Goal: Task Accomplishment & Management: Manage account settings

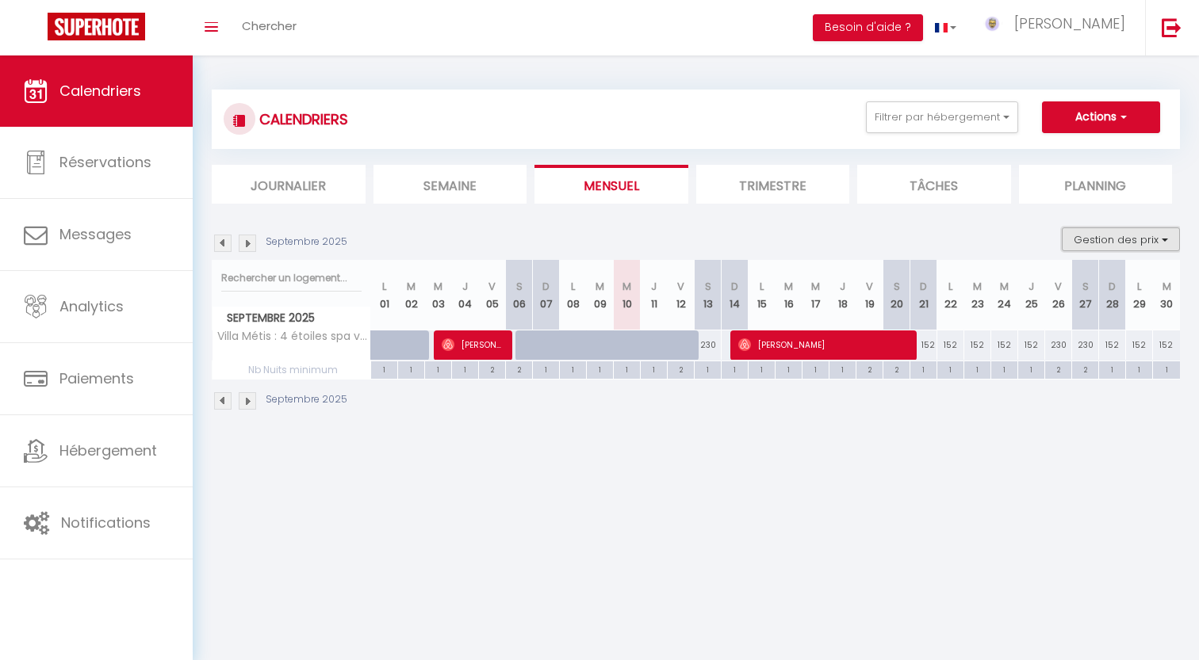
click at [1119, 235] on button "Gestion des prix" at bounding box center [1121, 240] width 118 height 24
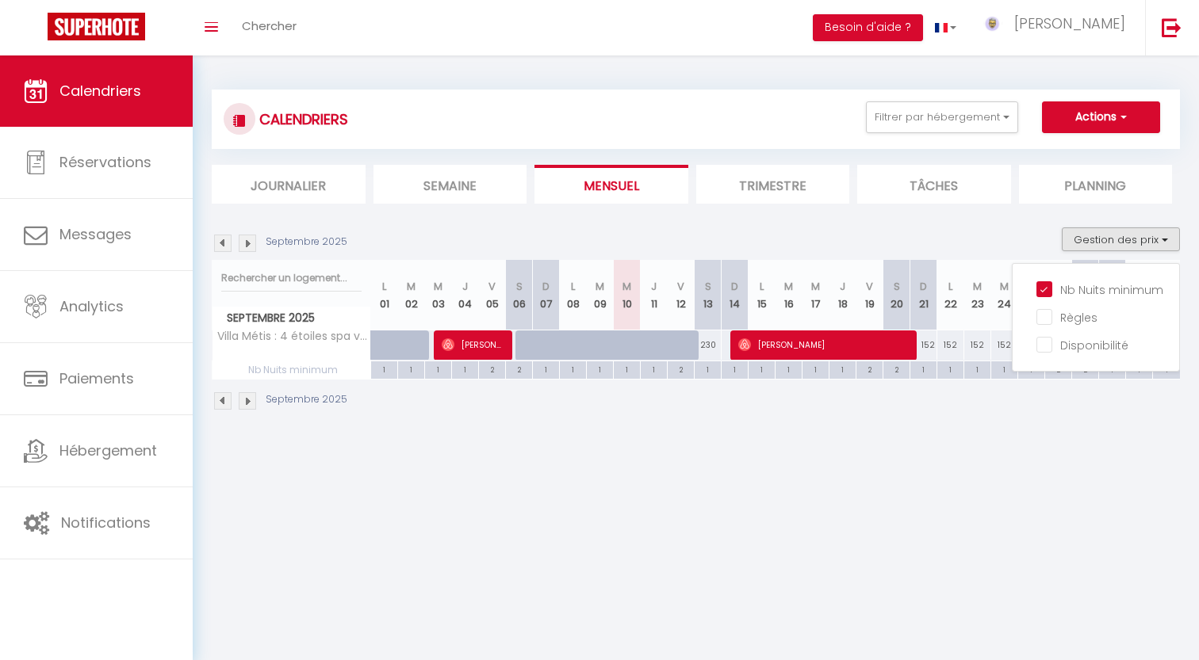
click at [924, 464] on body "🟢 Des questions ou besoin d'assistance pour la migration AirBnB? Connectez-vous…" at bounding box center [599, 385] width 1199 height 660
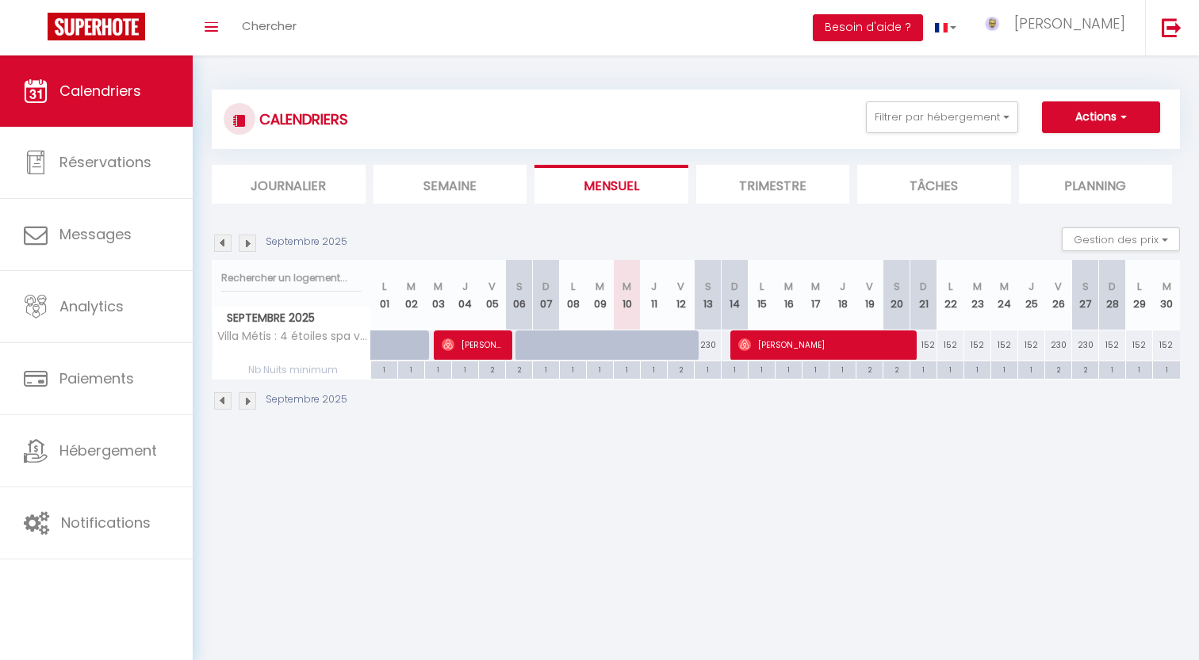
click at [816, 184] on li "Trimestre" at bounding box center [773, 184] width 154 height 39
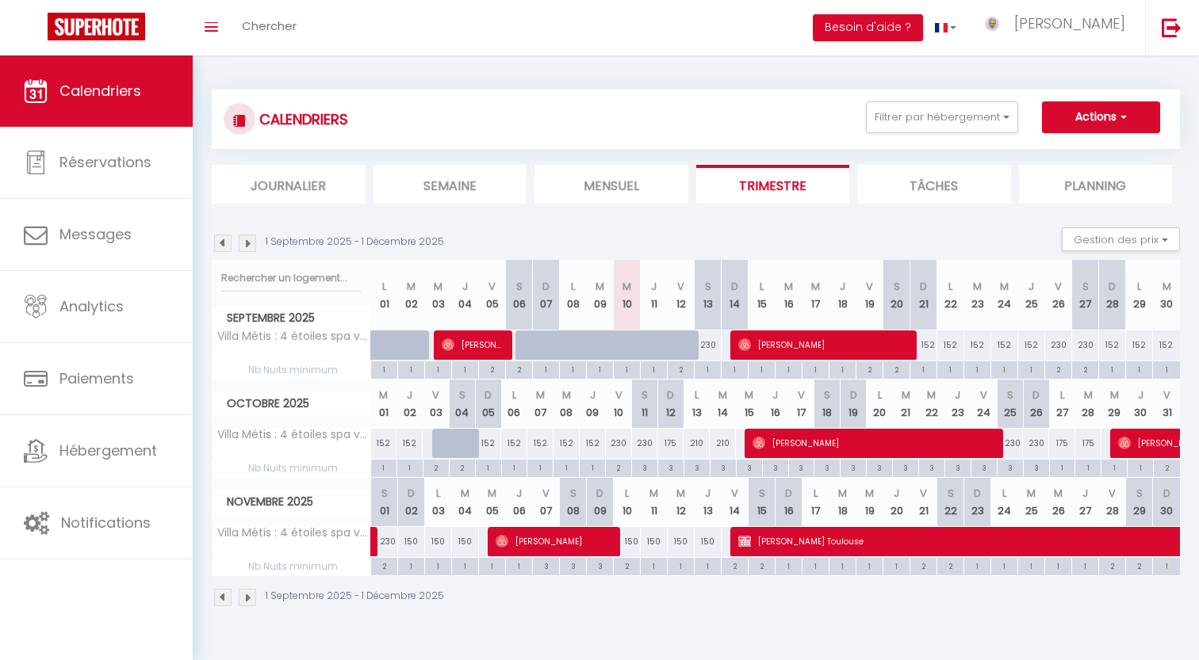
click at [709, 370] on div "1" at bounding box center [708, 369] width 26 height 15
type input "1"
type input "Sam 13 Septembre 2025"
type input "Dim 14 Septembre 2025"
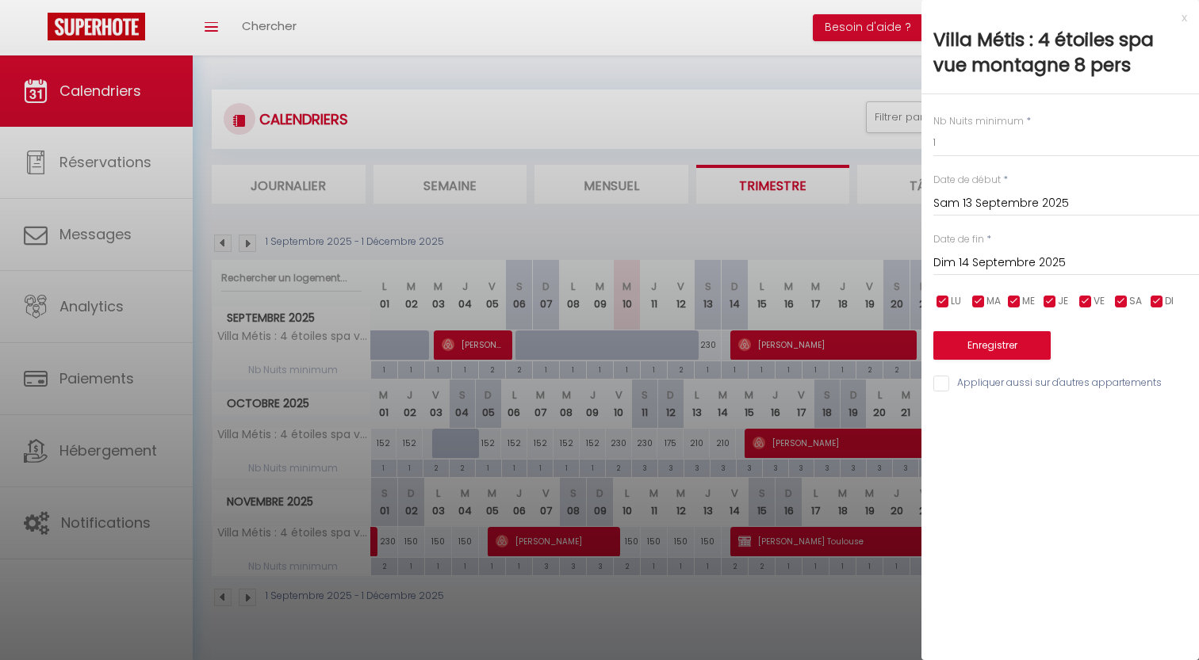
click at [700, 371] on div at bounding box center [599, 330] width 1199 height 660
type input "undefined aN undefined NaN"
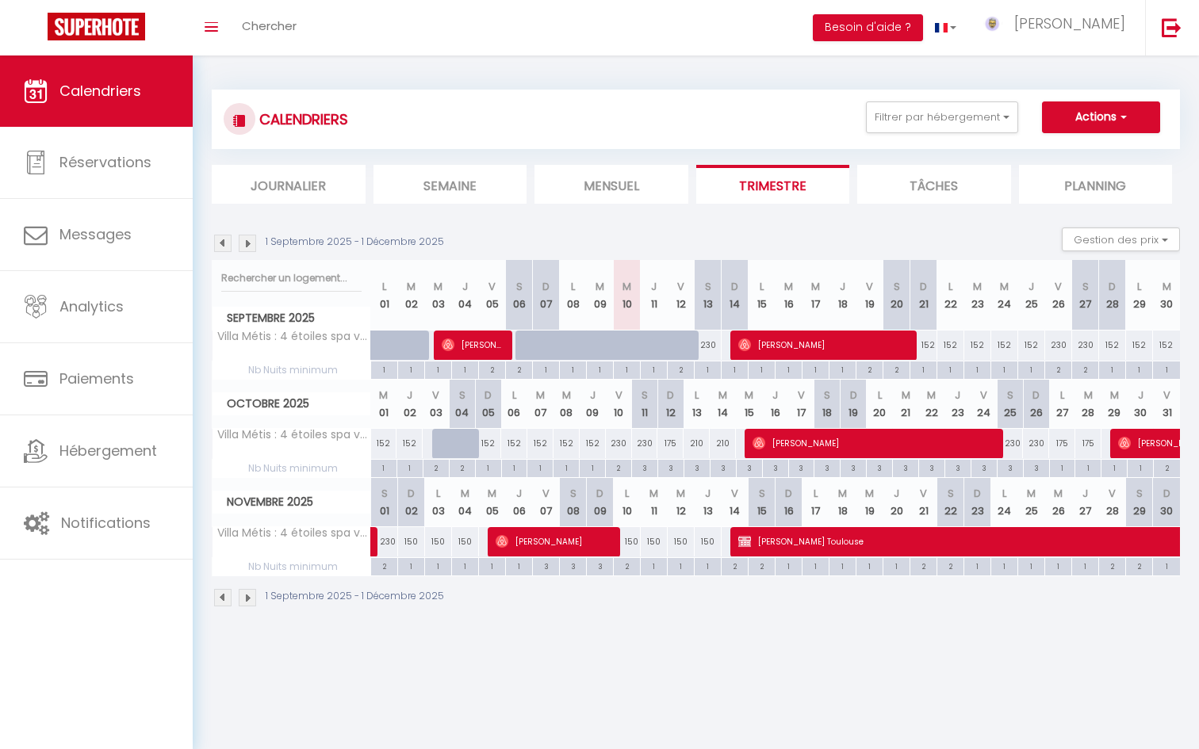
click at [710, 371] on div "1" at bounding box center [708, 369] width 26 height 15
type input "1"
type input "Sam 13 Septembre 2025"
type input "Dim 14 Septembre 2025"
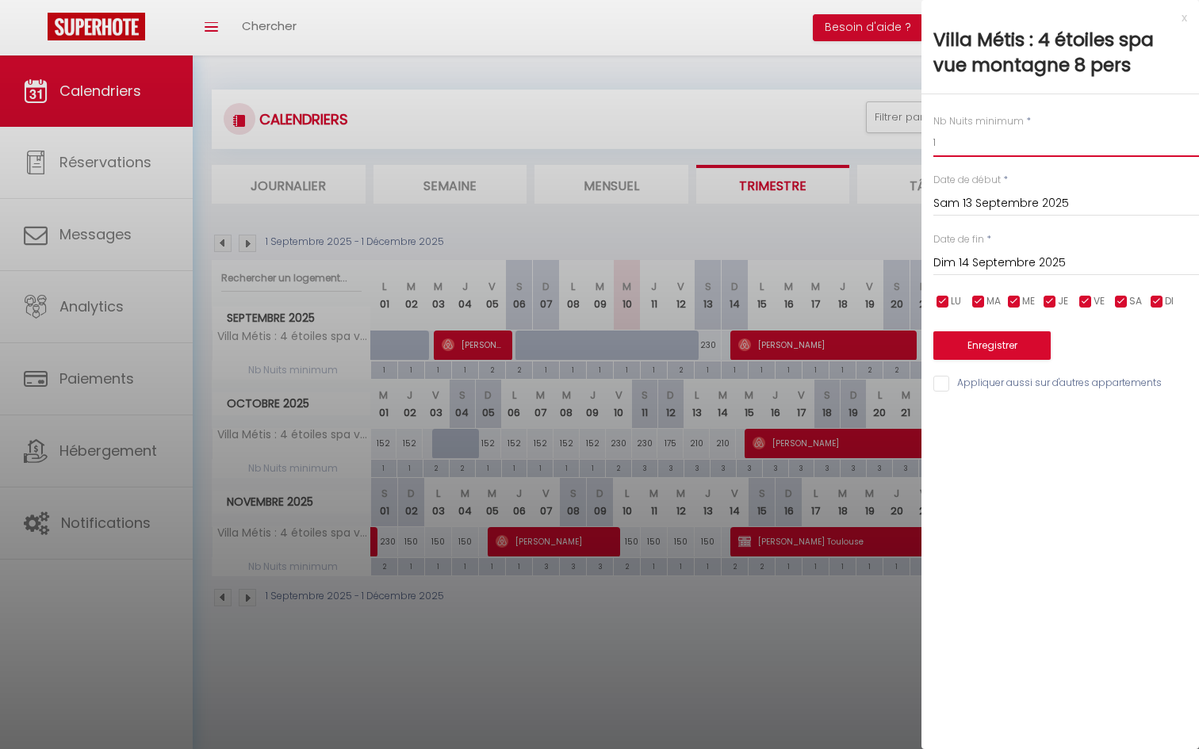
click at [959, 143] on input "1" at bounding box center [1066, 142] width 266 height 29
click at [744, 627] on div at bounding box center [599, 374] width 1199 height 749
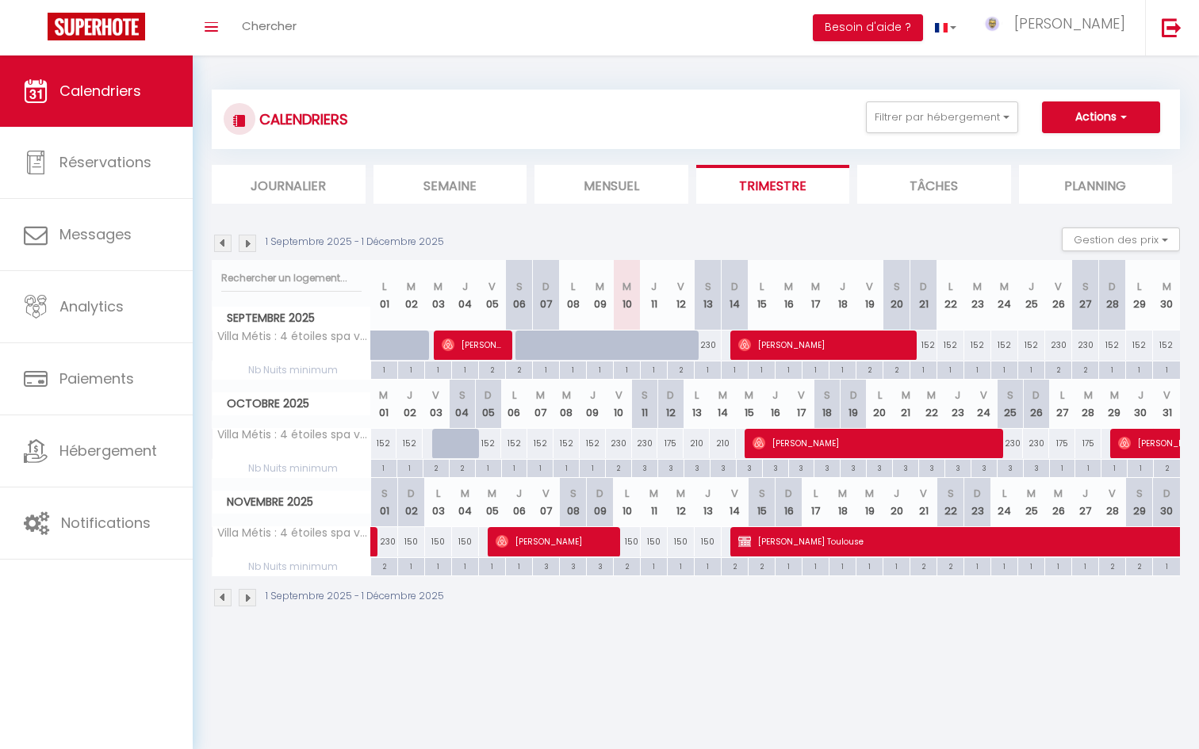
click at [705, 374] on div "1" at bounding box center [708, 369] width 26 height 15
type input "1"
type input "Sam 13 Septembre 2025"
type input "Dim 14 Septembre 2025"
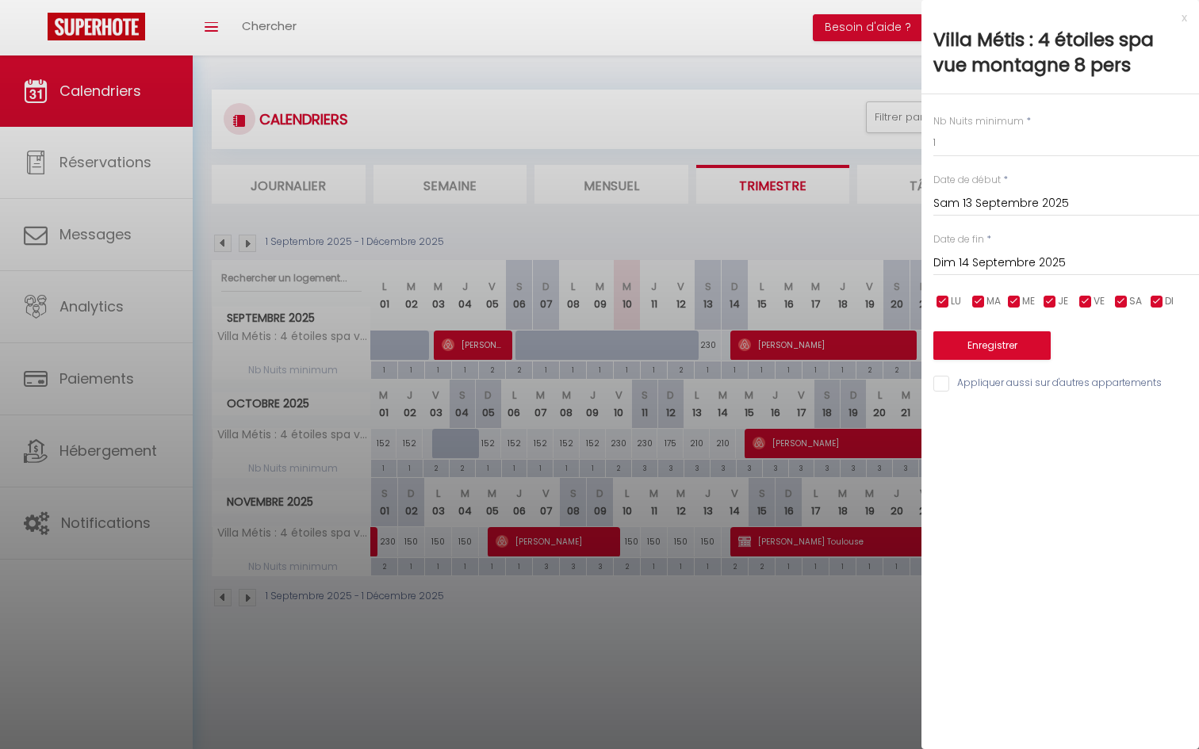
click at [705, 374] on div at bounding box center [599, 374] width 1199 height 749
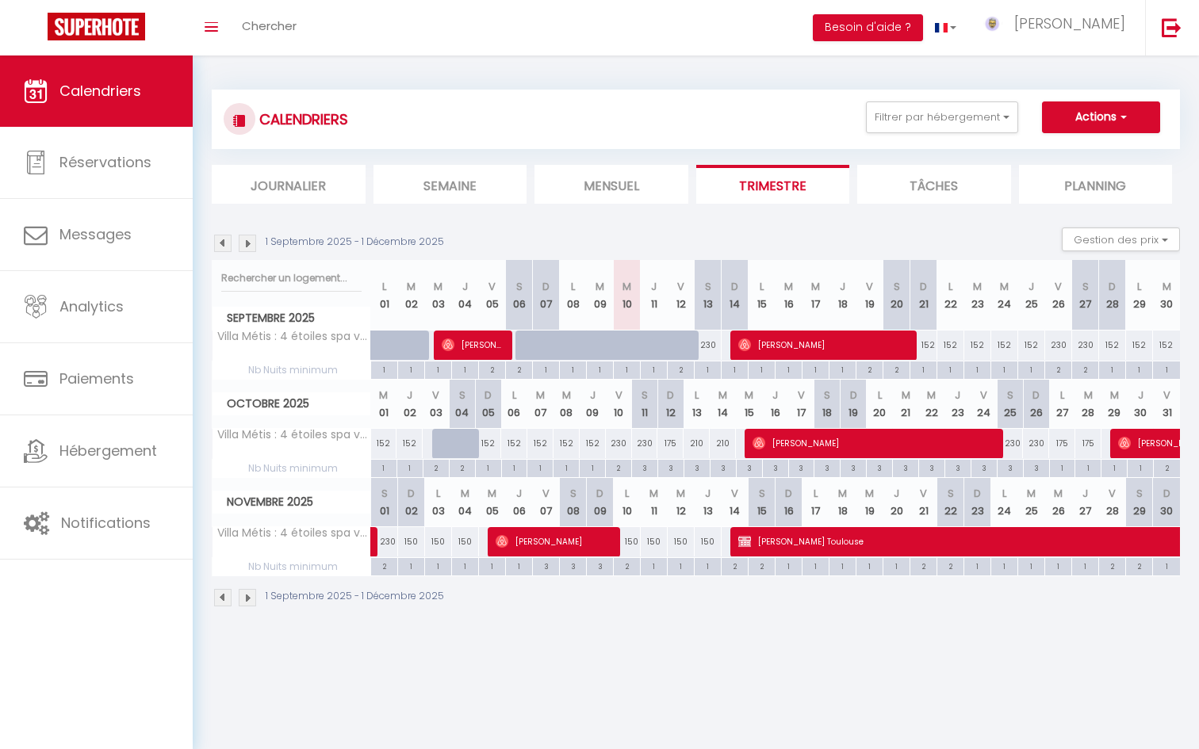
click at [710, 372] on div "1" at bounding box center [708, 369] width 26 height 15
type input "1"
type input "Sam 13 Septembre 2025"
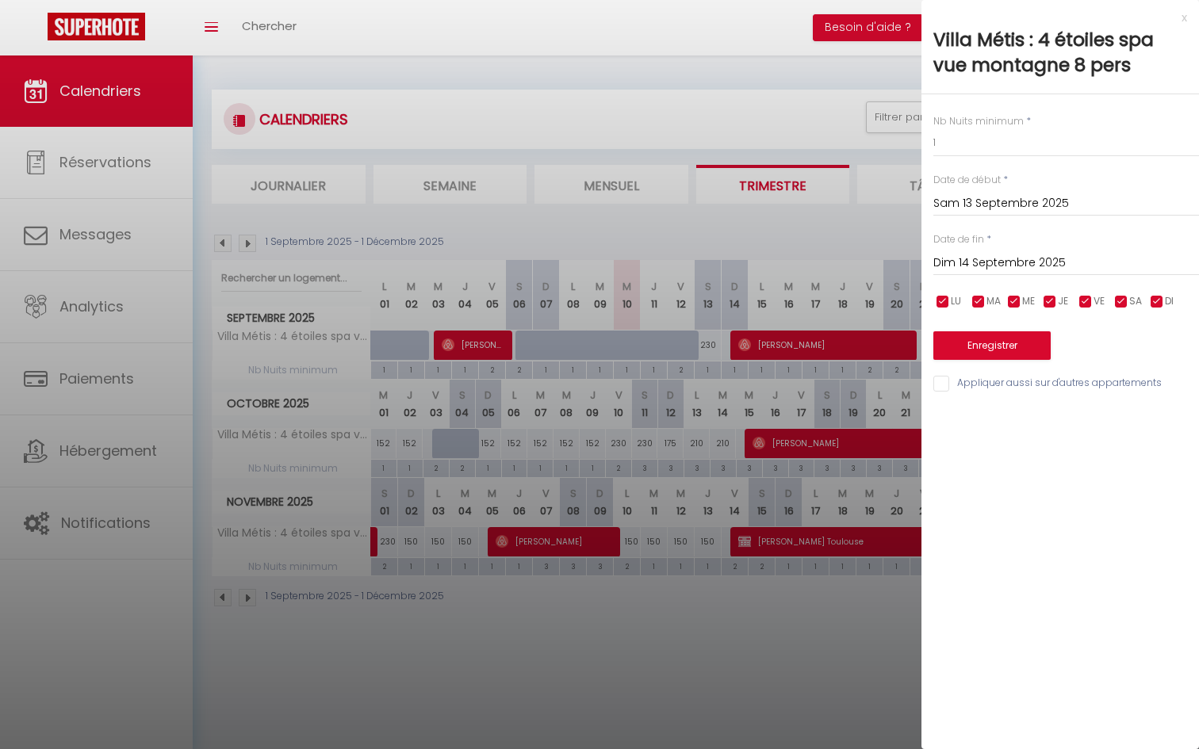
click at [1007, 262] on input "Dim 14 Septembre 2025" at bounding box center [1066, 263] width 266 height 21
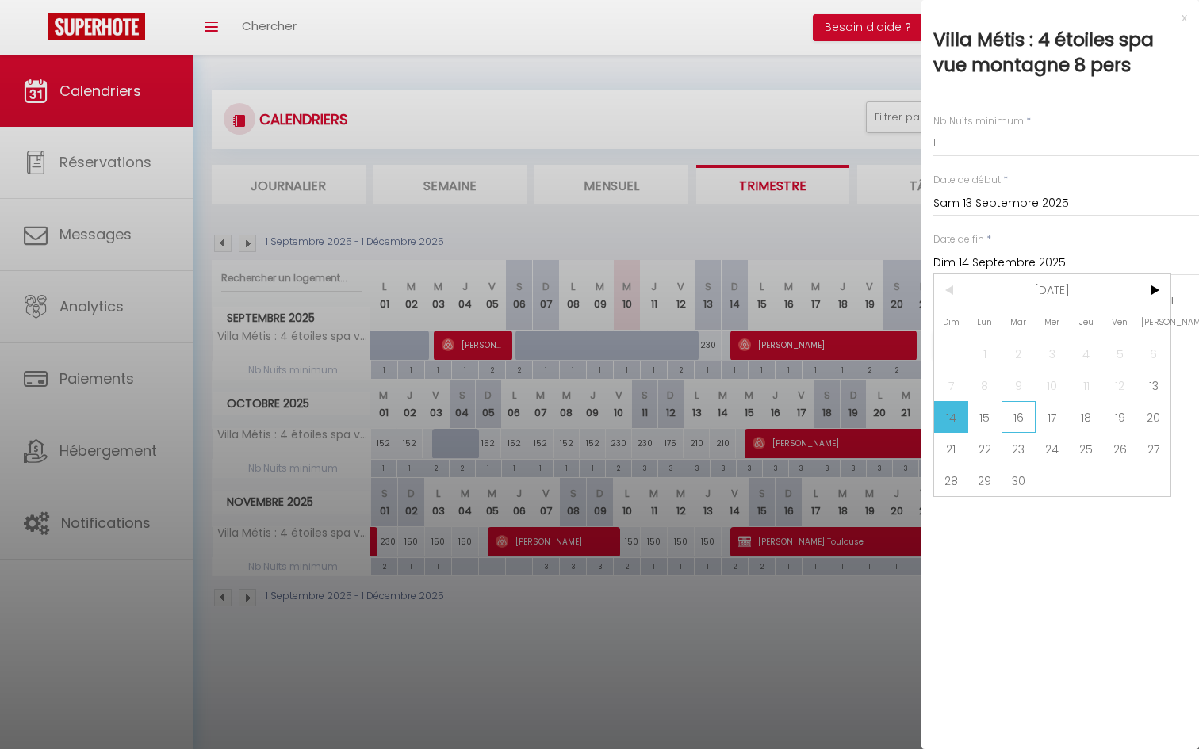
click at [1019, 419] on span "16" at bounding box center [1018, 417] width 34 height 32
type input "[DATE]"
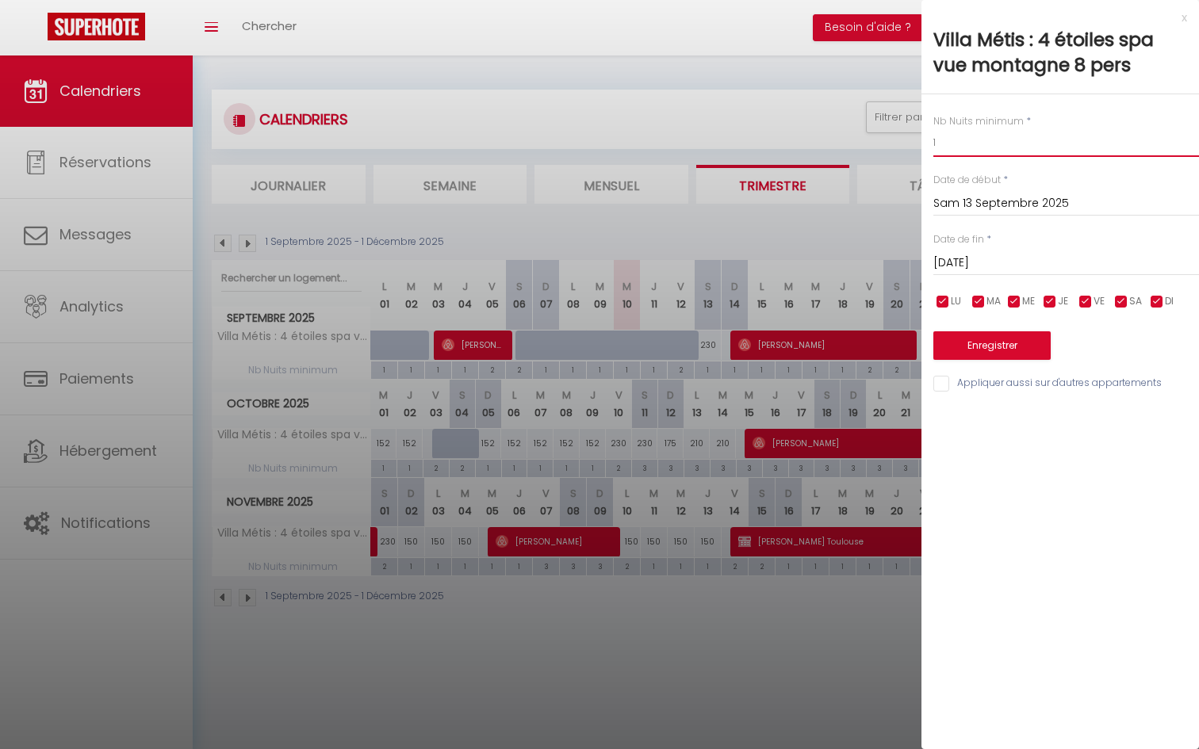
click at [959, 143] on input "1" at bounding box center [1066, 142] width 266 height 29
type input "3"
click at [972, 345] on button "Enregistrer" at bounding box center [991, 345] width 117 height 29
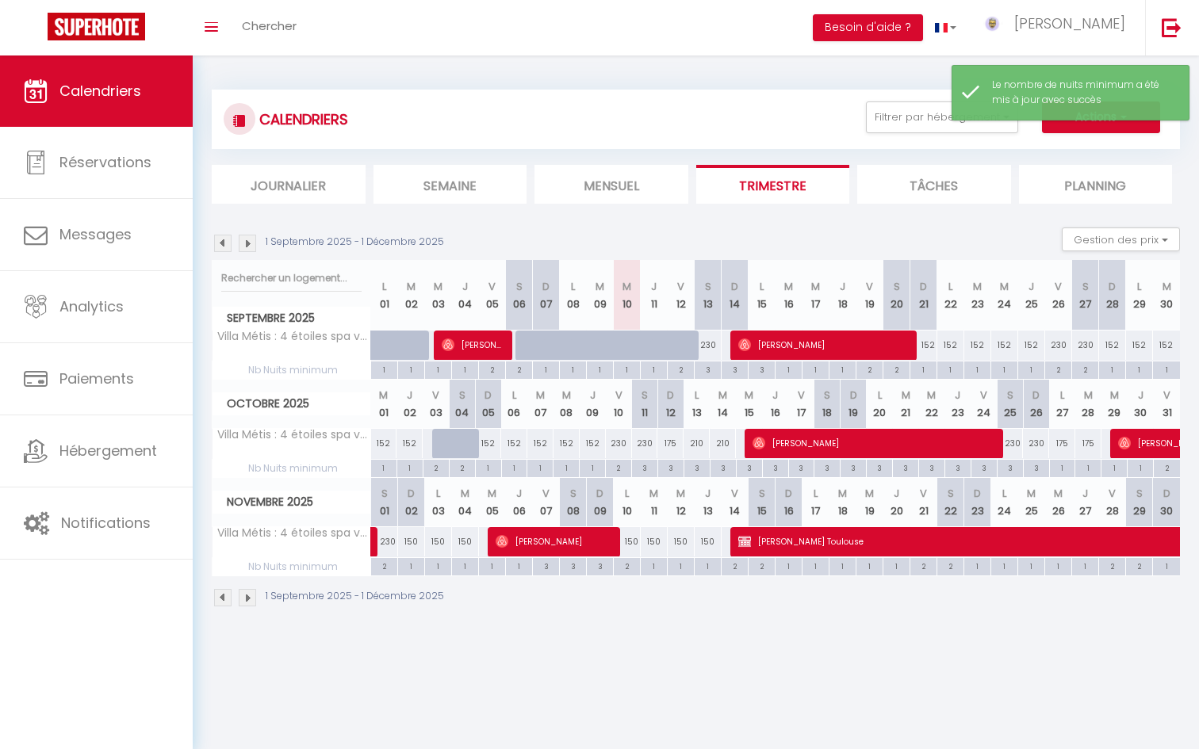
click at [924, 369] on div "1" at bounding box center [923, 369] width 26 height 15
type input "1"
type input "Dim 21 Septembre 2025"
type input "Lun 22 Septembre 2025"
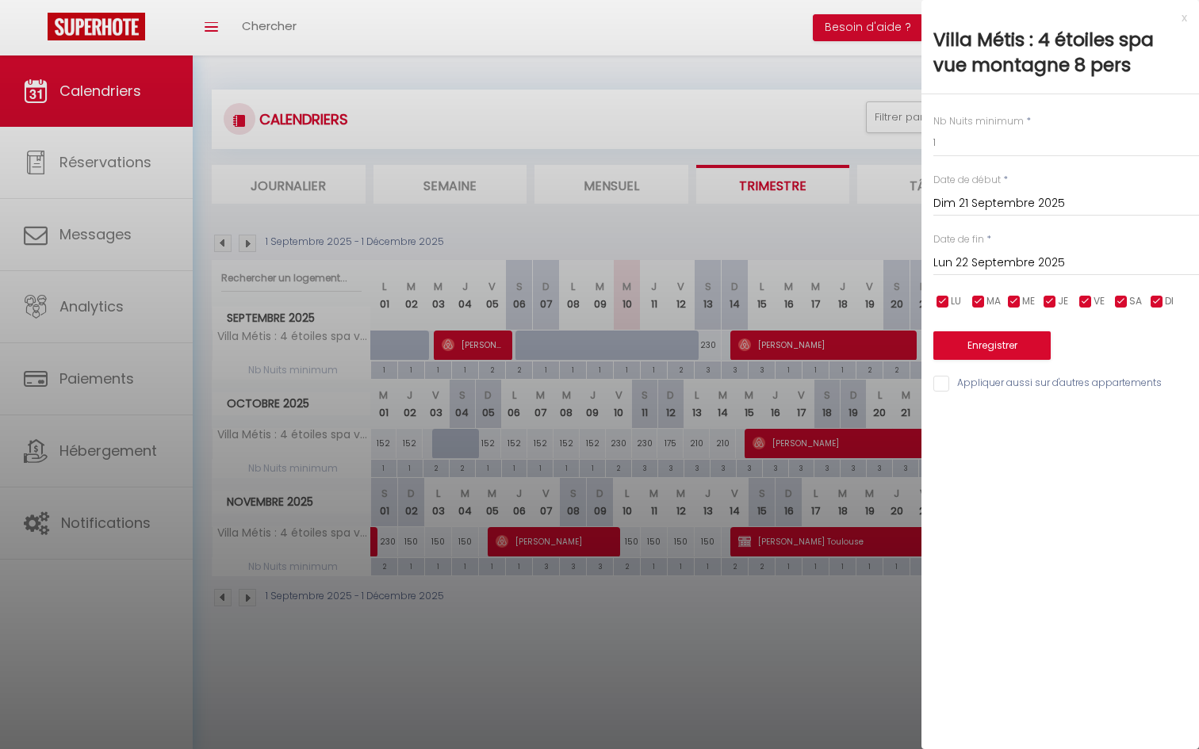
click at [1119, 304] on input "checkbox" at bounding box center [1121, 302] width 16 height 16
checkbox input "false"
click at [800, 558] on div at bounding box center [599, 374] width 1199 height 749
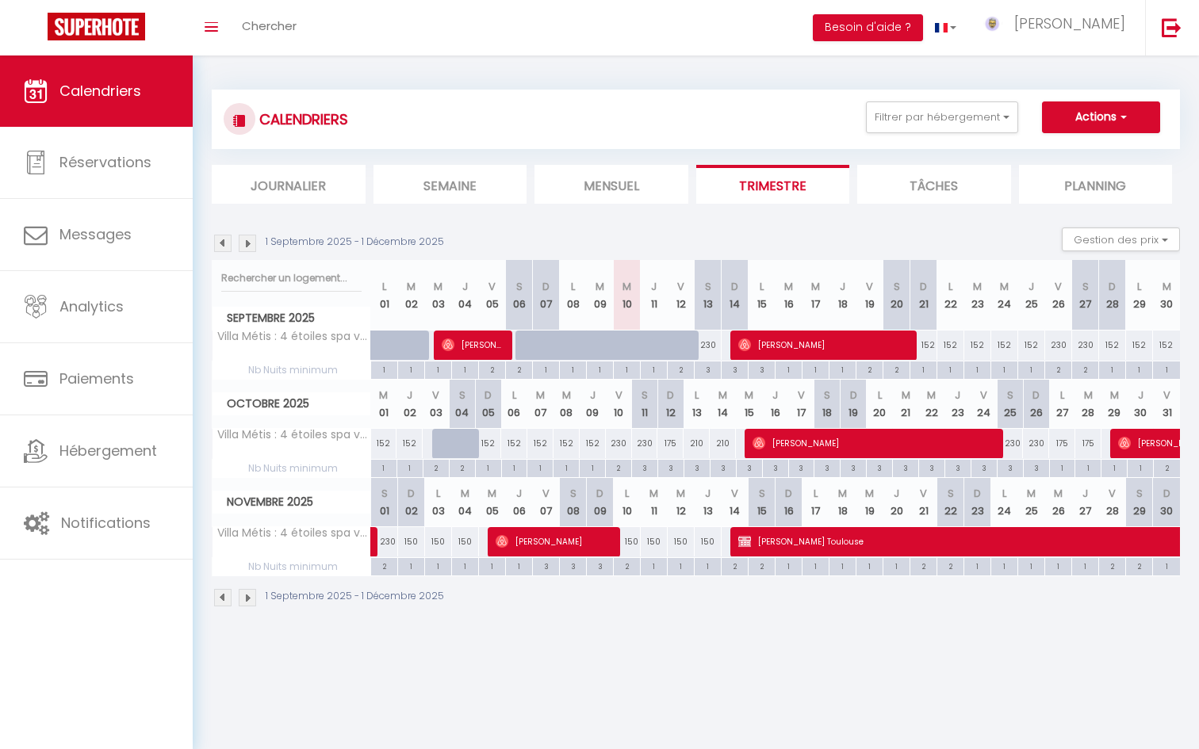
click at [922, 375] on div "1" at bounding box center [923, 369] width 26 height 15
type input "1"
type input "Dim 21 Septembre 2025"
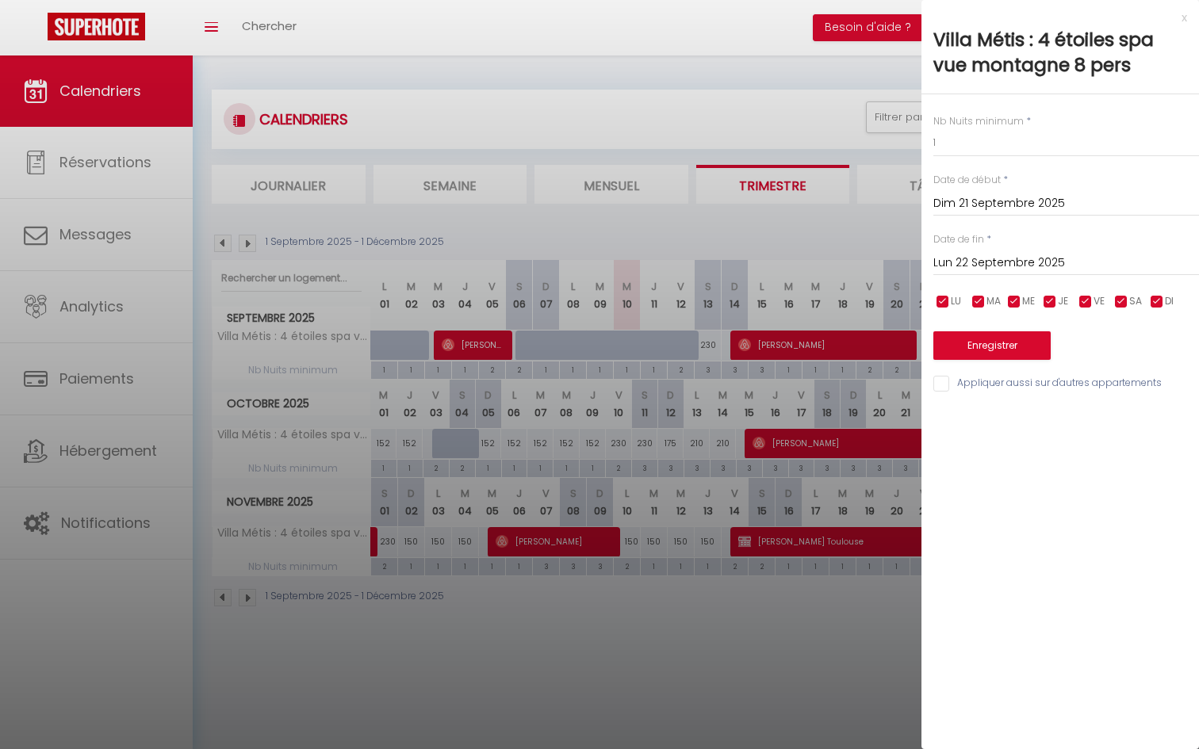
click at [974, 257] on input "Lun 22 Septembre 2025" at bounding box center [1066, 263] width 266 height 21
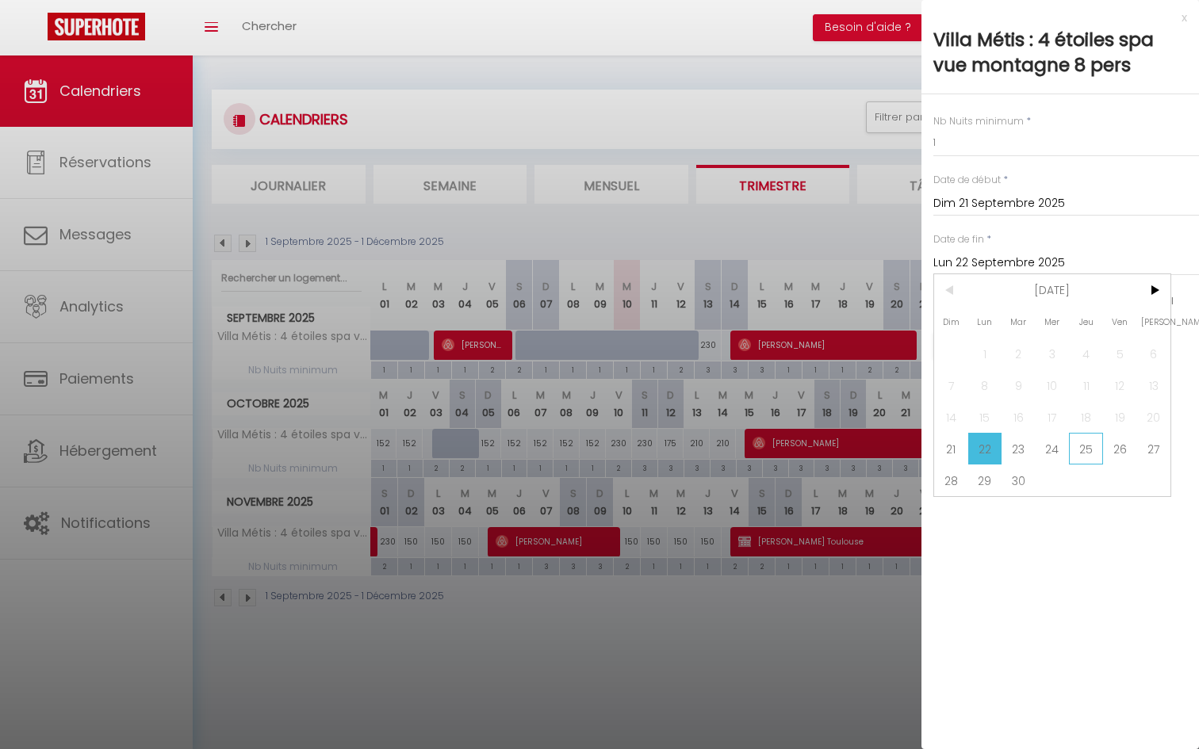
click at [1092, 451] on span "25" at bounding box center [1086, 449] width 34 height 32
type input "Jeu 25 Septembre 2025"
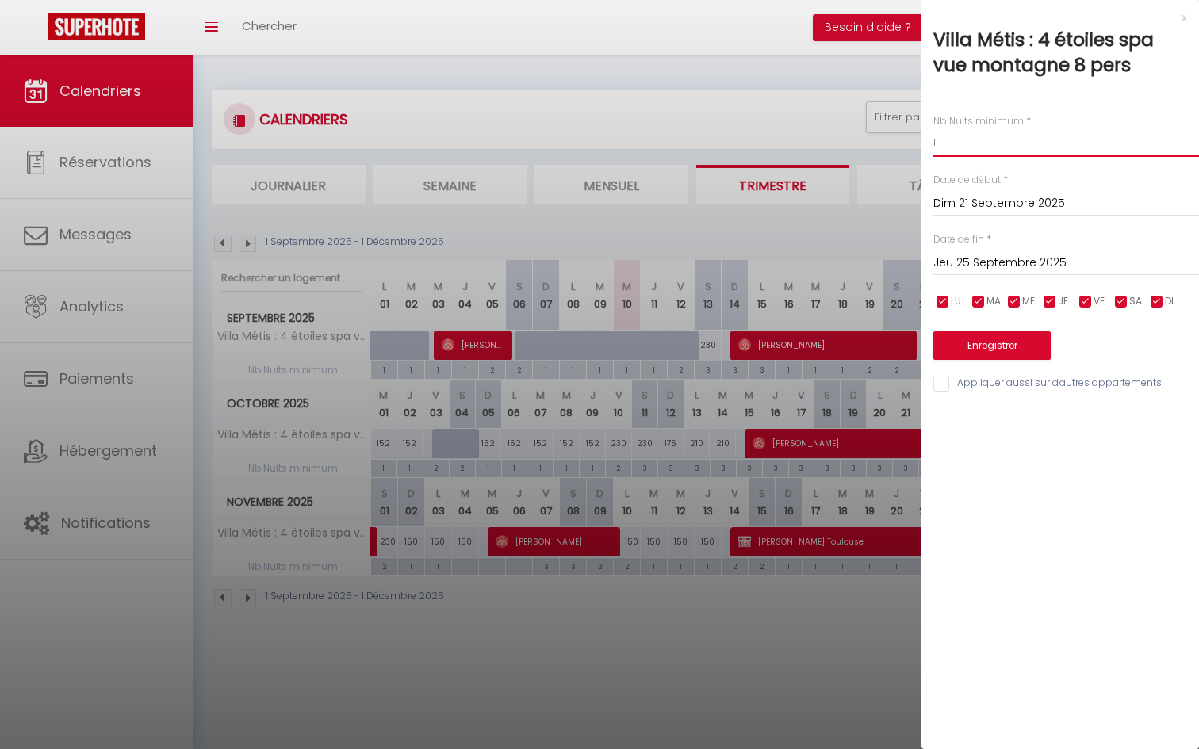
click at [959, 150] on input "1" at bounding box center [1066, 142] width 266 height 29
type input "3"
click at [978, 350] on button "Enregistrer" at bounding box center [991, 345] width 117 height 29
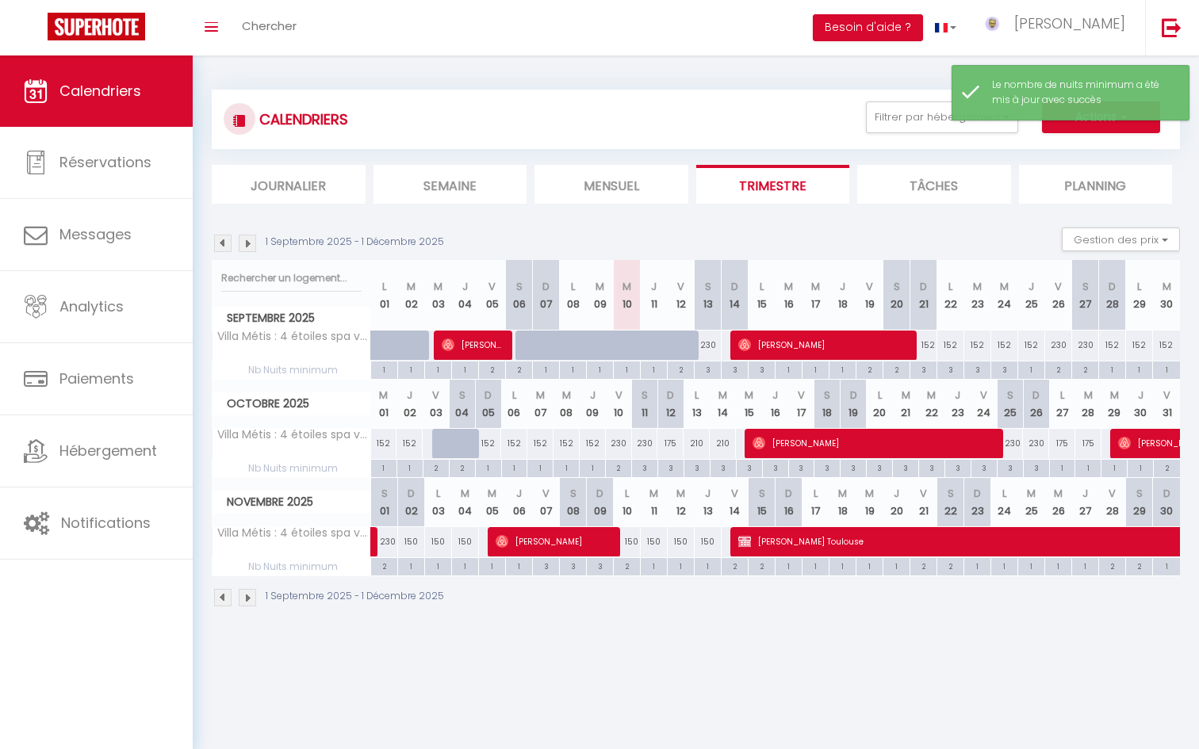
click at [1031, 371] on div "1" at bounding box center [1031, 369] width 26 height 15
type input "1"
type input "Jeu 25 Septembre 2025"
type input "Ven 26 Septembre 2025"
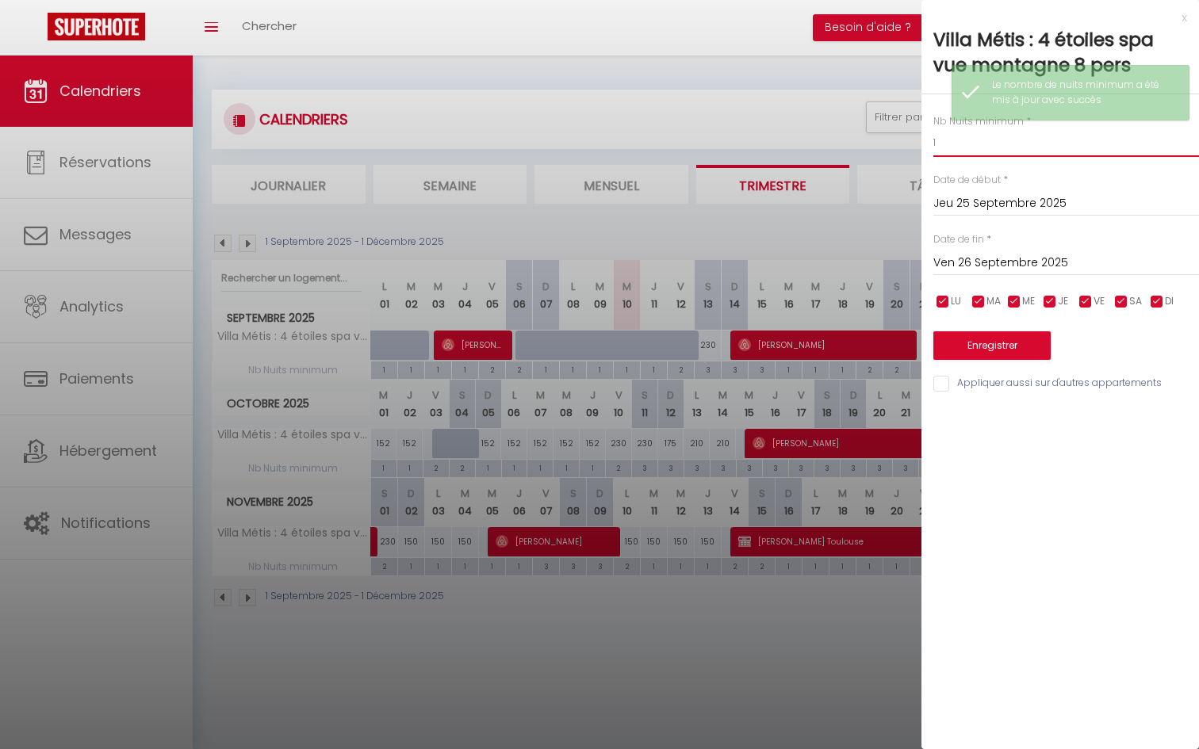
click at [939, 148] on input "1" at bounding box center [1066, 142] width 266 height 29
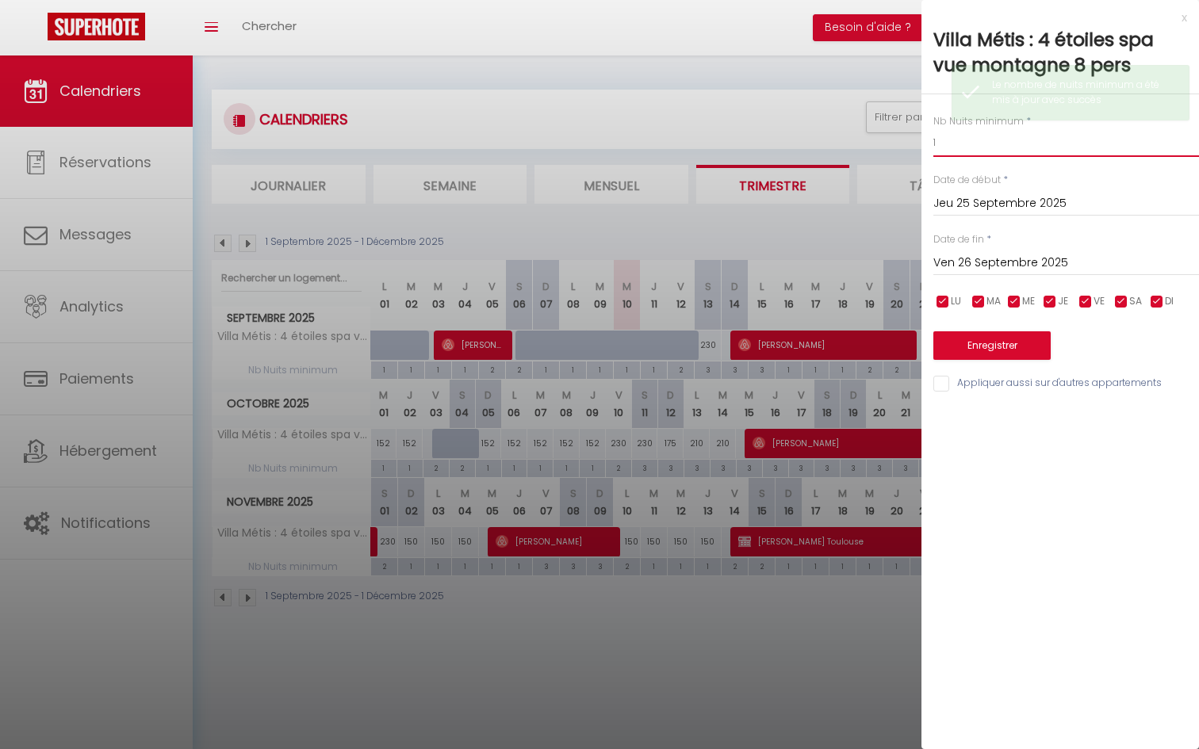
click at [939, 148] on input "1" at bounding box center [1066, 142] width 266 height 29
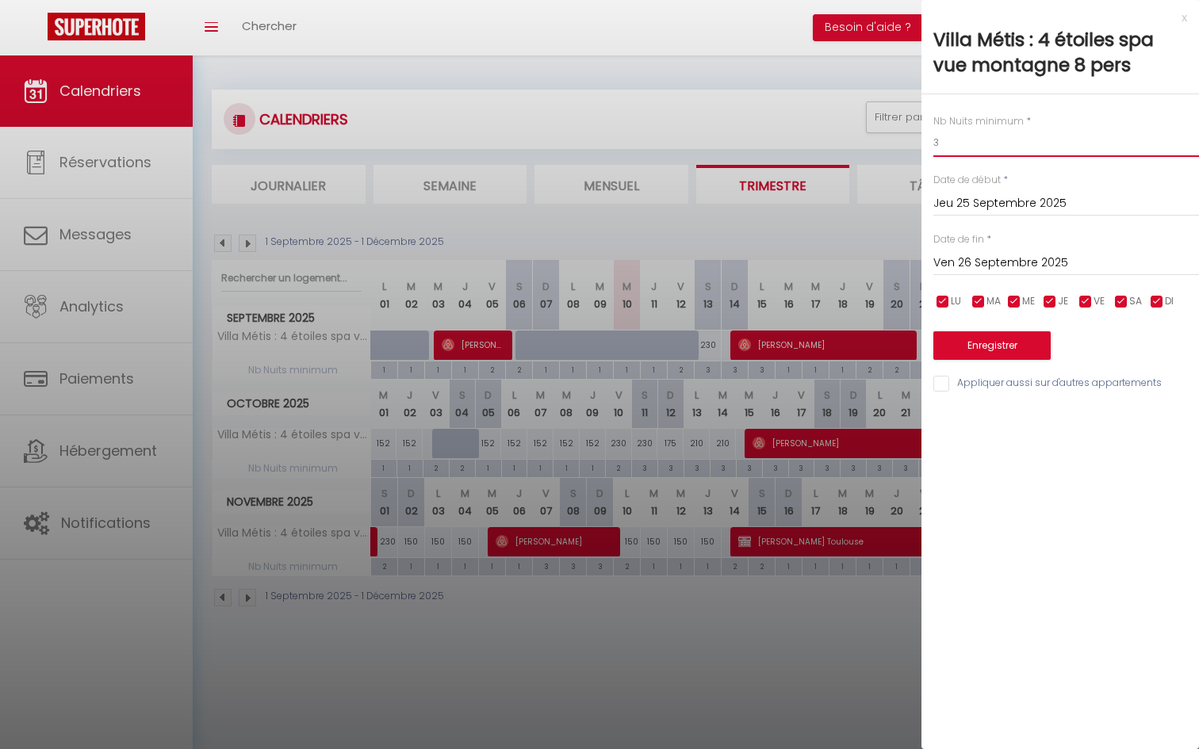
type input "3"
click at [982, 347] on button "Enregistrer" at bounding box center [991, 345] width 117 height 29
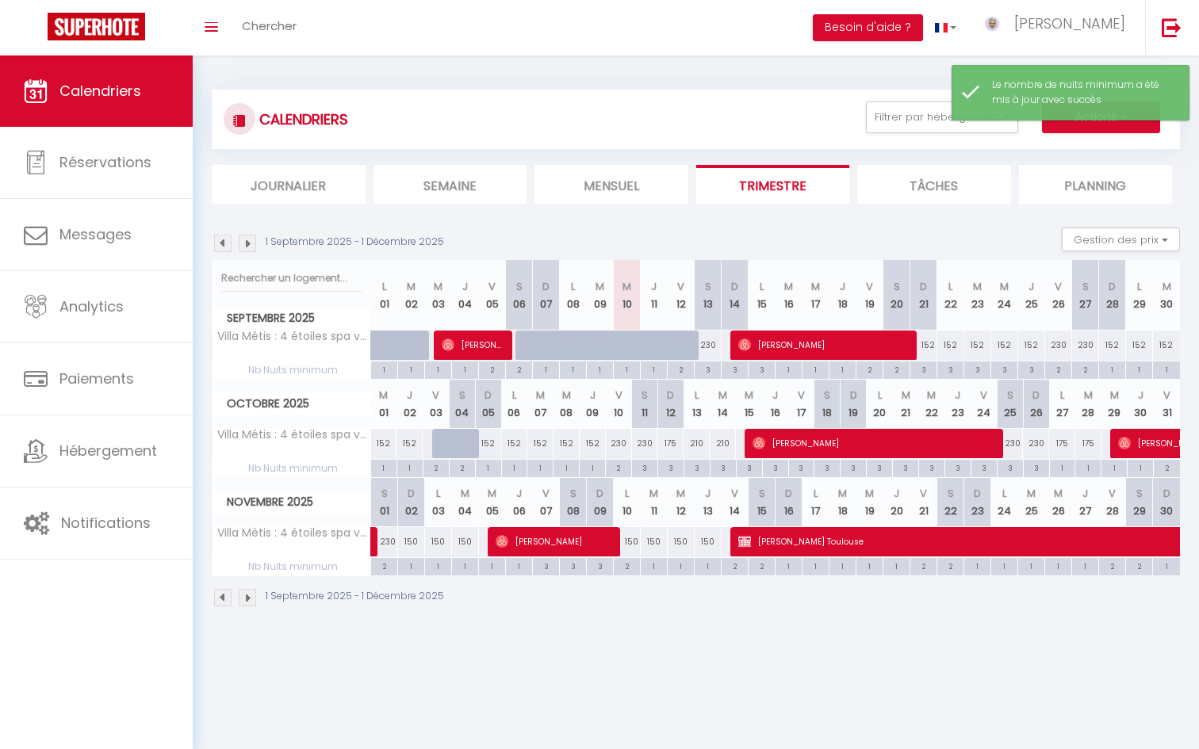
scroll to position [1, 0]
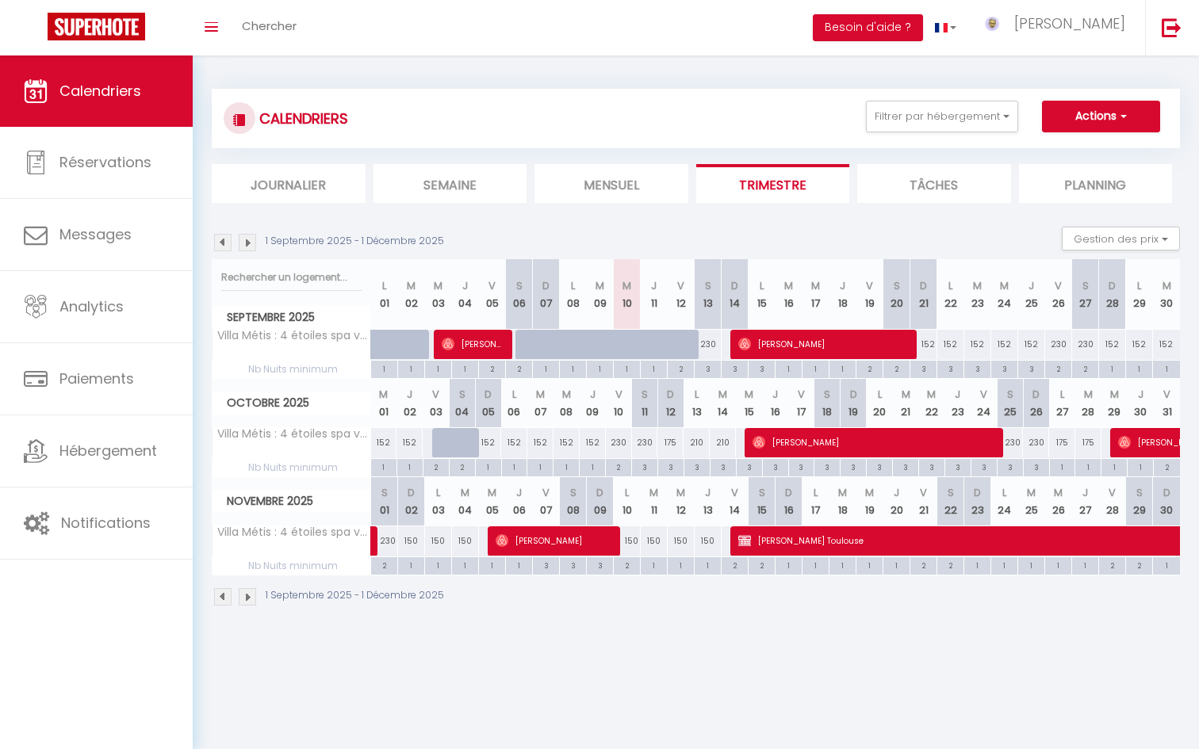
click at [1110, 373] on div "1" at bounding box center [1112, 368] width 26 height 15
type input "1"
type input "Dim 28 Septembre 2025"
type input "Lun 29 Septembre 2025"
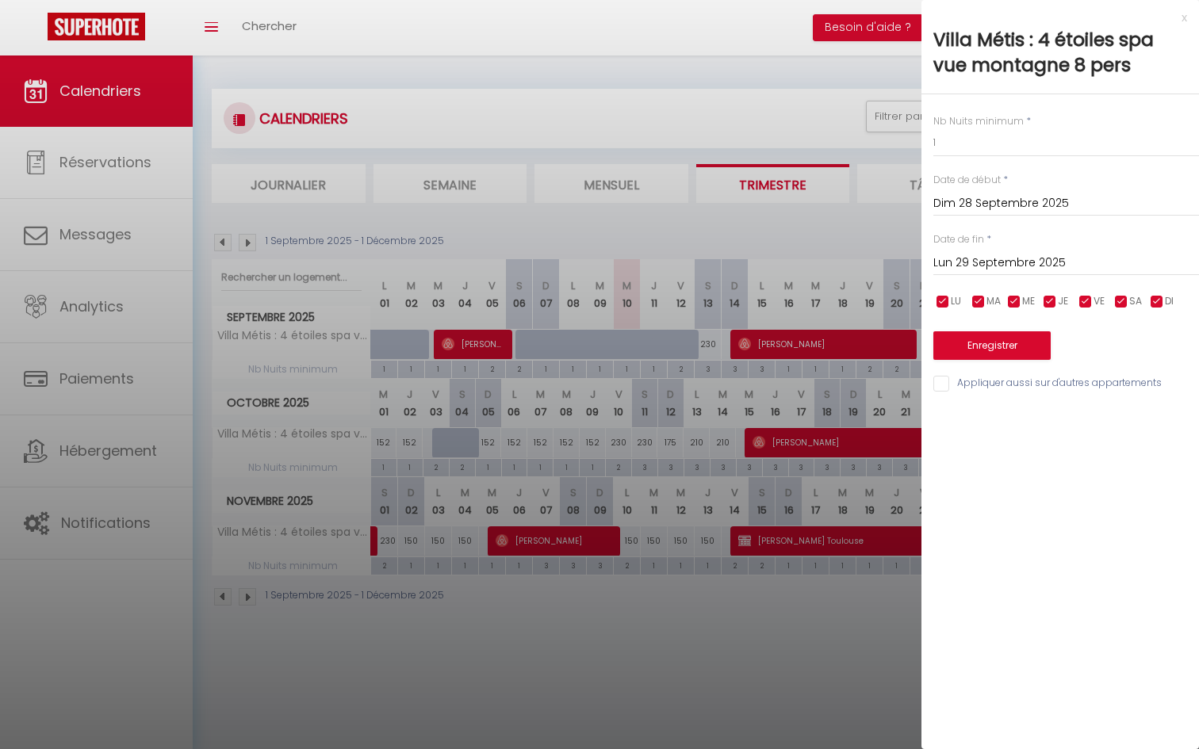
click at [1124, 300] on input "checkbox" at bounding box center [1121, 302] width 16 height 16
checkbox input "false"
click at [1160, 298] on input "checkbox" at bounding box center [1157, 302] width 16 height 16
checkbox input "false"
click at [951, 145] on input "1" at bounding box center [1066, 142] width 266 height 29
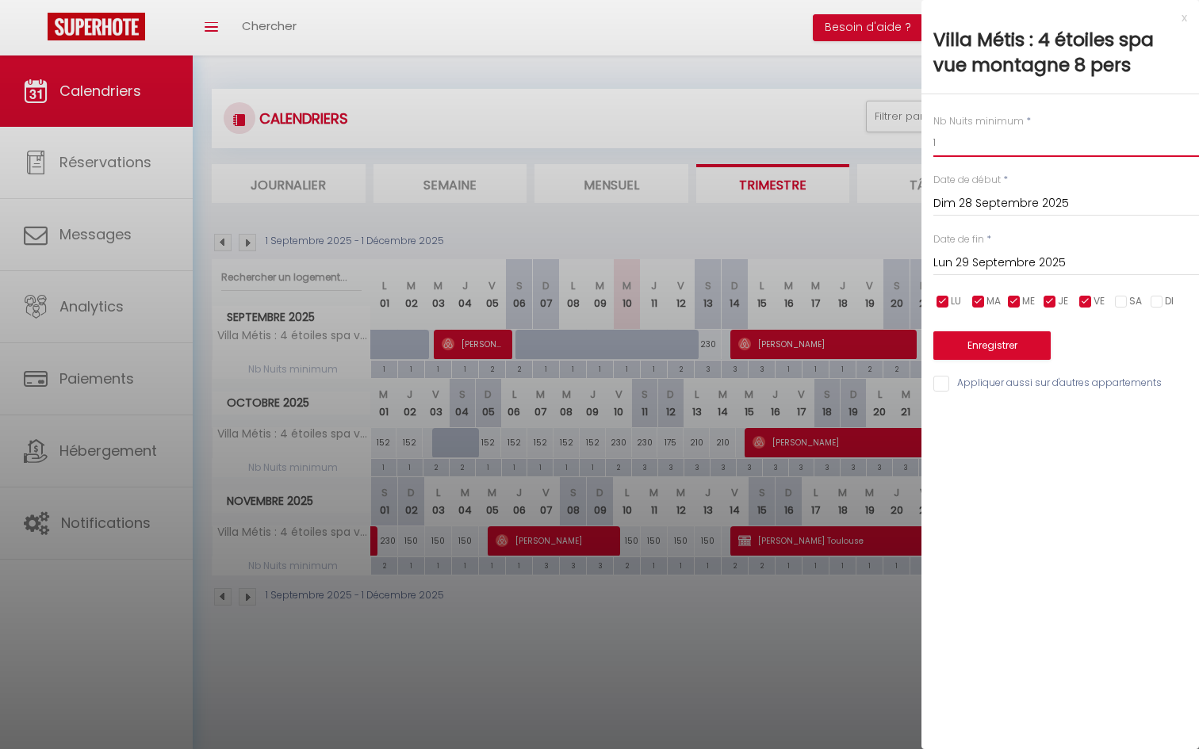
click at [951, 145] on input "1" at bounding box center [1066, 142] width 266 height 29
type input "3"
click at [967, 265] on input "Lun 29 Septembre 2025" at bounding box center [1066, 263] width 266 height 21
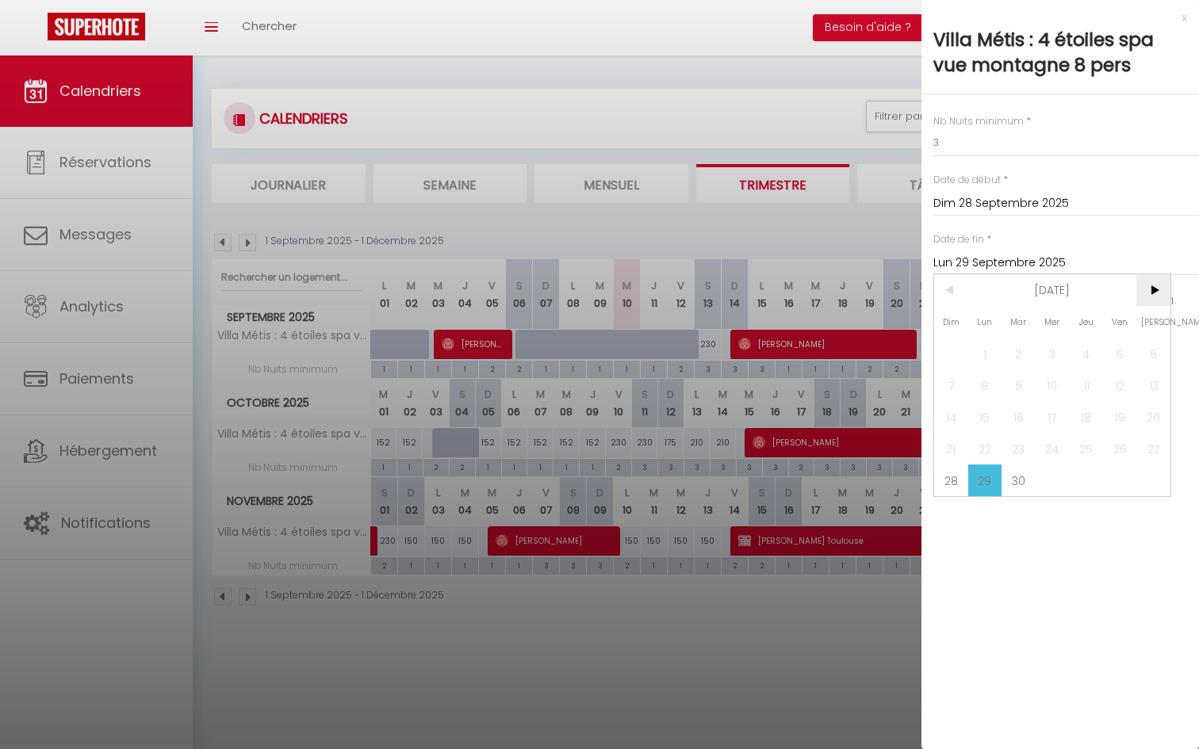
click at [1161, 297] on span ">" at bounding box center [1153, 290] width 34 height 32
click at [1094, 354] on span "2" at bounding box center [1086, 354] width 34 height 32
type input "Jeu 02 Octobre 2025"
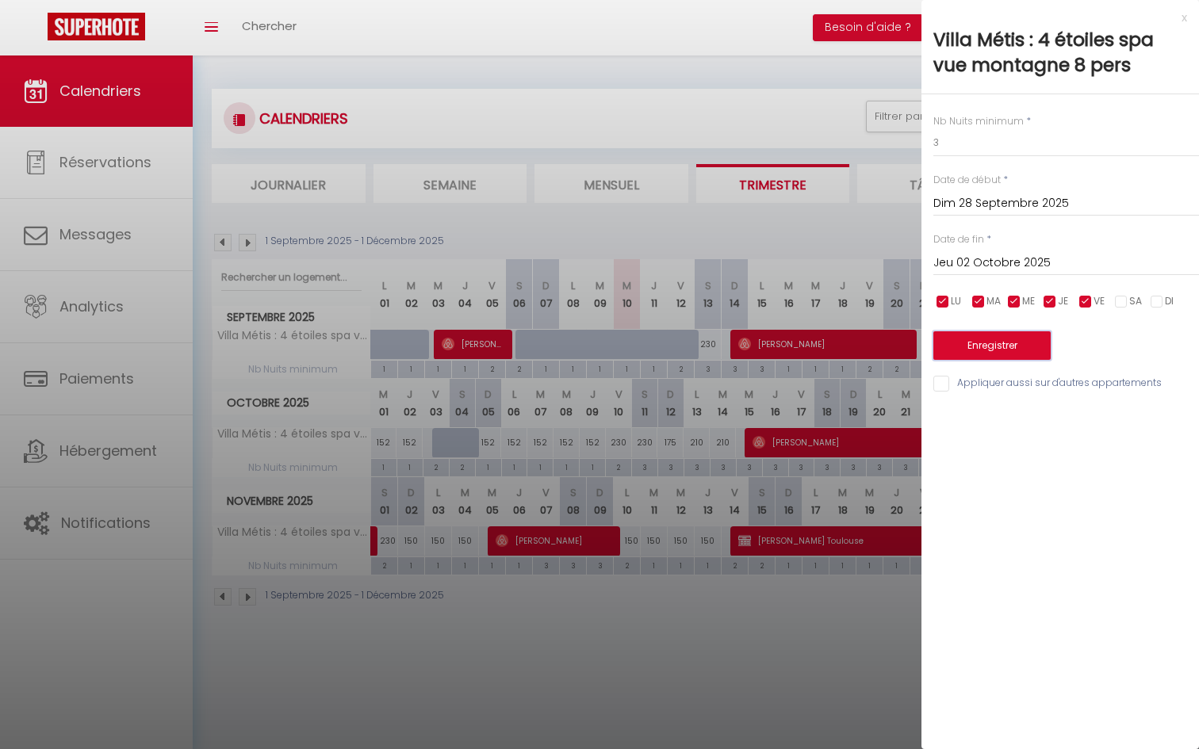
click at [1014, 354] on button "Enregistrer" at bounding box center [991, 345] width 117 height 29
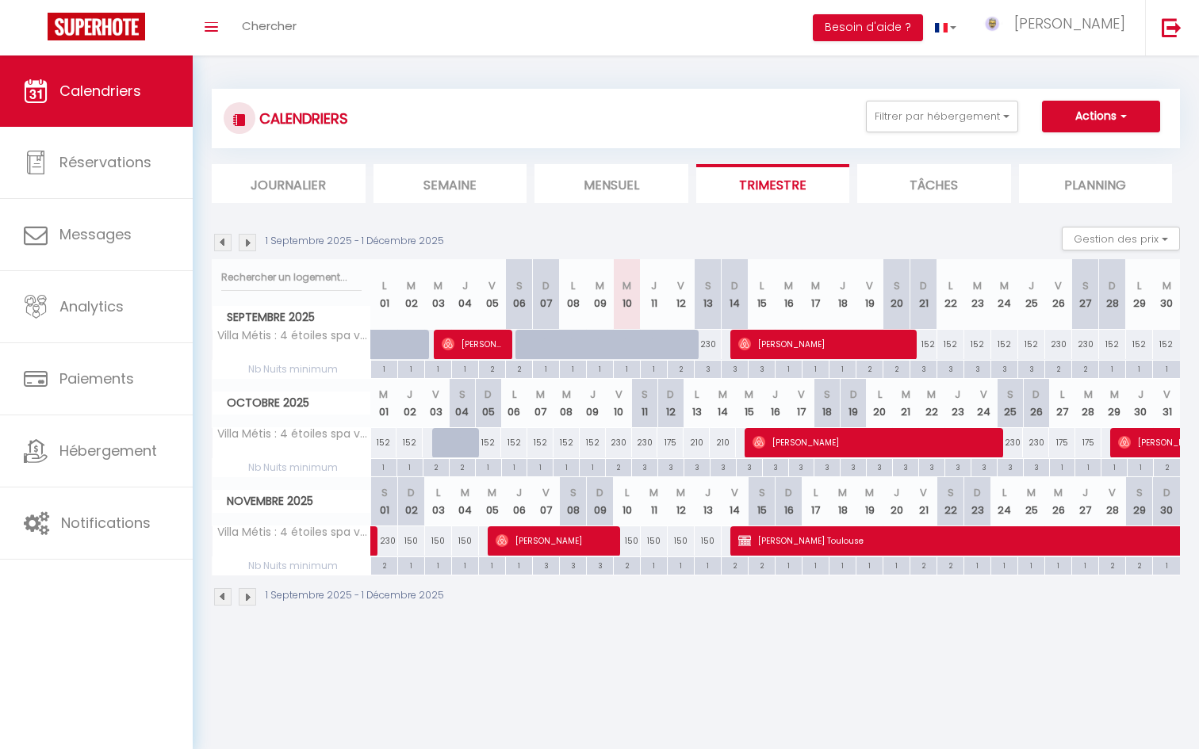
click at [1112, 369] on div "1" at bounding box center [1112, 368] width 26 height 15
type input "1"
type input "Dim 28 Septembre 2025"
type input "Lun 29 Septembre 2025"
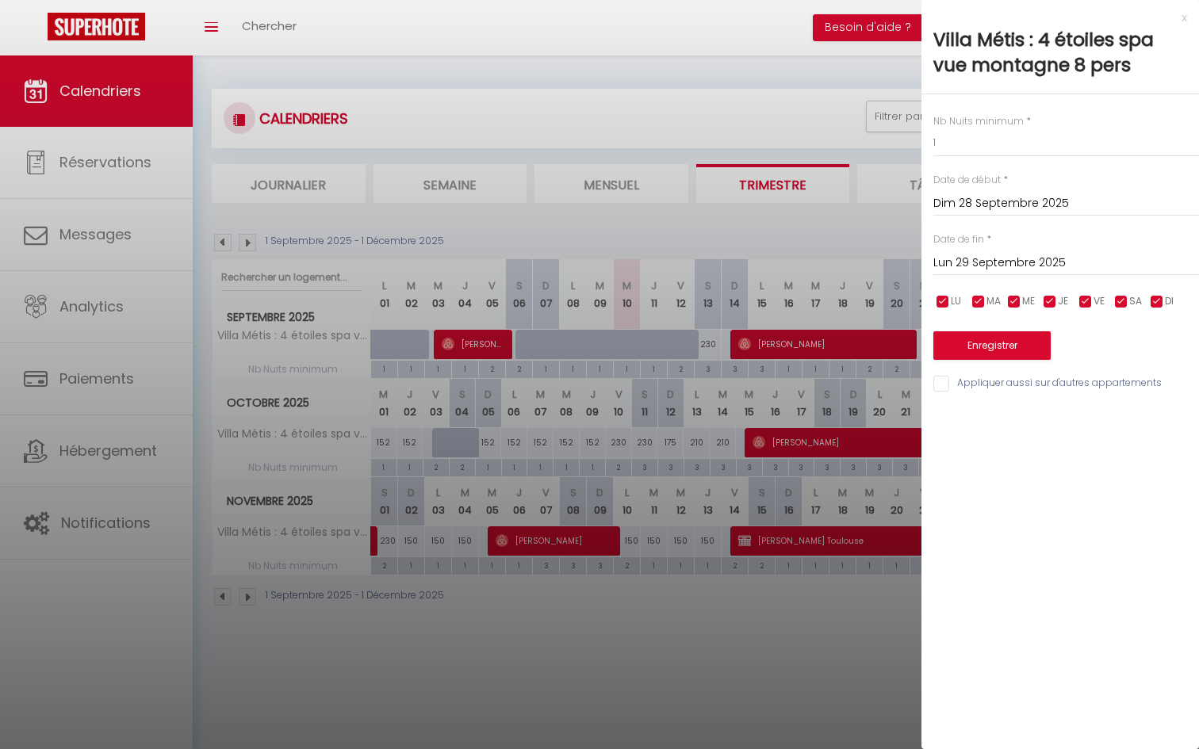
click at [1081, 303] on input "checkbox" at bounding box center [1085, 302] width 16 height 16
checkbox input "false"
click at [1117, 301] on input "checkbox" at bounding box center [1121, 302] width 16 height 16
checkbox input "false"
click at [1164, 304] on input "checkbox" at bounding box center [1157, 302] width 16 height 16
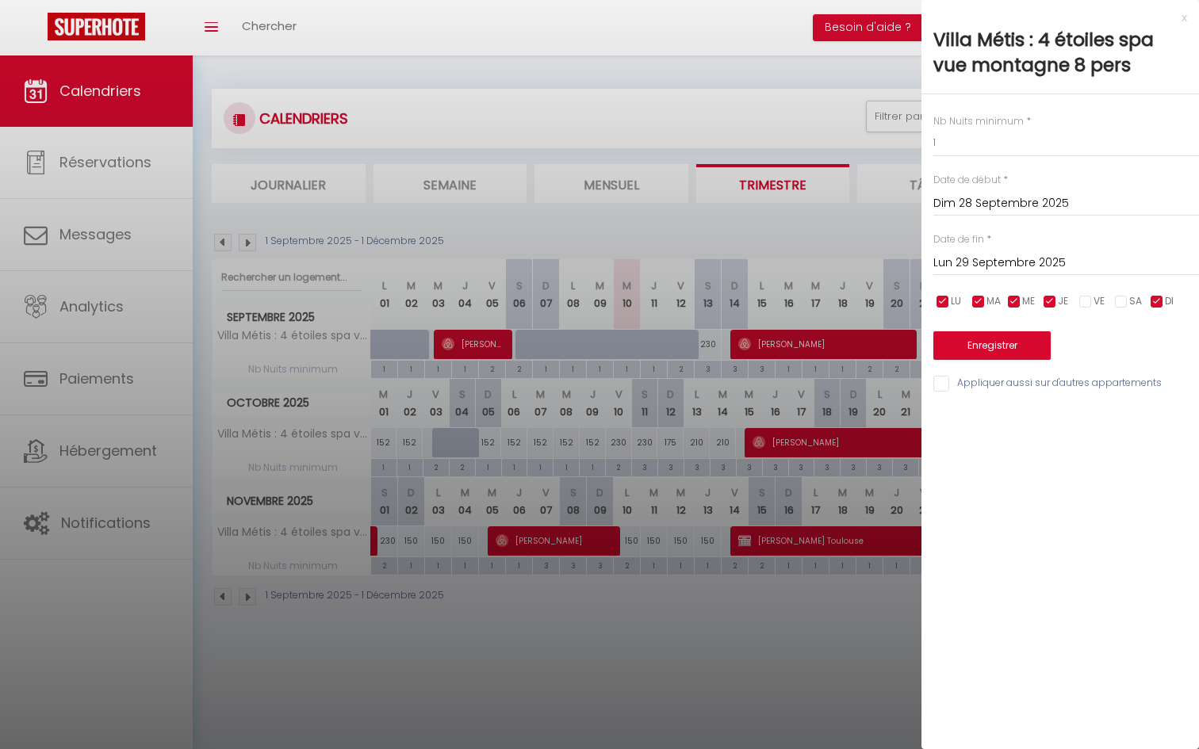
checkbox input "false"
click at [1016, 274] on input "Lun 29 Septembre 2025" at bounding box center [1066, 263] width 266 height 21
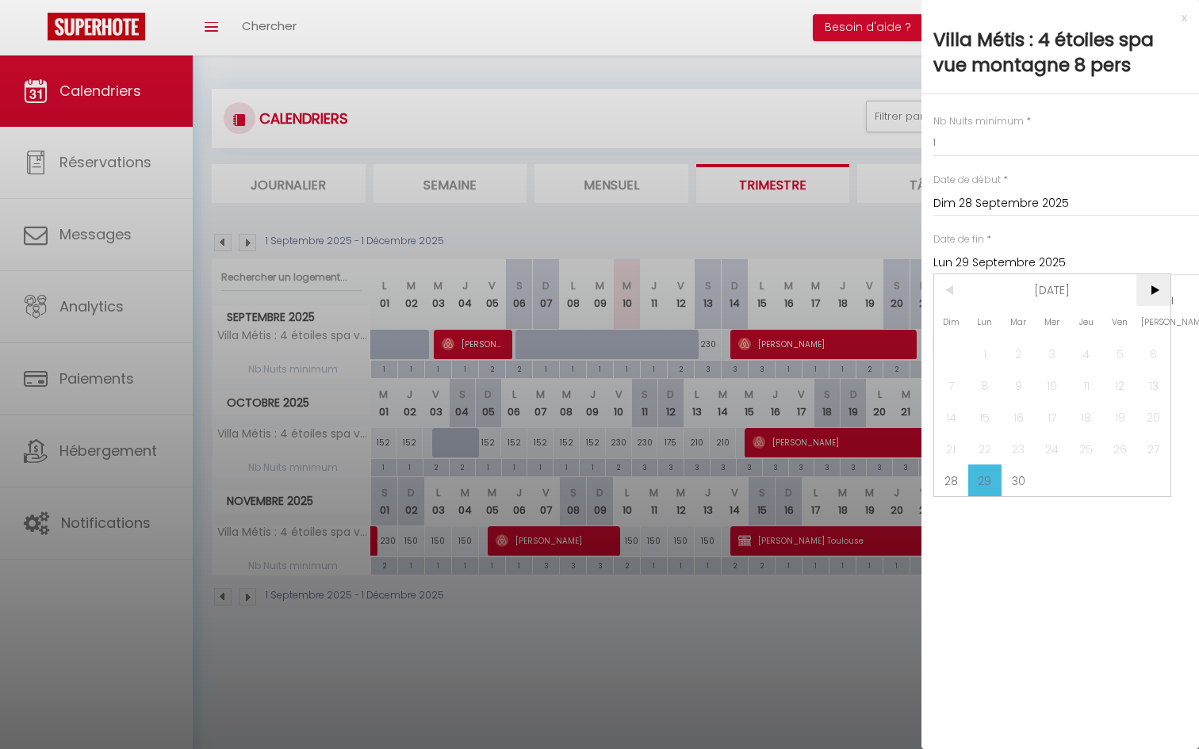
click at [1156, 292] on span ">" at bounding box center [1153, 290] width 34 height 32
click at [1093, 355] on span "2" at bounding box center [1086, 354] width 34 height 32
type input "Jeu 02 Octobre 2025"
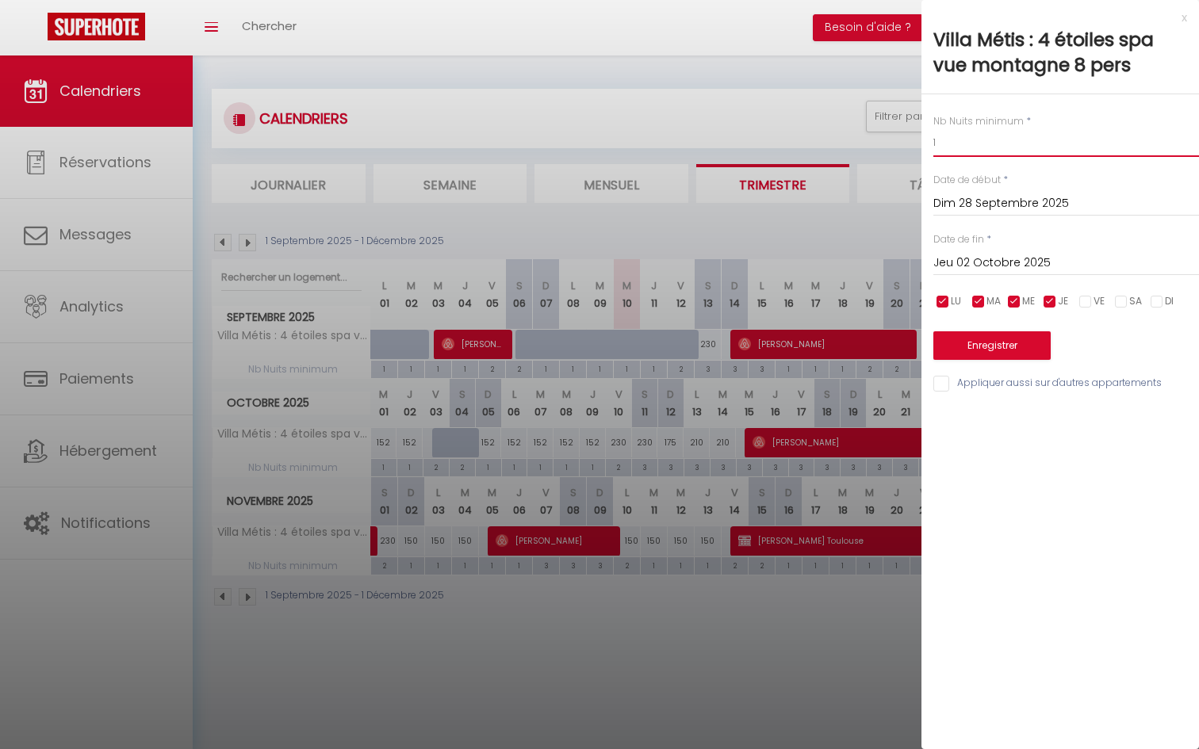
click at [991, 147] on input "1" at bounding box center [1066, 142] width 266 height 29
type input "3"
click at [972, 342] on button "Enregistrer" at bounding box center [991, 345] width 117 height 29
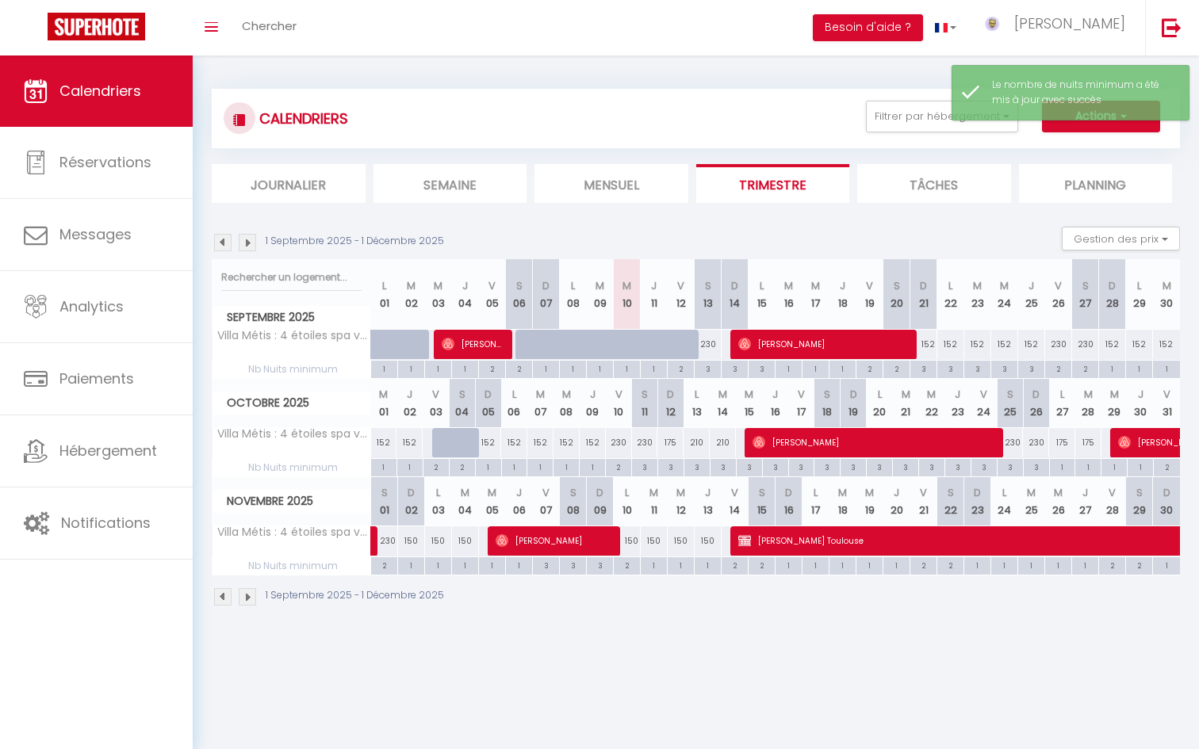
click at [1107, 370] on div "1" at bounding box center [1112, 368] width 26 height 15
type input "1"
type input "Dim 28 Septembre 2025"
type input "Lun 29 Septembre 2025"
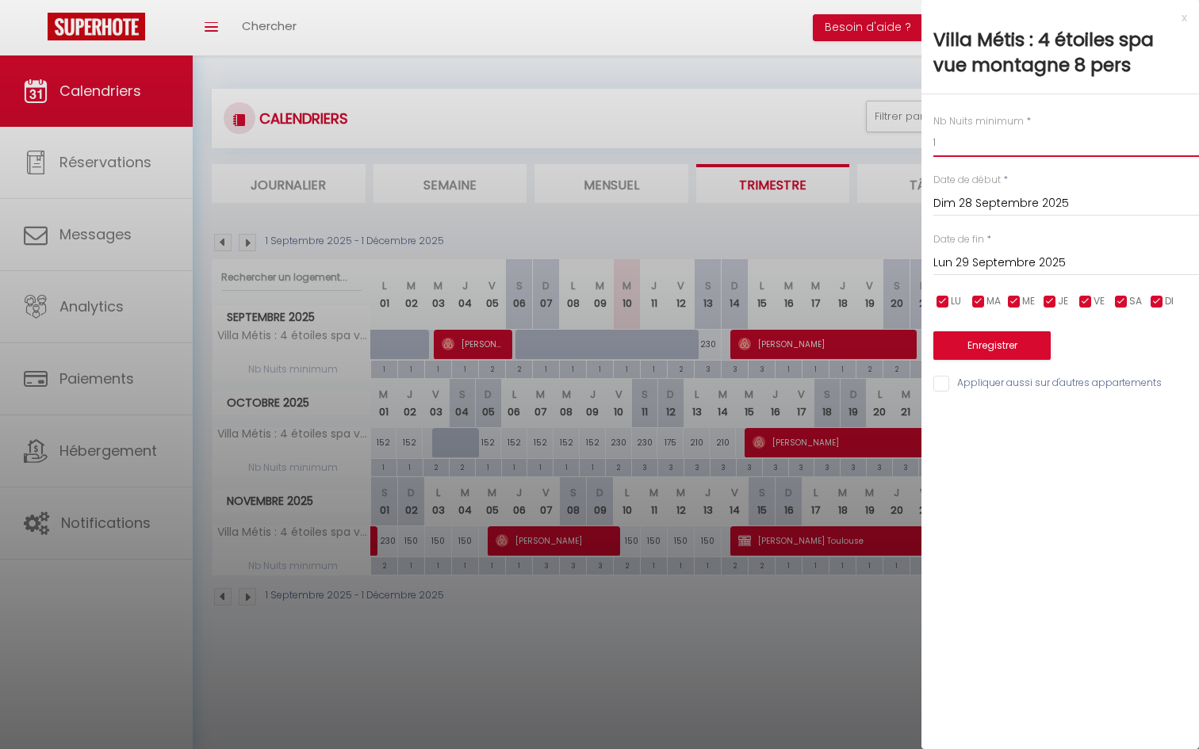
click at [959, 154] on input "1" at bounding box center [1066, 142] width 266 height 29
type input "3"
click at [970, 269] on input "Lun 29 Septembre 2025" at bounding box center [1066, 263] width 266 height 21
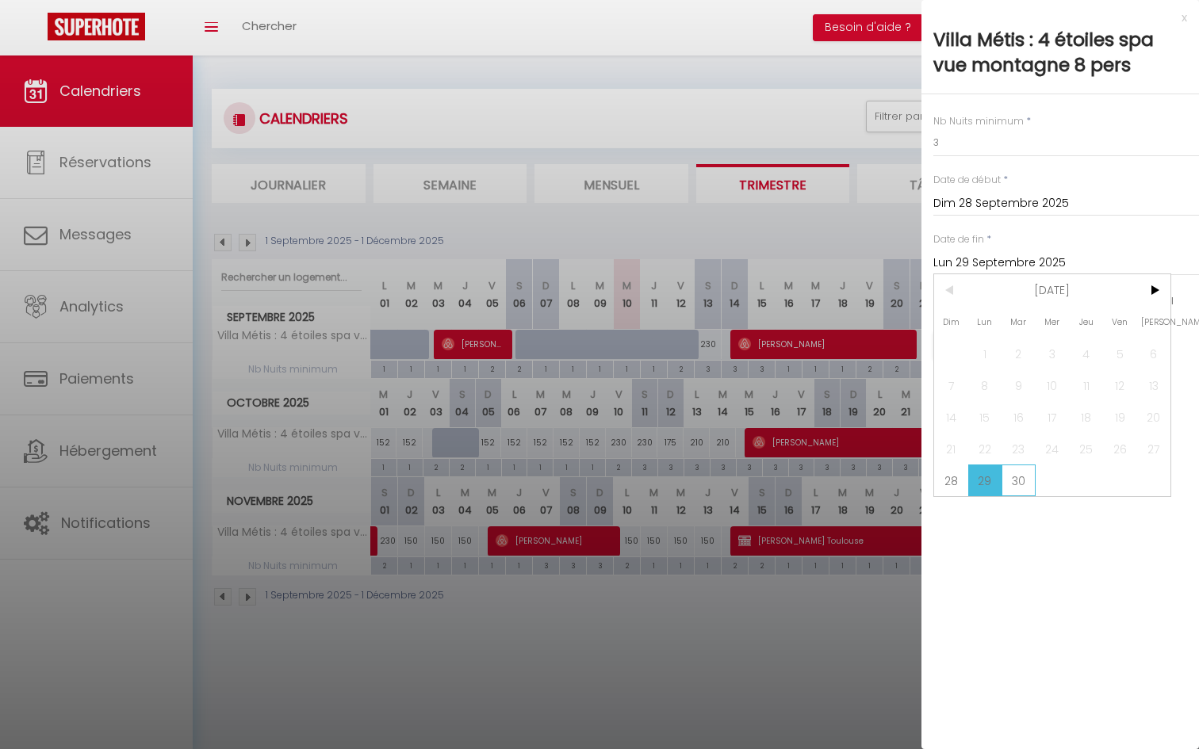
click at [1017, 488] on span "30" at bounding box center [1018, 481] width 34 height 32
type input "[DATE]"
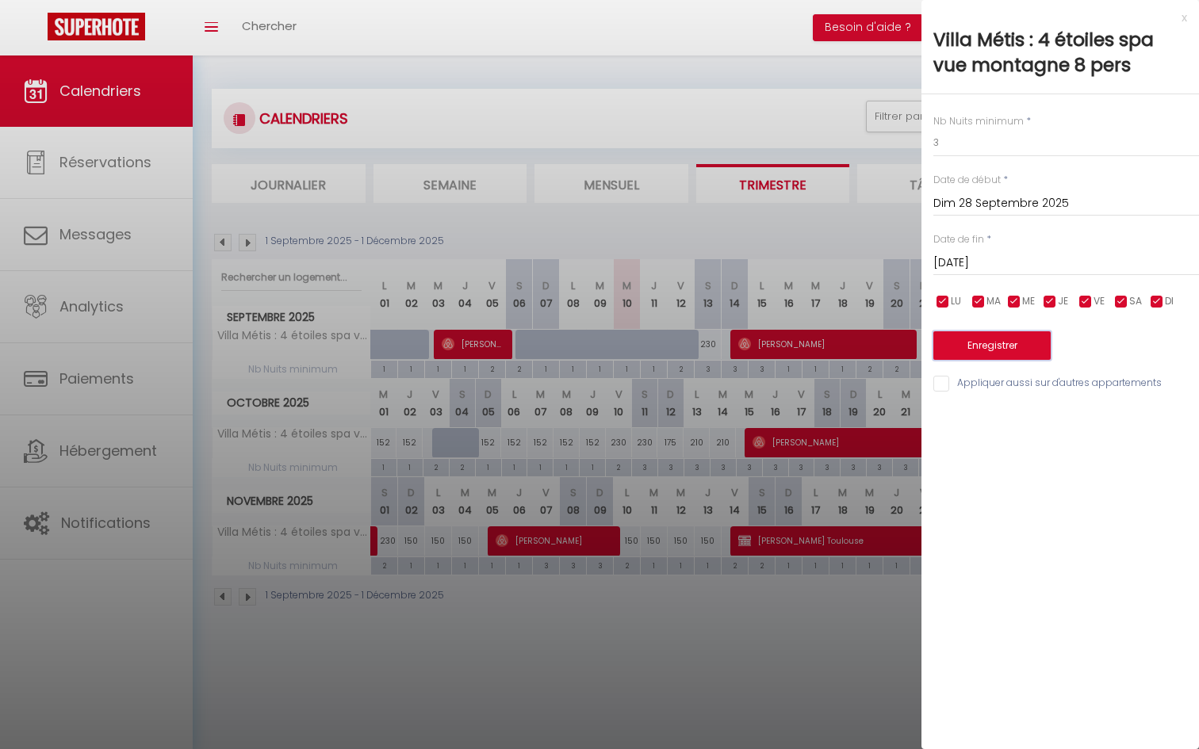
click at [1004, 335] on button "Enregistrer" at bounding box center [991, 345] width 117 height 29
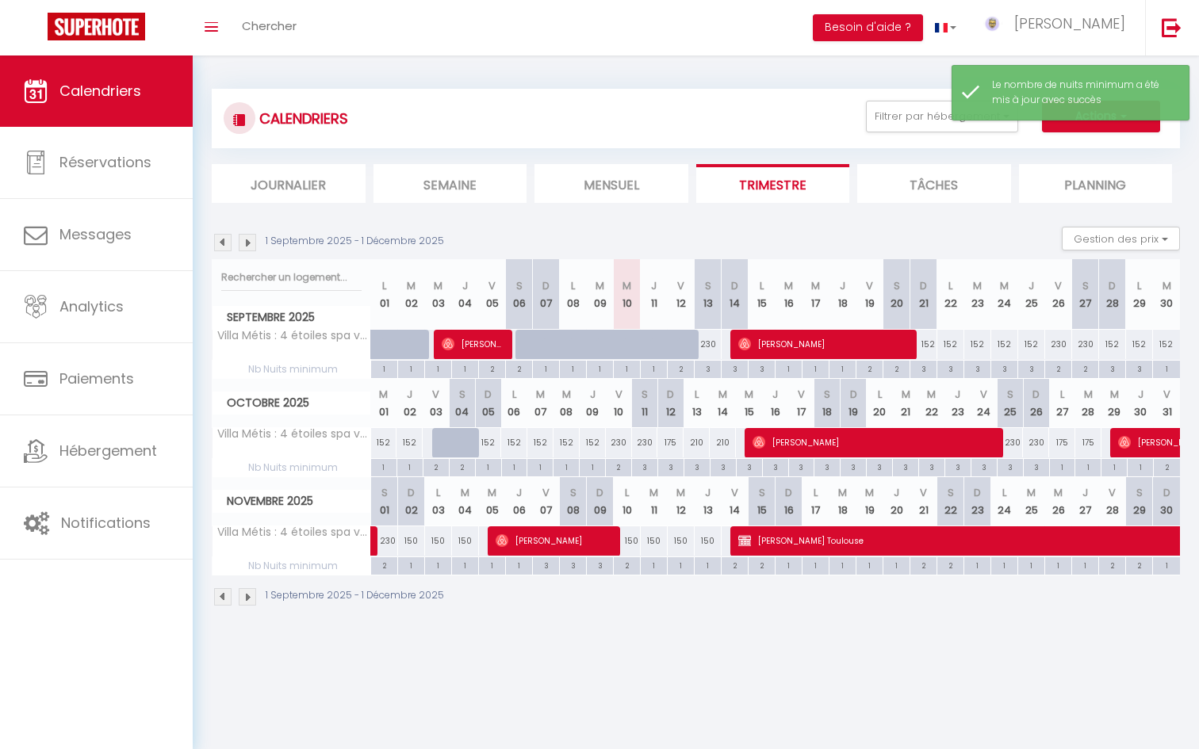
click at [1167, 369] on div "1" at bounding box center [1166, 368] width 27 height 15
type input "1"
type input "[DATE]"
type input "Mer 01 Octobre 2025"
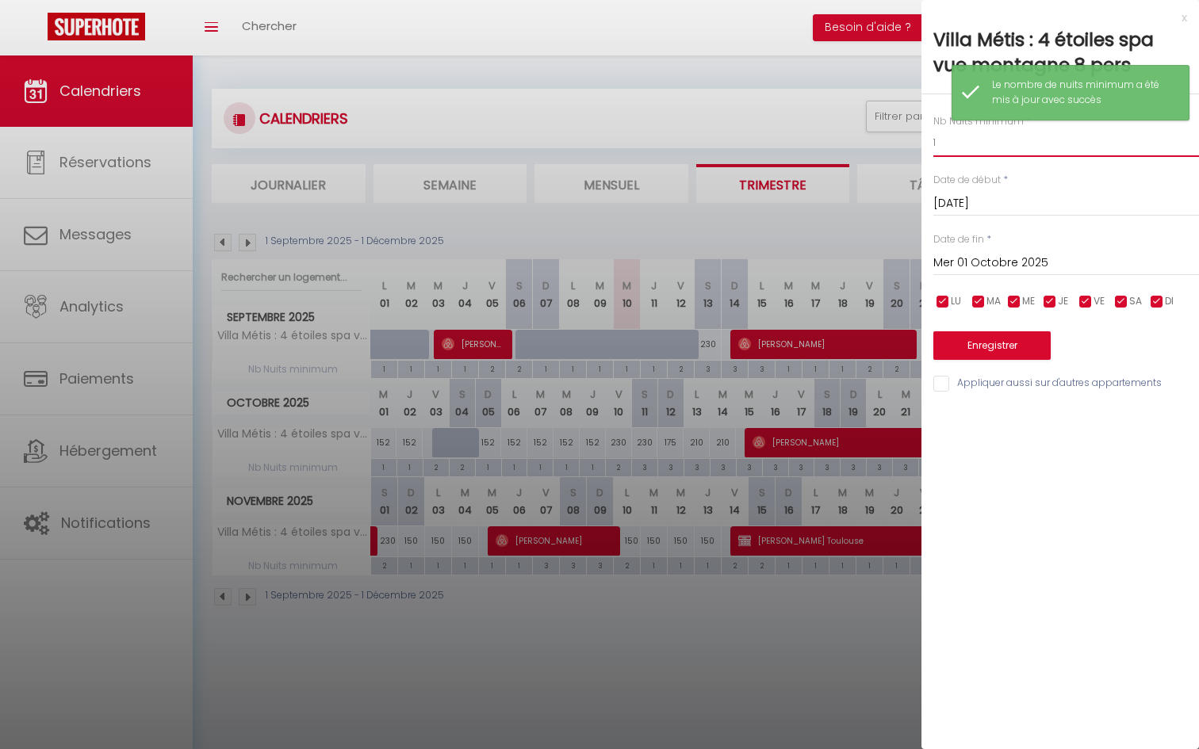
click at [956, 149] on input "1" at bounding box center [1066, 142] width 266 height 29
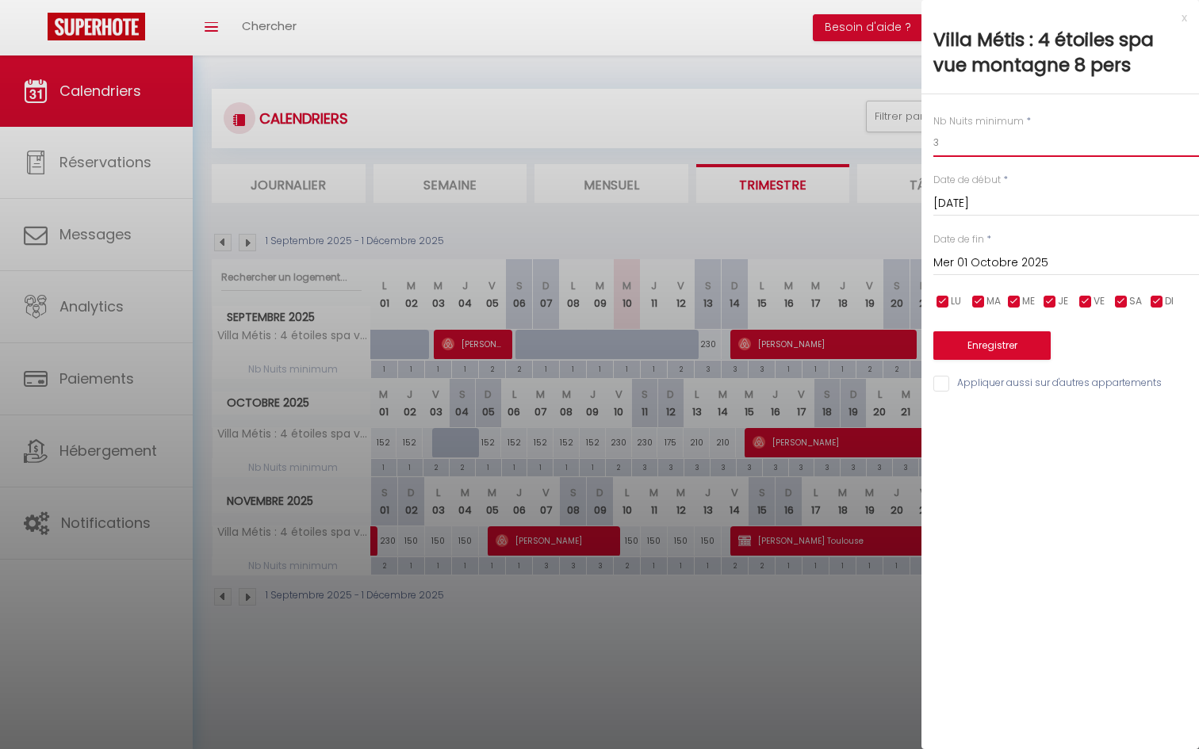
type input "3"
click at [948, 360] on button "Enregistrer" at bounding box center [991, 345] width 117 height 29
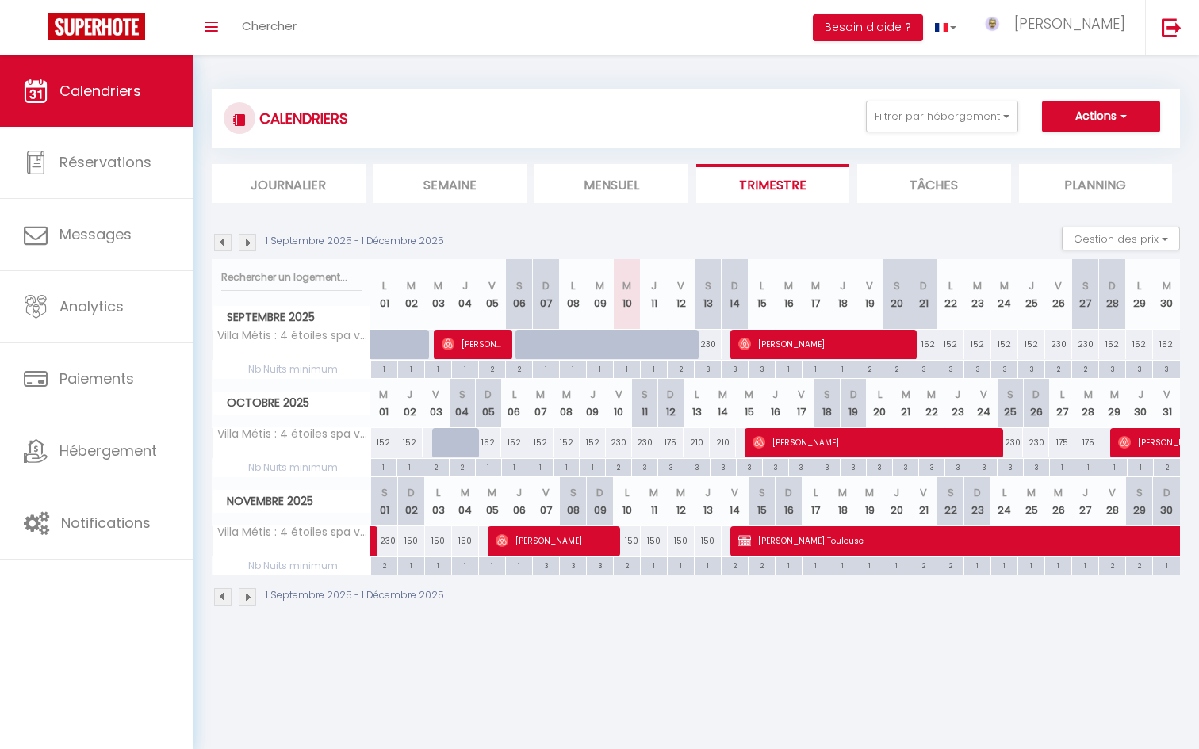
click at [388, 467] on div "1" at bounding box center [383, 466] width 25 height 15
type input "1"
type input "Mer 01 Octobre 2025"
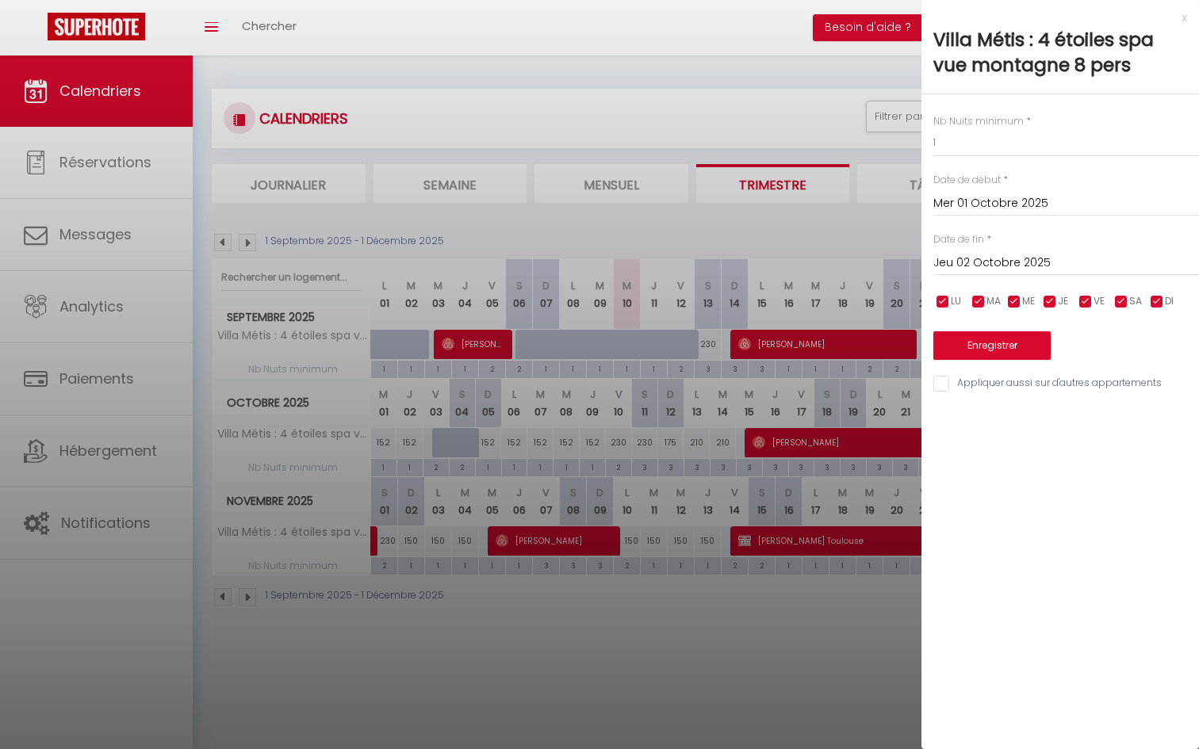
click at [966, 260] on input "Jeu 02 Octobre 2025" at bounding box center [1066, 263] width 266 height 21
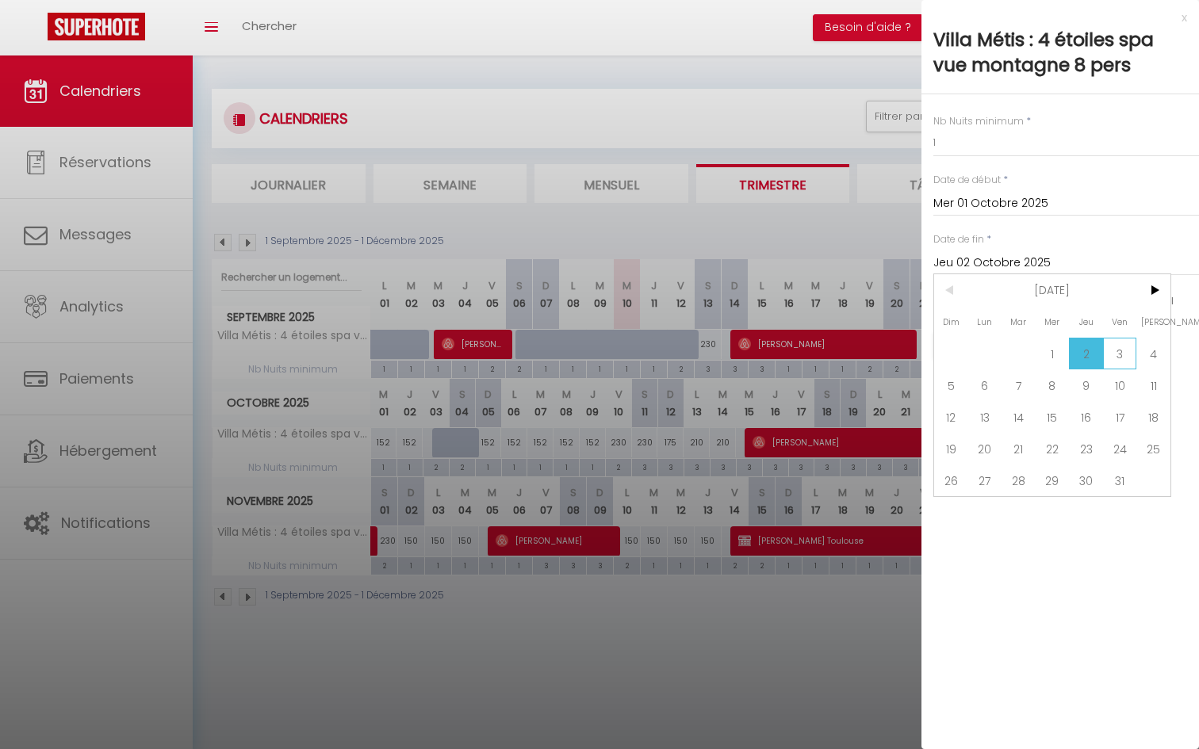
click at [1121, 350] on span "3" at bounding box center [1120, 354] width 34 height 32
type input "Ven 03 Octobre 2025"
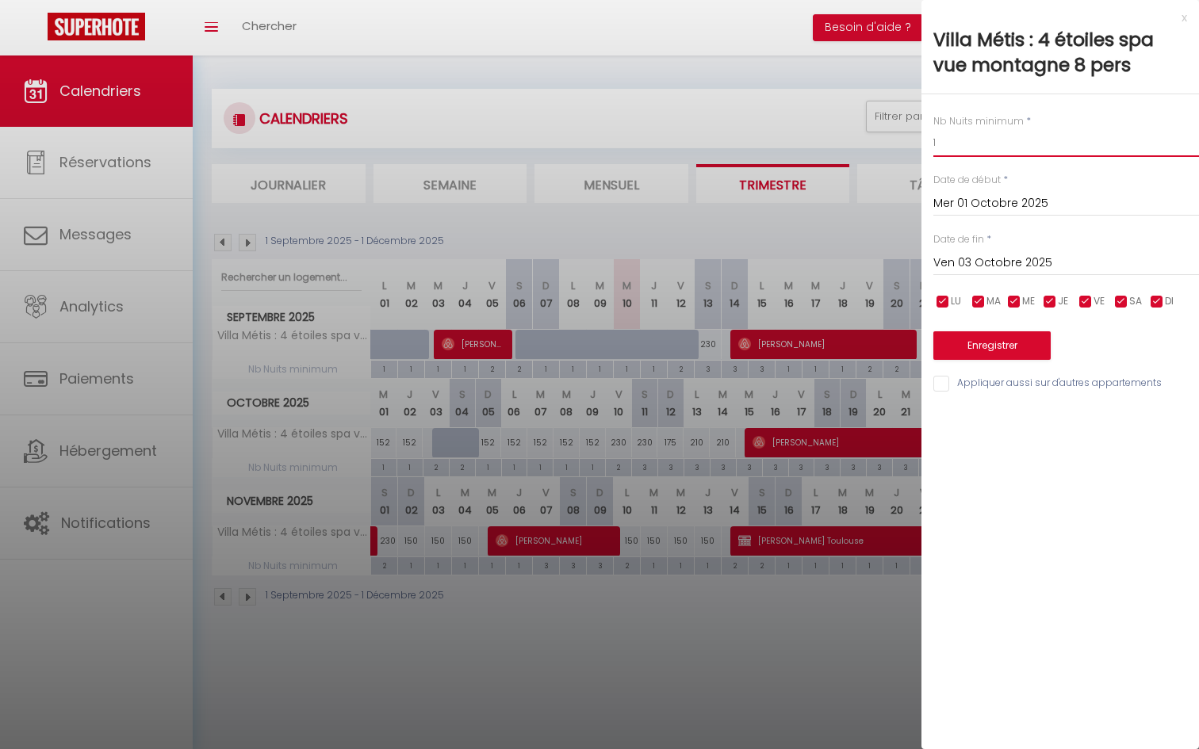
click at [957, 143] on input "1" at bounding box center [1066, 142] width 266 height 29
type input "3"
click at [964, 335] on button "Enregistrer" at bounding box center [991, 345] width 117 height 29
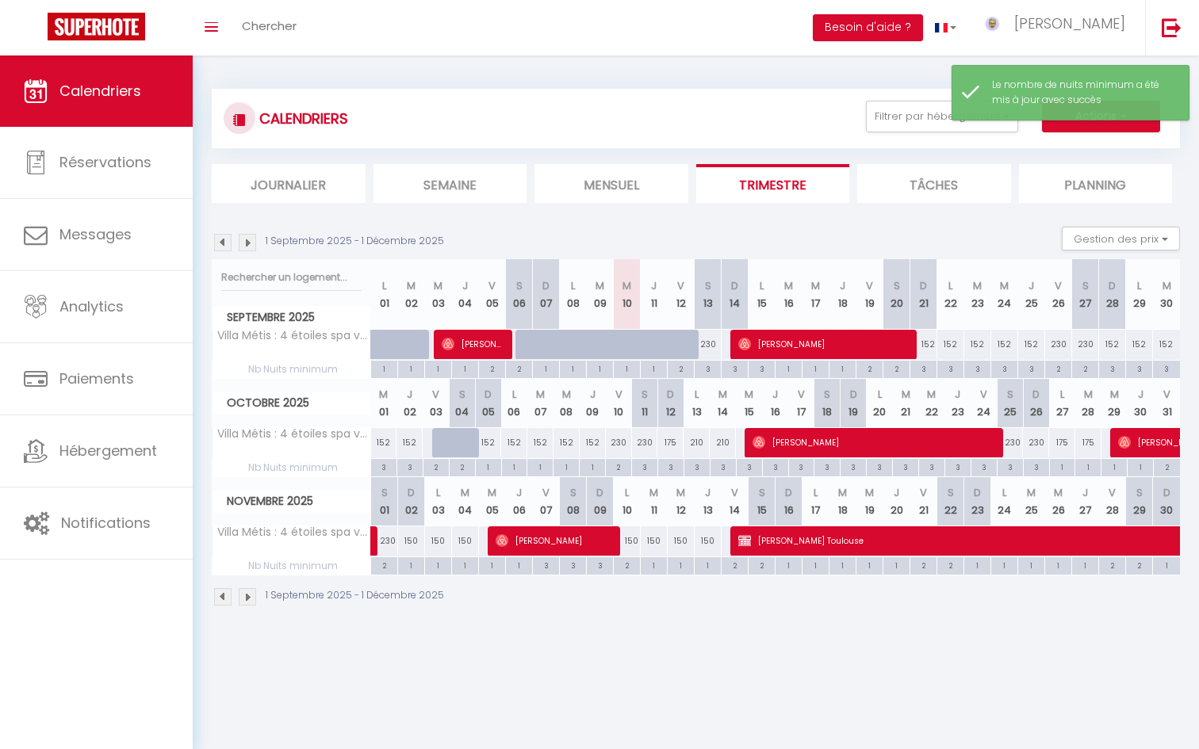
click at [492, 471] on div "1" at bounding box center [488, 466] width 25 height 15
type input "1"
type input "Dim 05 Octobre 2025"
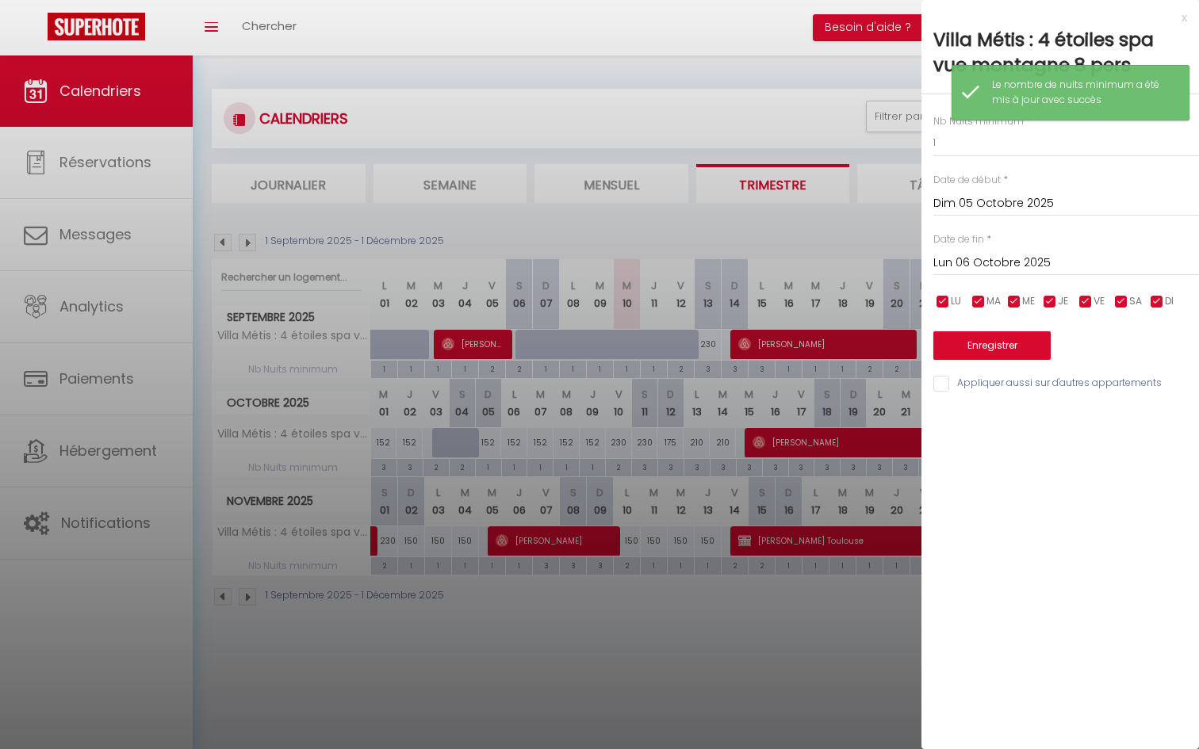
click at [985, 257] on input "Lun 06 Octobre 2025" at bounding box center [1066, 263] width 266 height 21
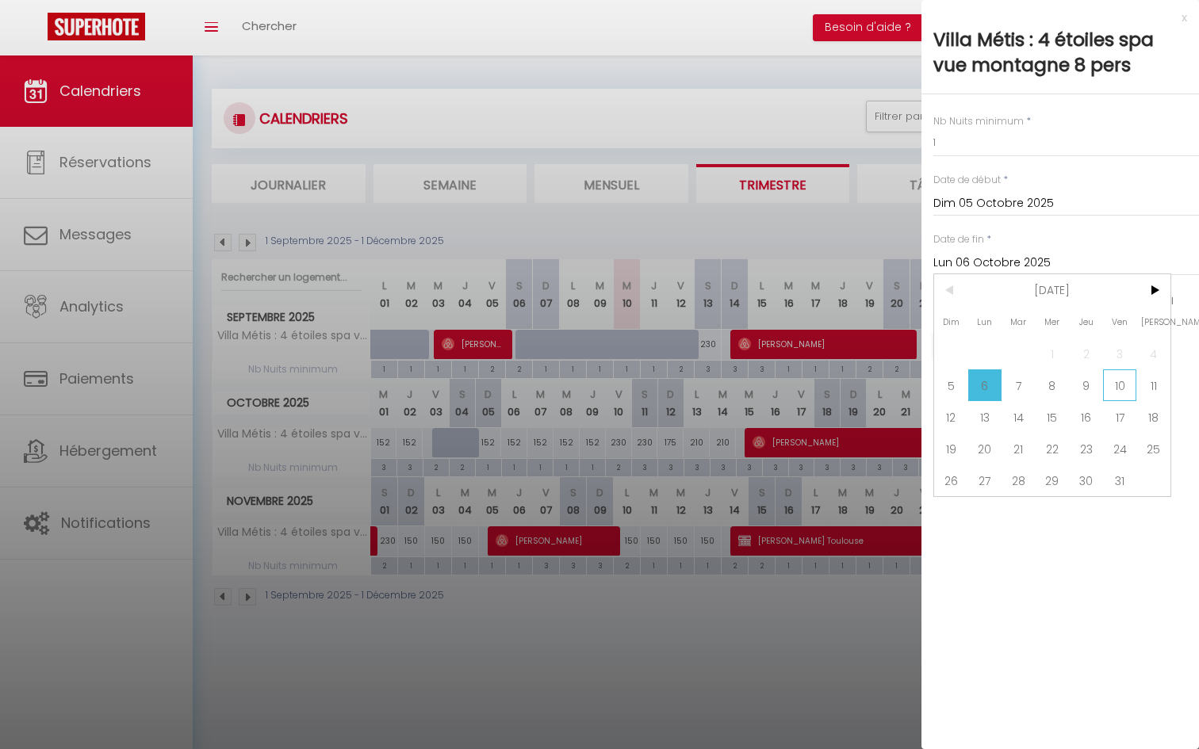
click at [1114, 388] on span "10" at bounding box center [1120, 385] width 34 height 32
type input "Ven 10 Octobre 2025"
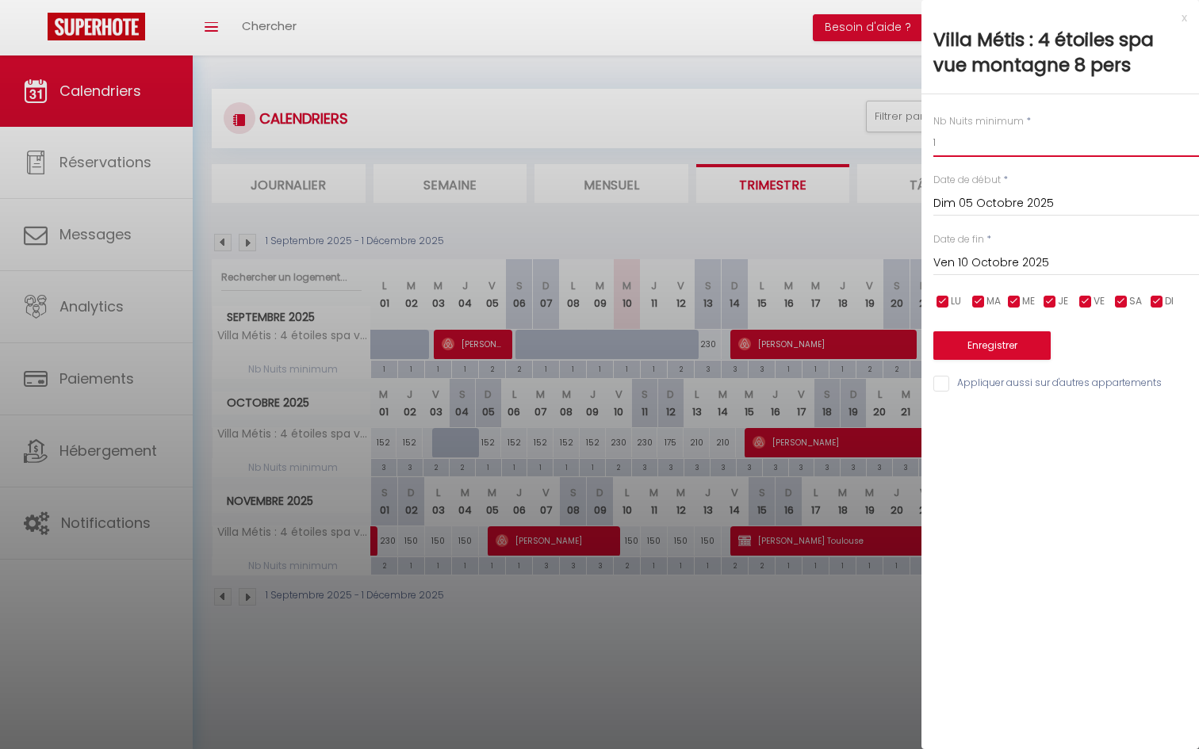
click at [968, 155] on input "1" at bounding box center [1066, 142] width 266 height 29
type input "3"
click at [977, 356] on button "Enregistrer" at bounding box center [991, 345] width 117 height 29
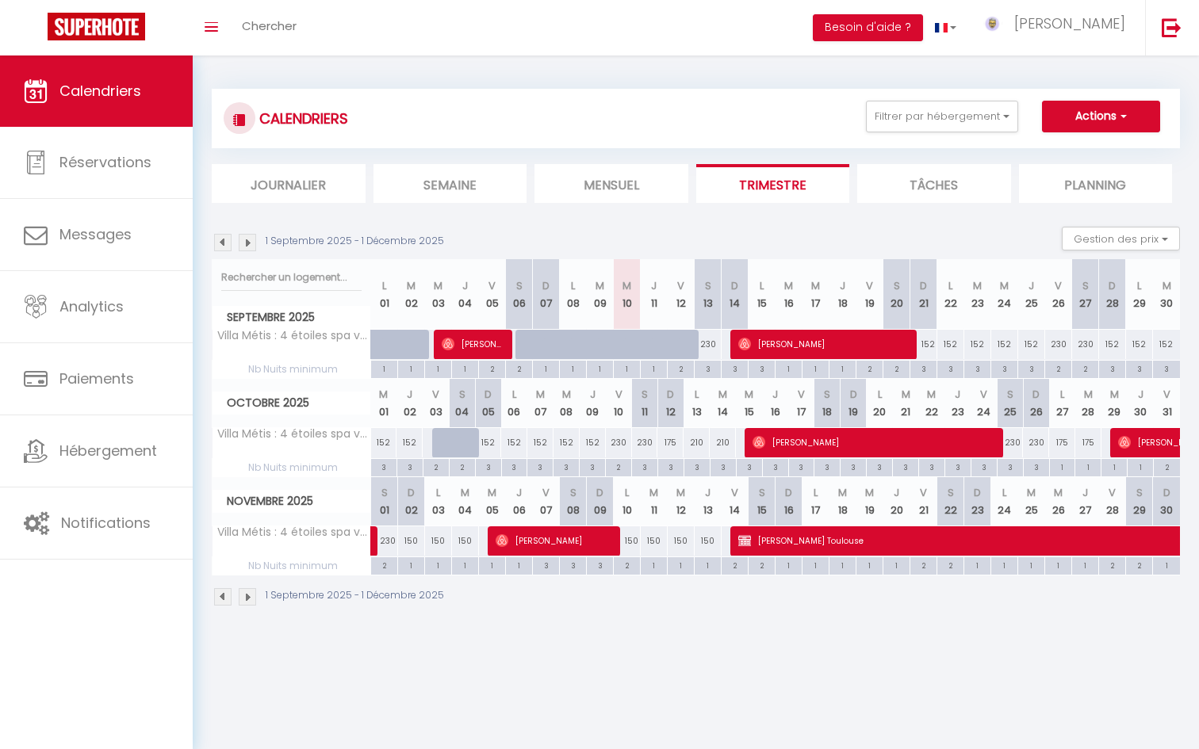
click at [1064, 469] on div "1" at bounding box center [1062, 466] width 25 height 15
type input "1"
type input "Lun 27 Octobre 2025"
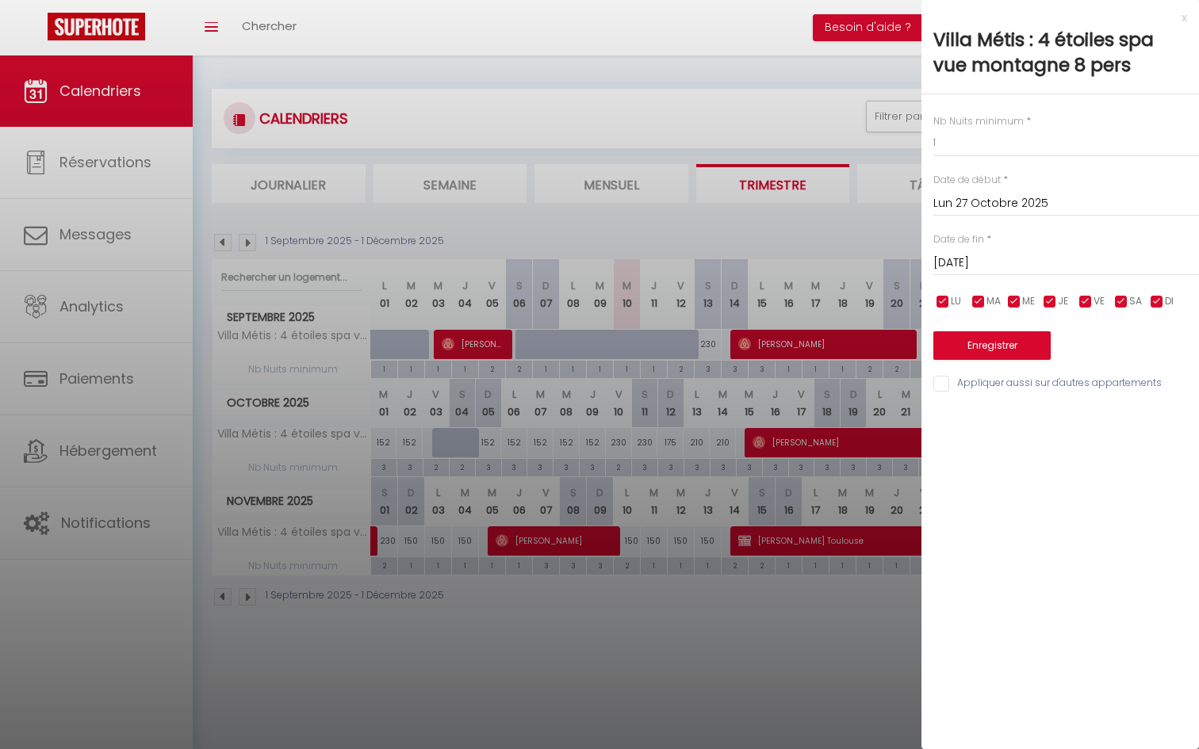
click at [1000, 258] on input "[DATE]" at bounding box center [1066, 263] width 266 height 21
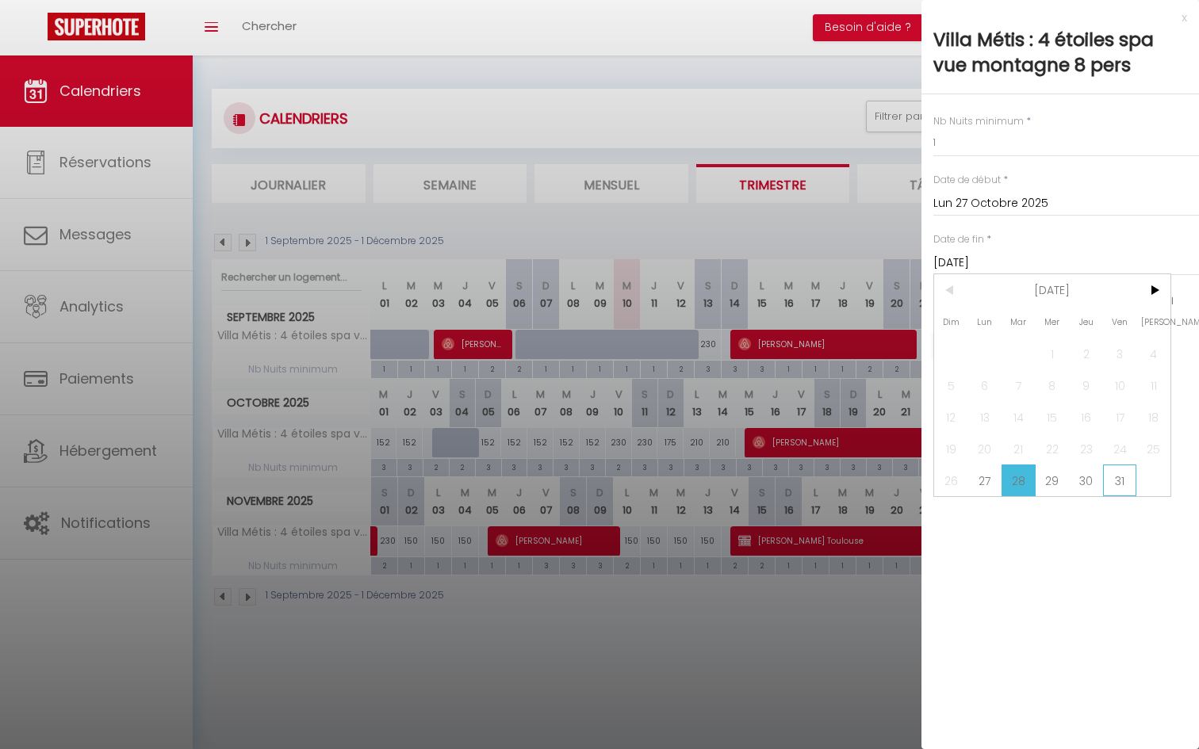
click at [1120, 478] on span "31" at bounding box center [1120, 481] width 34 height 32
type input "Ven 31 Octobre 2025"
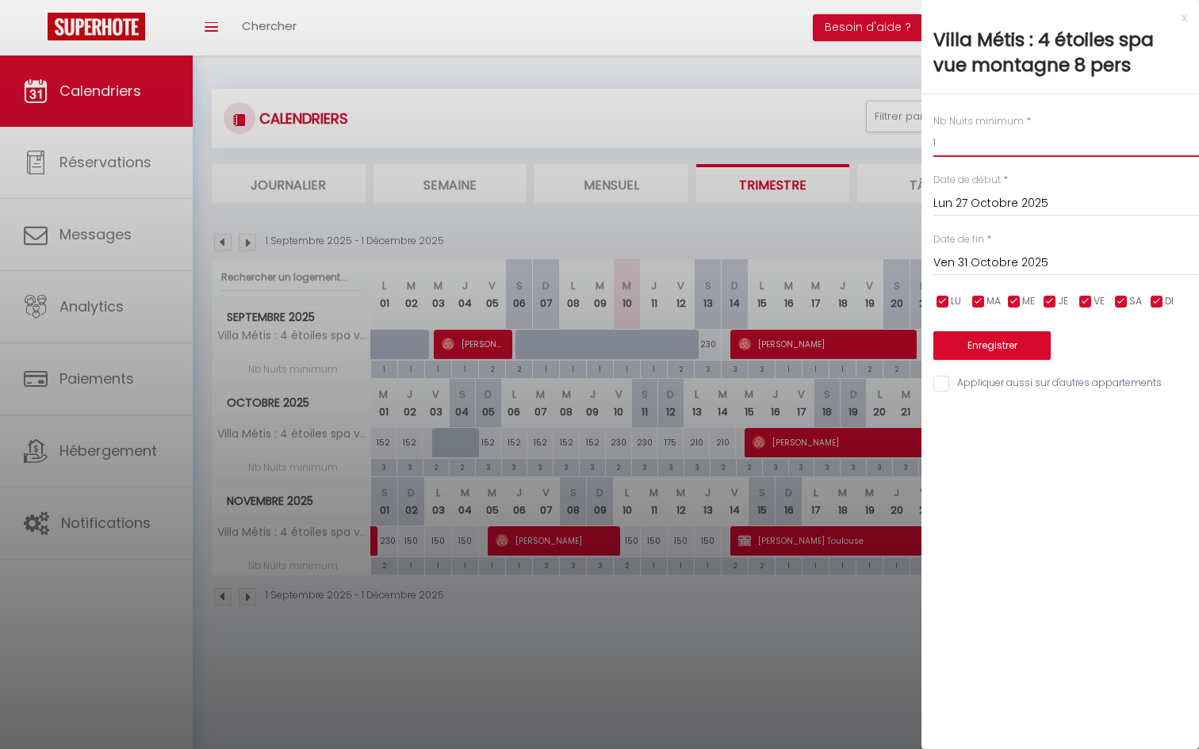
click at [954, 141] on input "1" at bounding box center [1066, 142] width 266 height 29
type input "3"
click at [986, 353] on button "Enregistrer" at bounding box center [991, 345] width 117 height 29
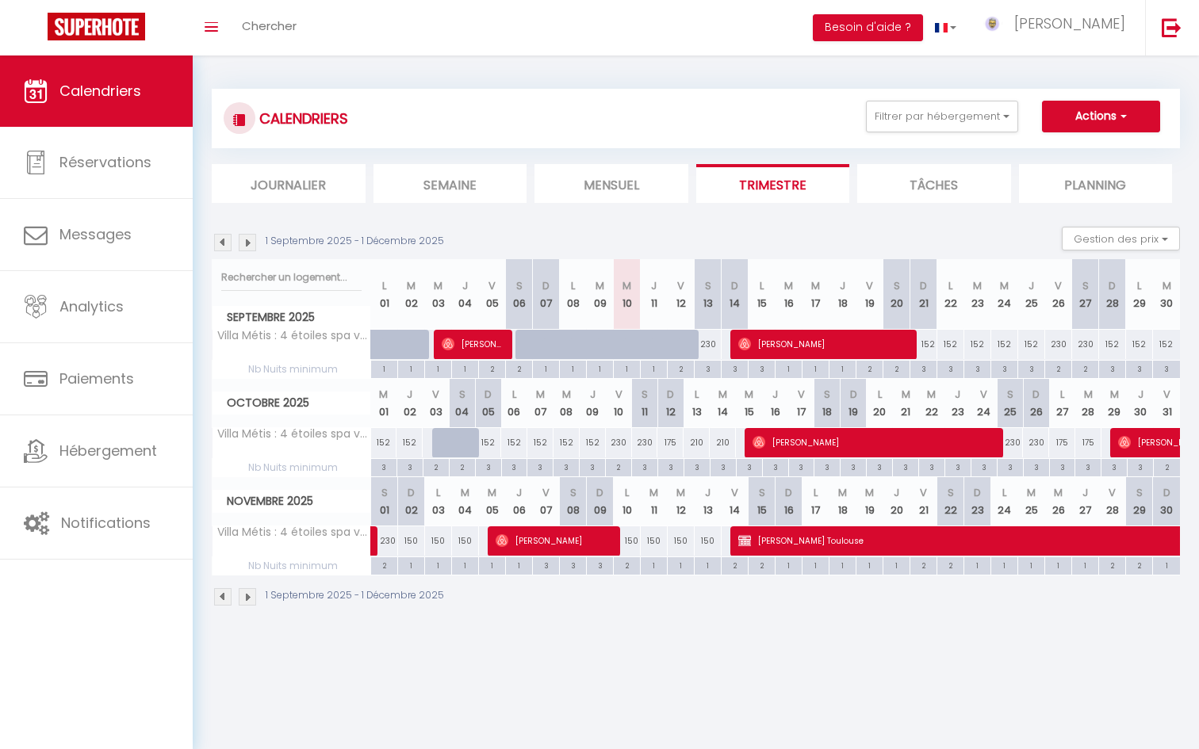
click at [415, 563] on div "1" at bounding box center [411, 564] width 26 height 15
type input "1"
type input "Dim 02 Novembre 2025"
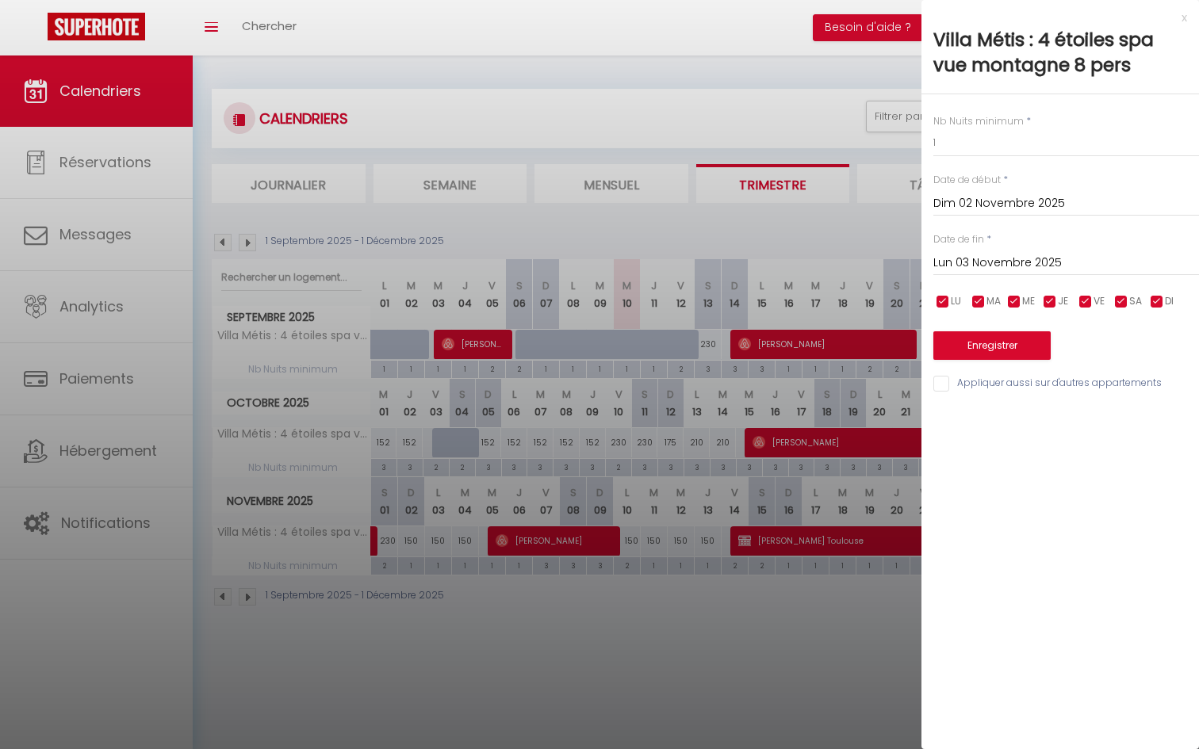
click at [980, 255] on input "Lun 03 Novembre 2025" at bounding box center [1066, 263] width 266 height 21
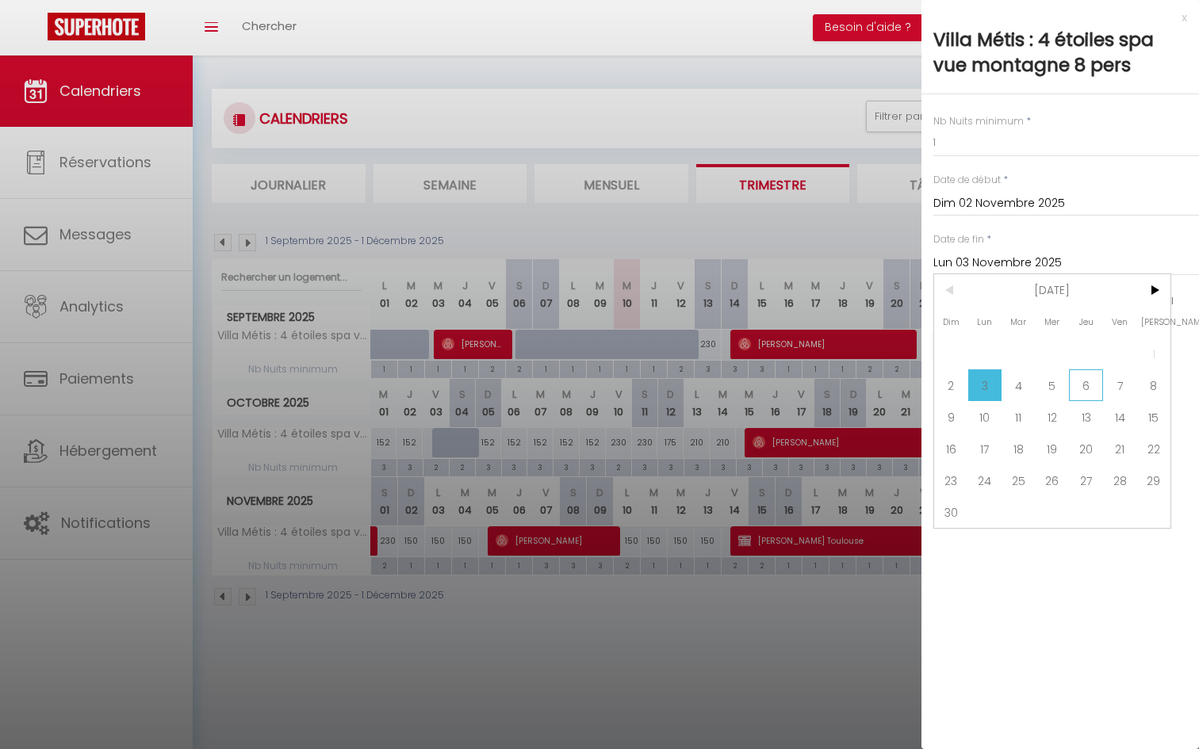
click at [1087, 394] on span "6" at bounding box center [1086, 385] width 34 height 32
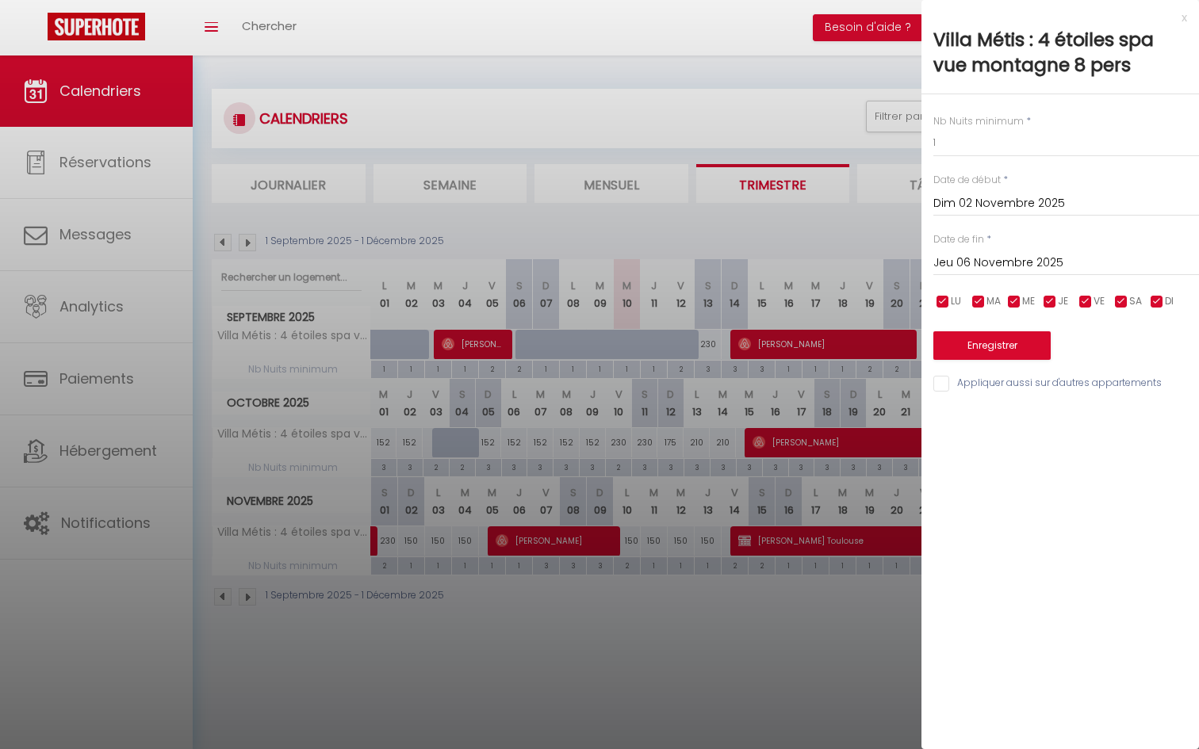
click at [1056, 268] on input "Jeu 06 Novembre 2025" at bounding box center [1066, 263] width 266 height 21
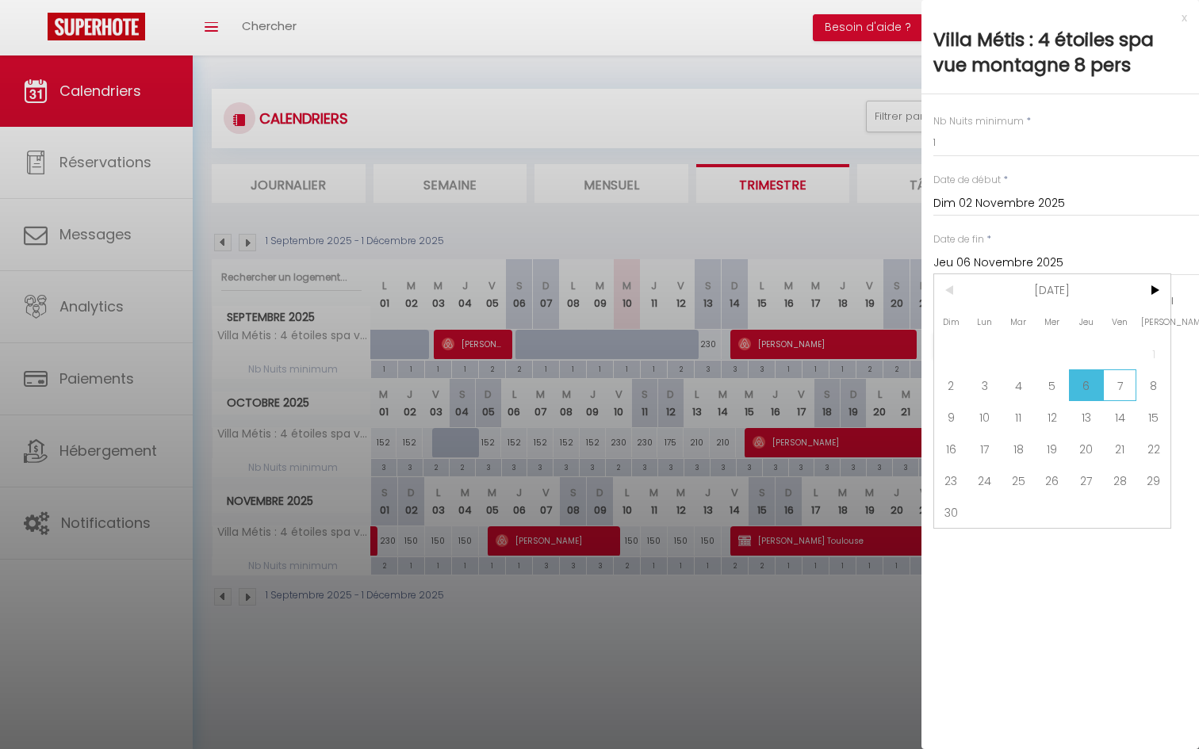
click at [1111, 391] on span "7" at bounding box center [1120, 385] width 34 height 32
type input "Ven 07 Novembre 2025"
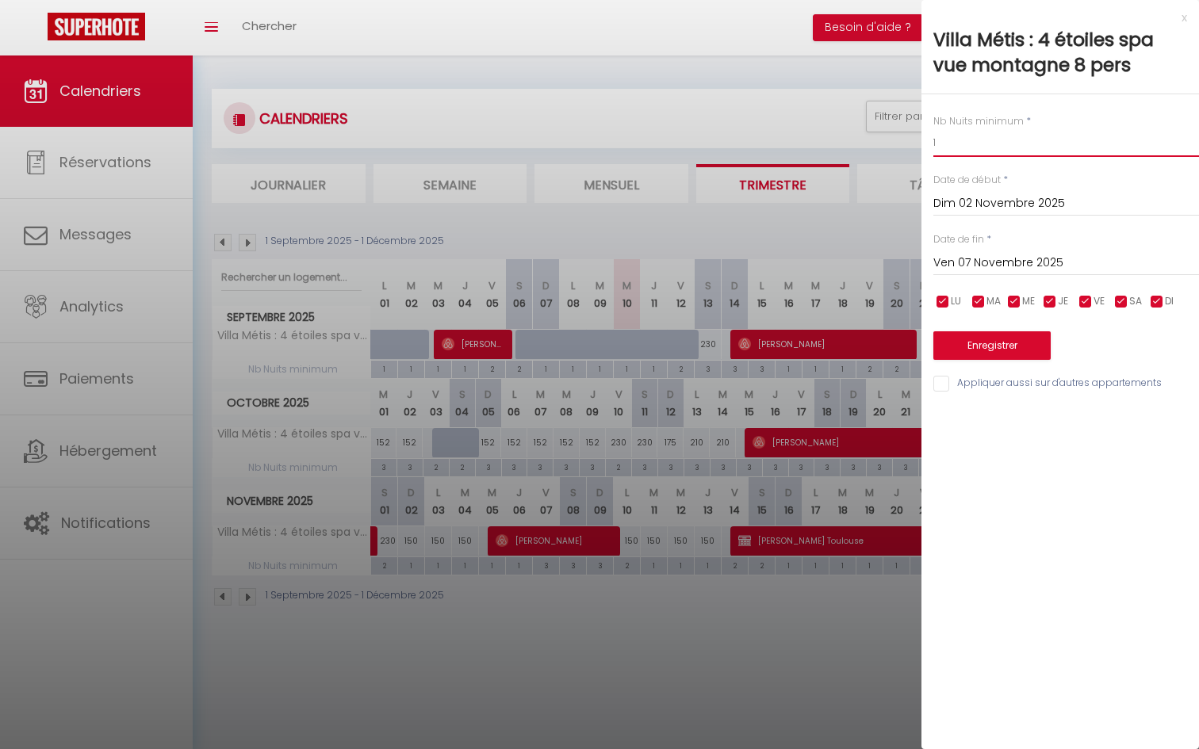
click at [951, 152] on input "1" at bounding box center [1066, 142] width 266 height 29
type input "3"
click at [988, 344] on button "Enregistrer" at bounding box center [991, 345] width 117 height 29
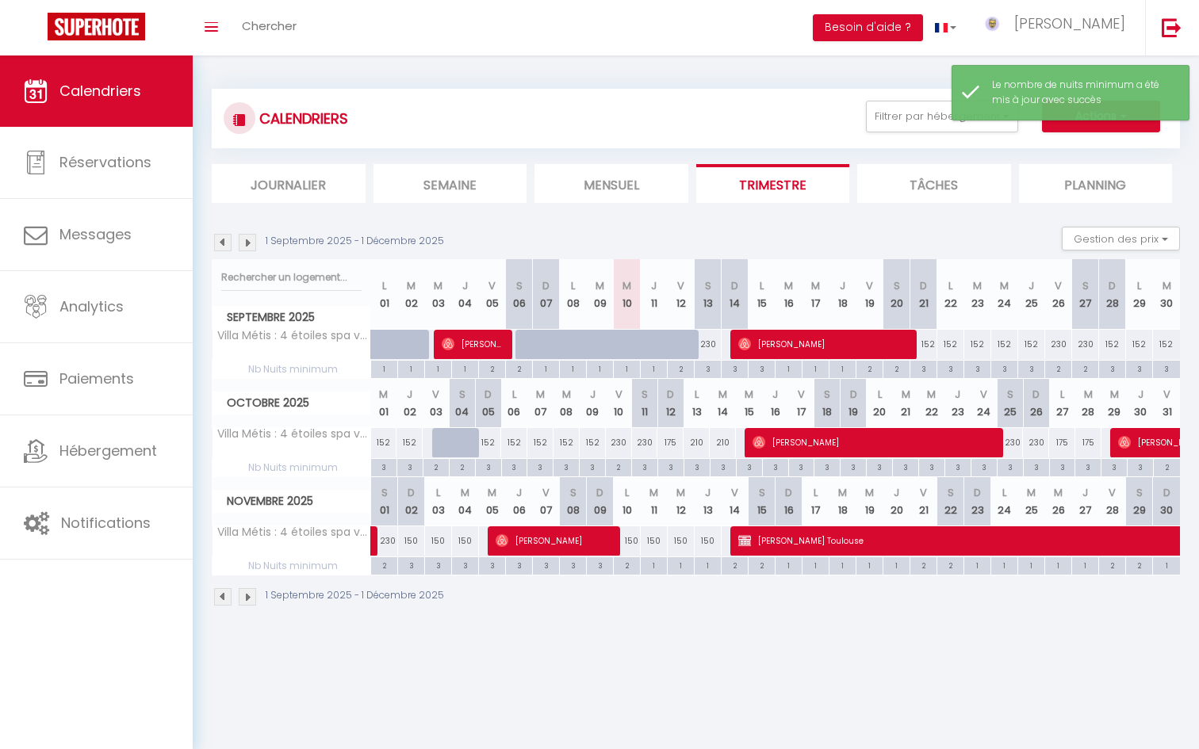
click at [650, 565] on div "1" at bounding box center [654, 564] width 26 height 15
type input "1"
type input "[DATE]"
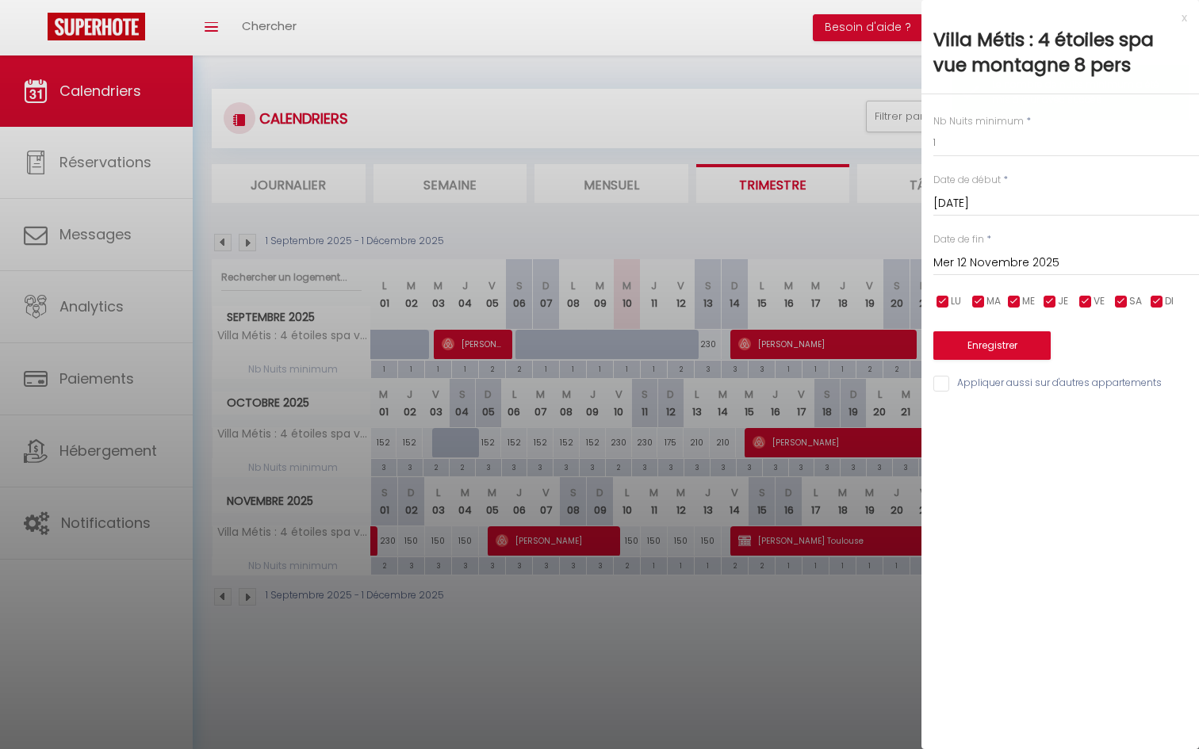
click at [1004, 257] on input "Mer 12 Novembre 2025" at bounding box center [1066, 263] width 266 height 21
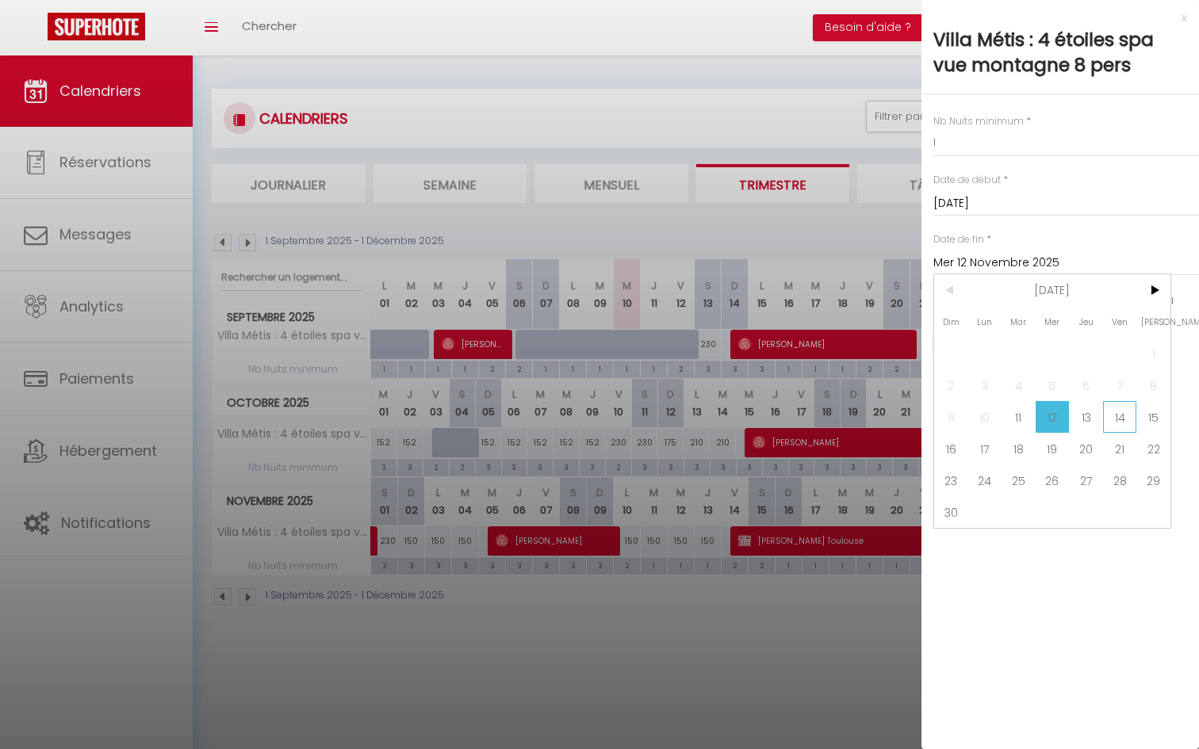
click at [1122, 417] on span "14" at bounding box center [1120, 417] width 34 height 32
type input "Ven 14 Novembre 2025"
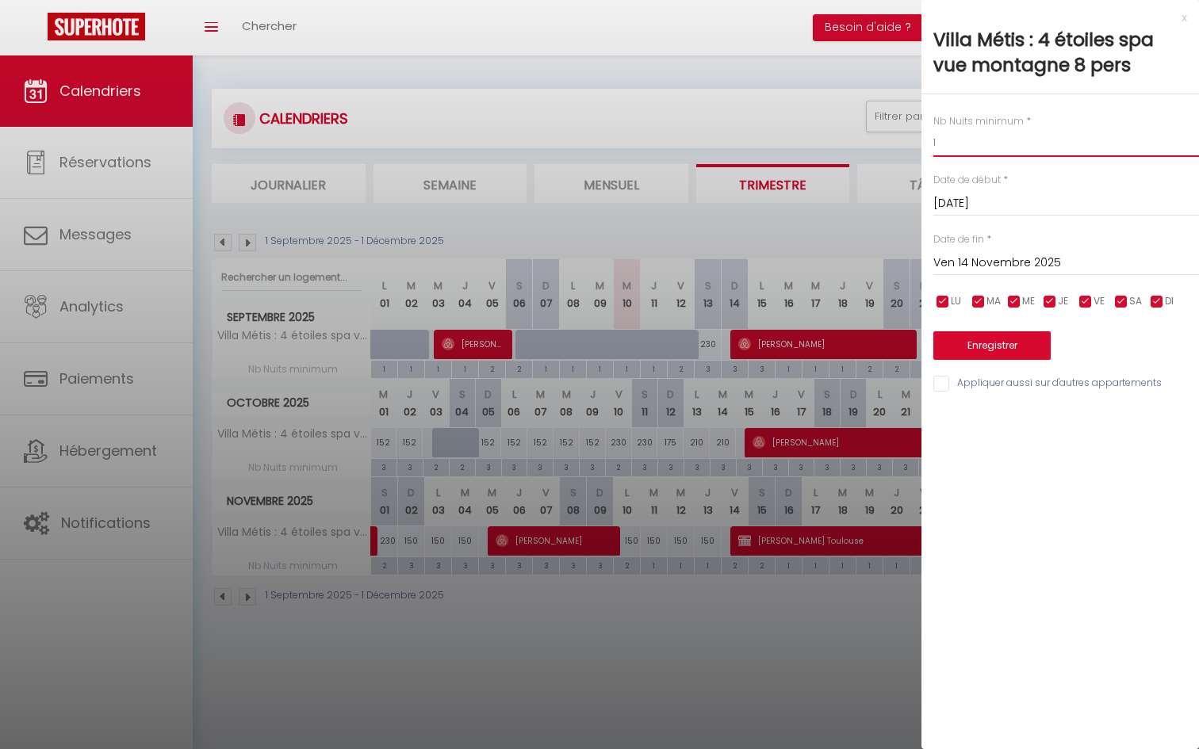
click at [966, 143] on input "1" at bounding box center [1066, 142] width 266 height 29
type input "3"
click at [967, 345] on button "Enregistrer" at bounding box center [991, 345] width 117 height 29
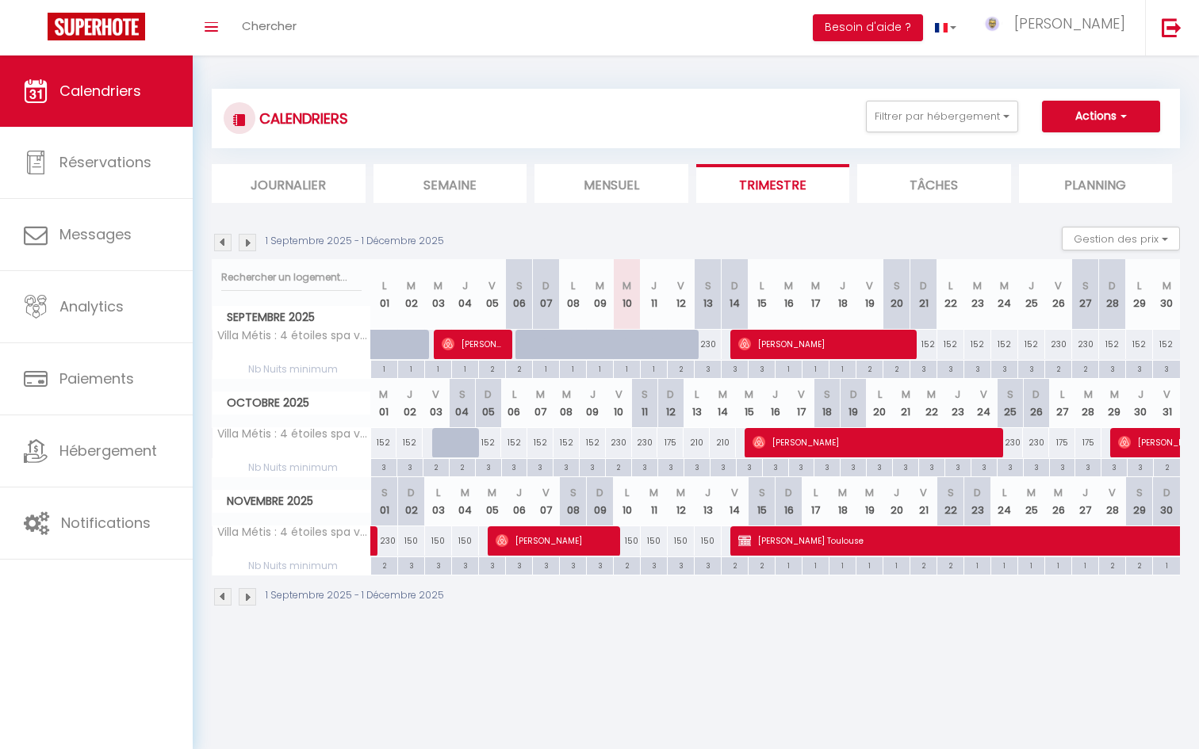
click at [251, 246] on img at bounding box center [247, 242] width 17 height 17
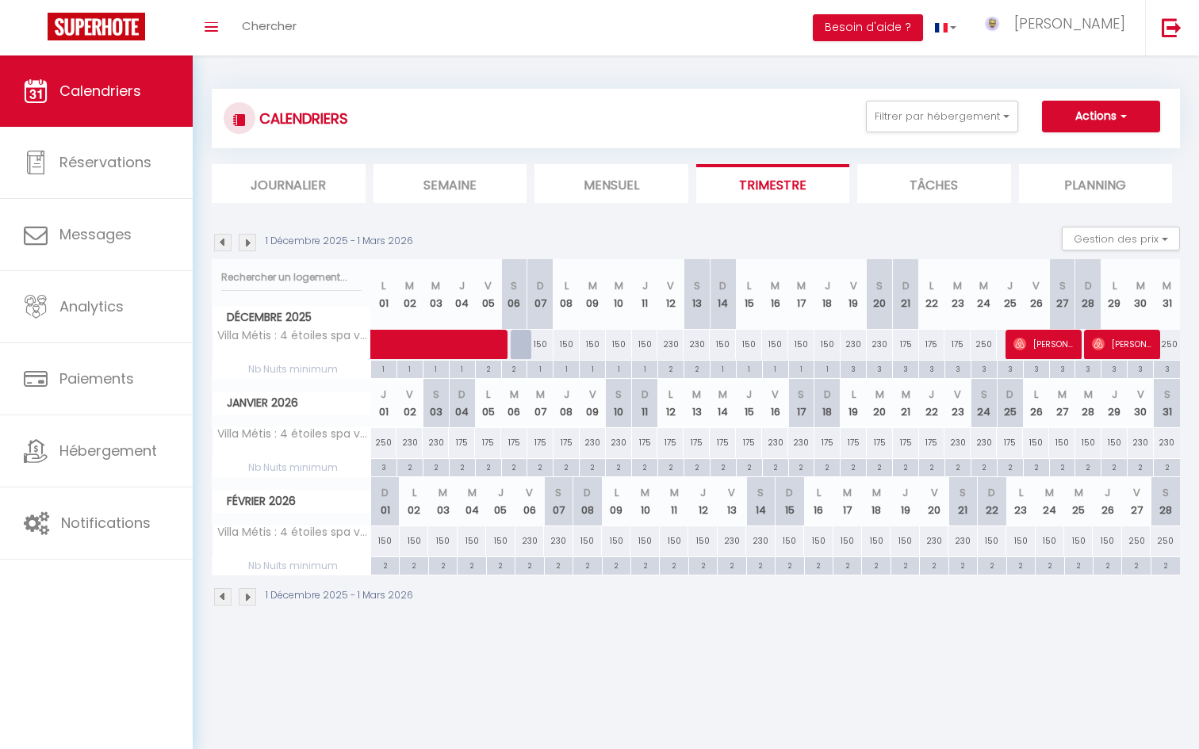
click at [381, 372] on div "1" at bounding box center [383, 368] width 25 height 15
type input "1"
type input "Lun 01 Décembre 2025"
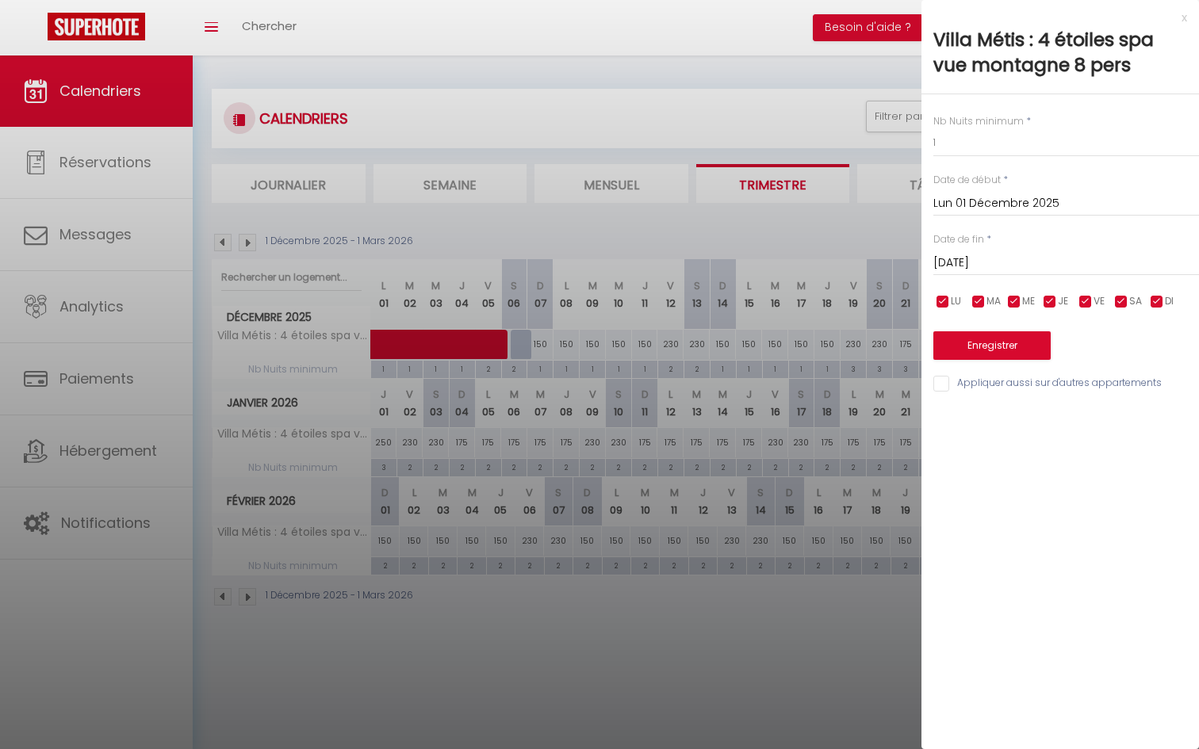
click at [1016, 256] on input "[DATE]" at bounding box center [1066, 263] width 266 height 21
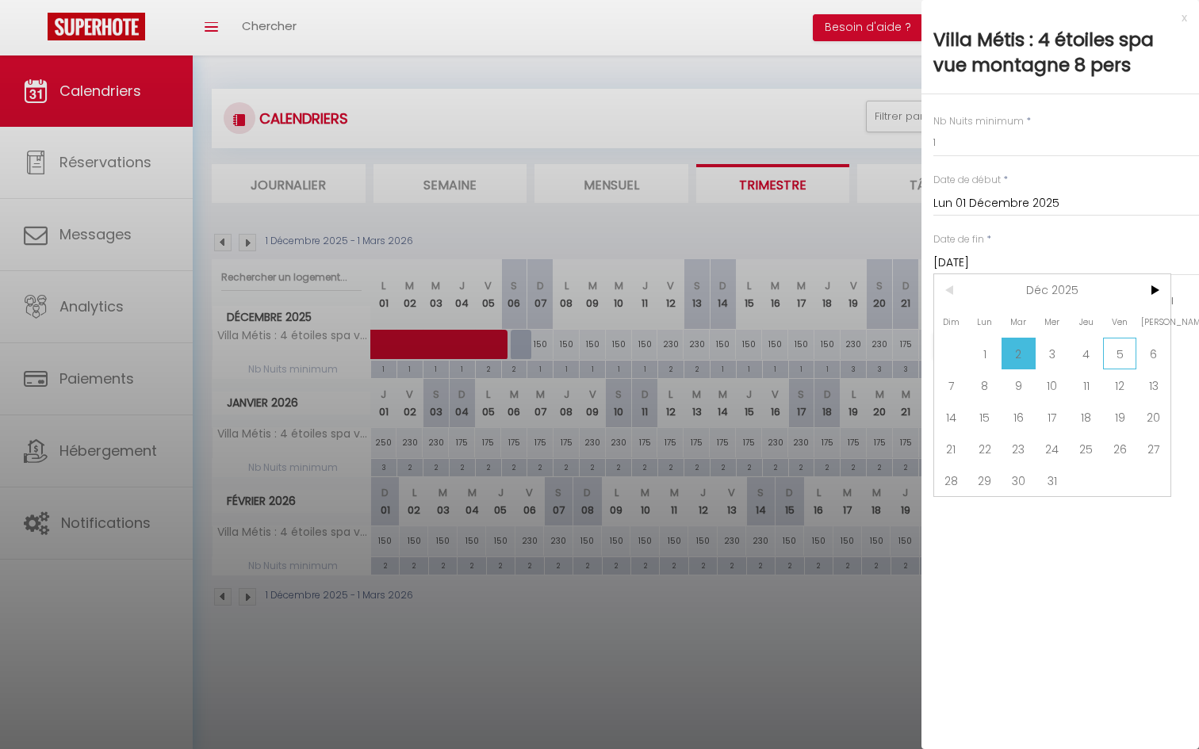
click at [1116, 360] on span "5" at bounding box center [1120, 354] width 34 height 32
type input "Ven 05 Décembre 2025"
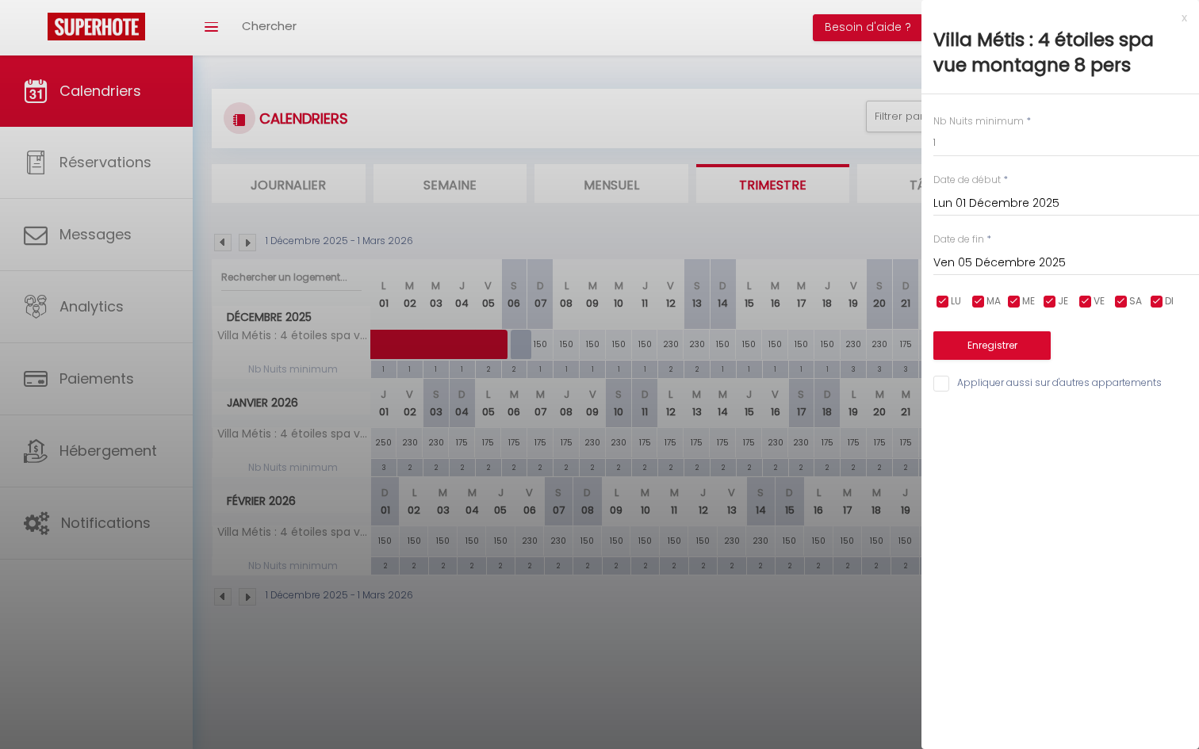
click at [955, 128] on label "Nb Nuits minimum" at bounding box center [978, 121] width 90 height 15
click at [947, 140] on input "1" at bounding box center [1066, 142] width 266 height 29
type input "3"
click at [989, 352] on button "Enregistrer" at bounding box center [991, 345] width 117 height 29
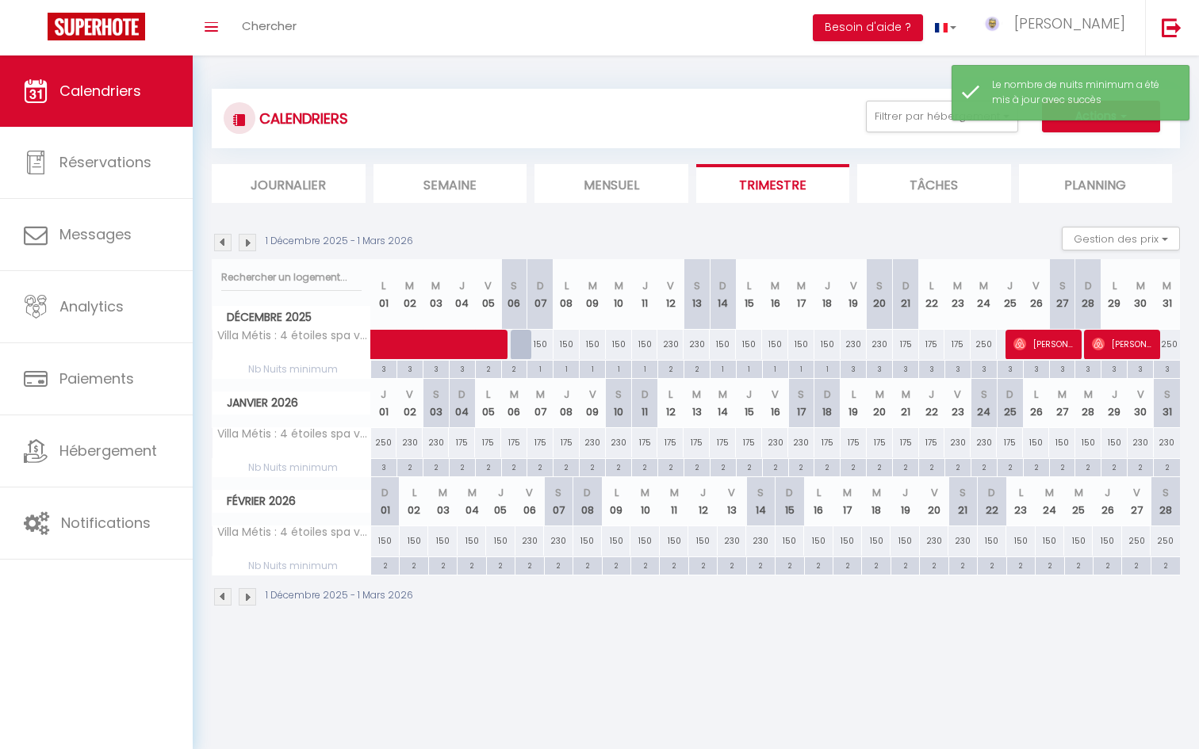
click at [545, 370] on div "1" at bounding box center [539, 368] width 25 height 15
type input "1"
type input "Dim 07 Décembre 2025"
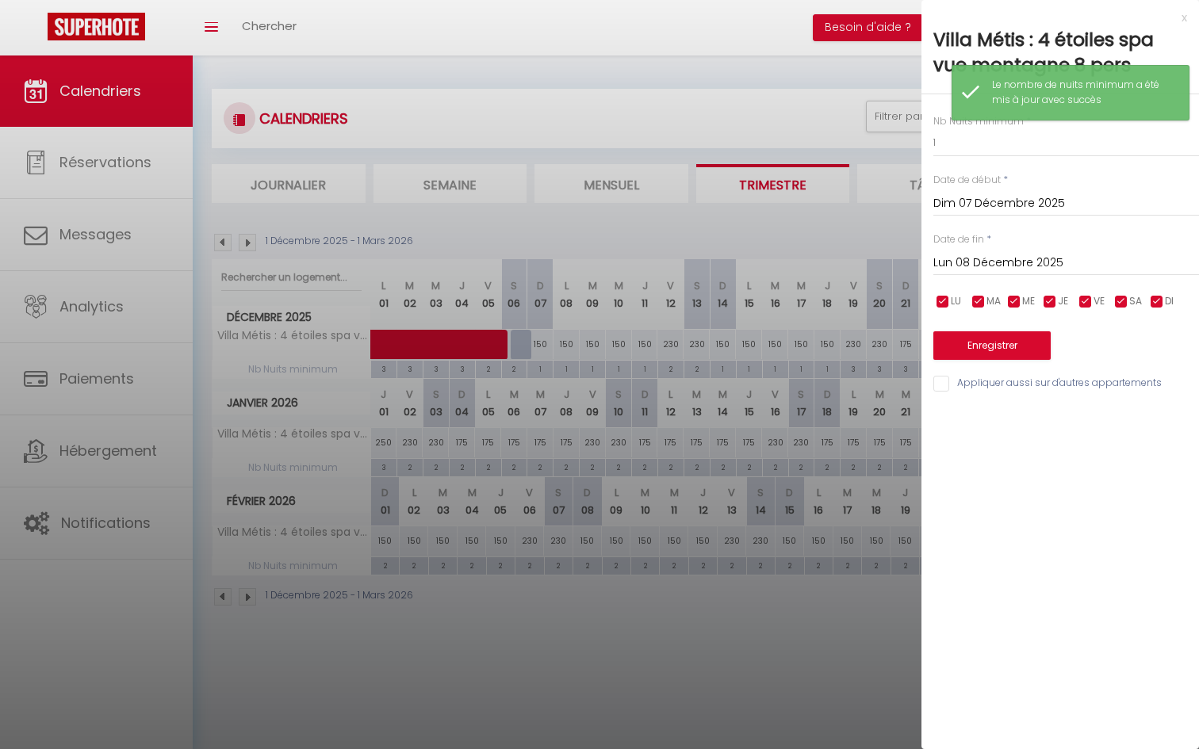
click at [1001, 268] on input "Lun 08 Décembre 2025" at bounding box center [1066, 263] width 266 height 21
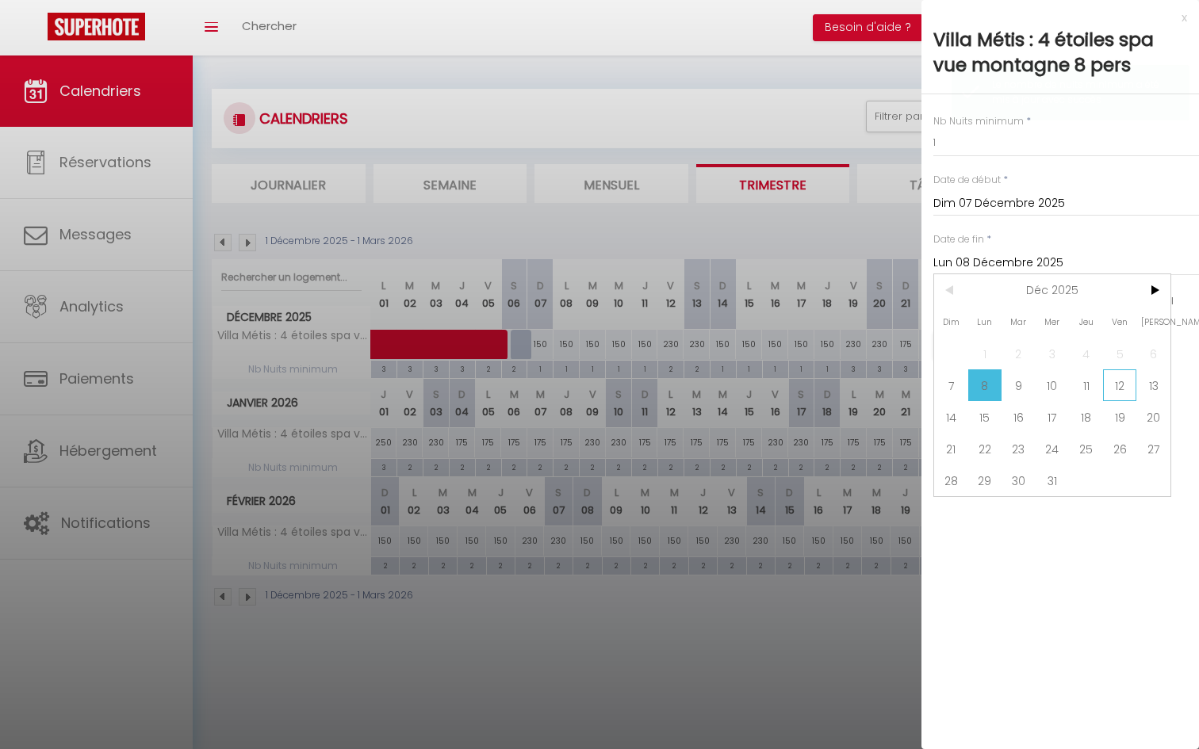
click at [1117, 388] on span "12" at bounding box center [1120, 385] width 34 height 32
type input "Ven 12 Décembre 2025"
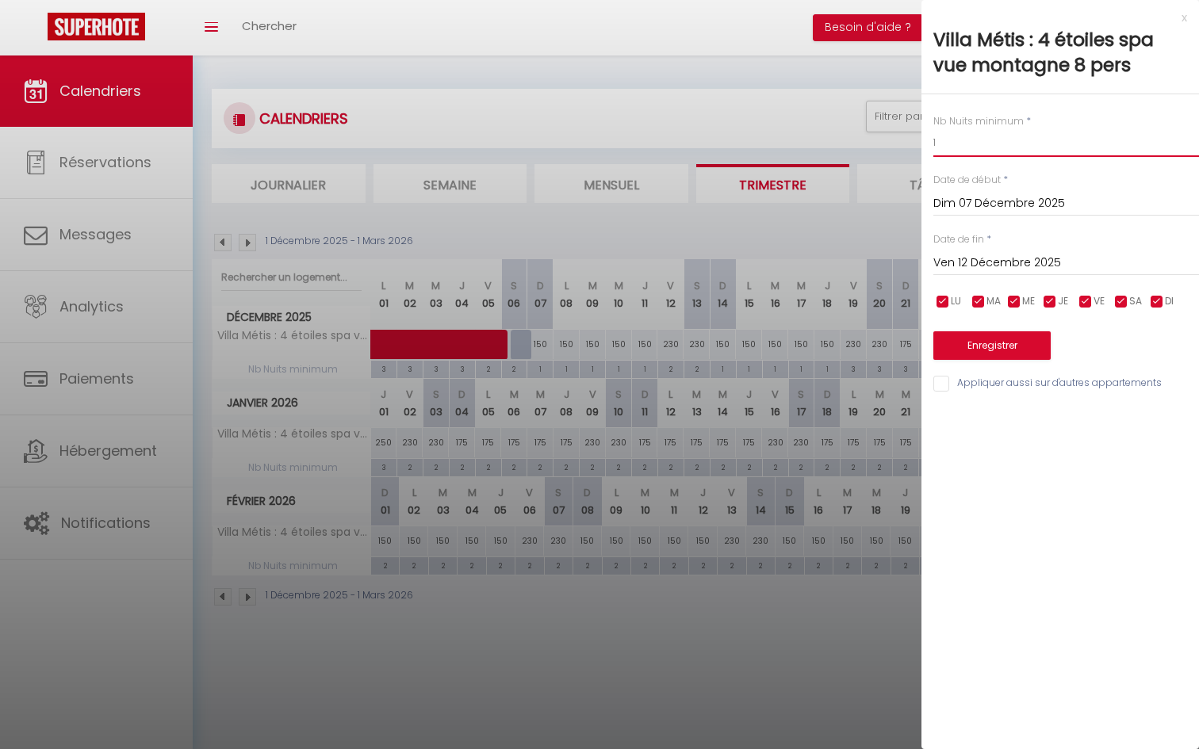
click at [973, 149] on input "1" at bounding box center [1066, 142] width 266 height 29
type input "3"
click at [997, 346] on button "Enregistrer" at bounding box center [991, 345] width 117 height 29
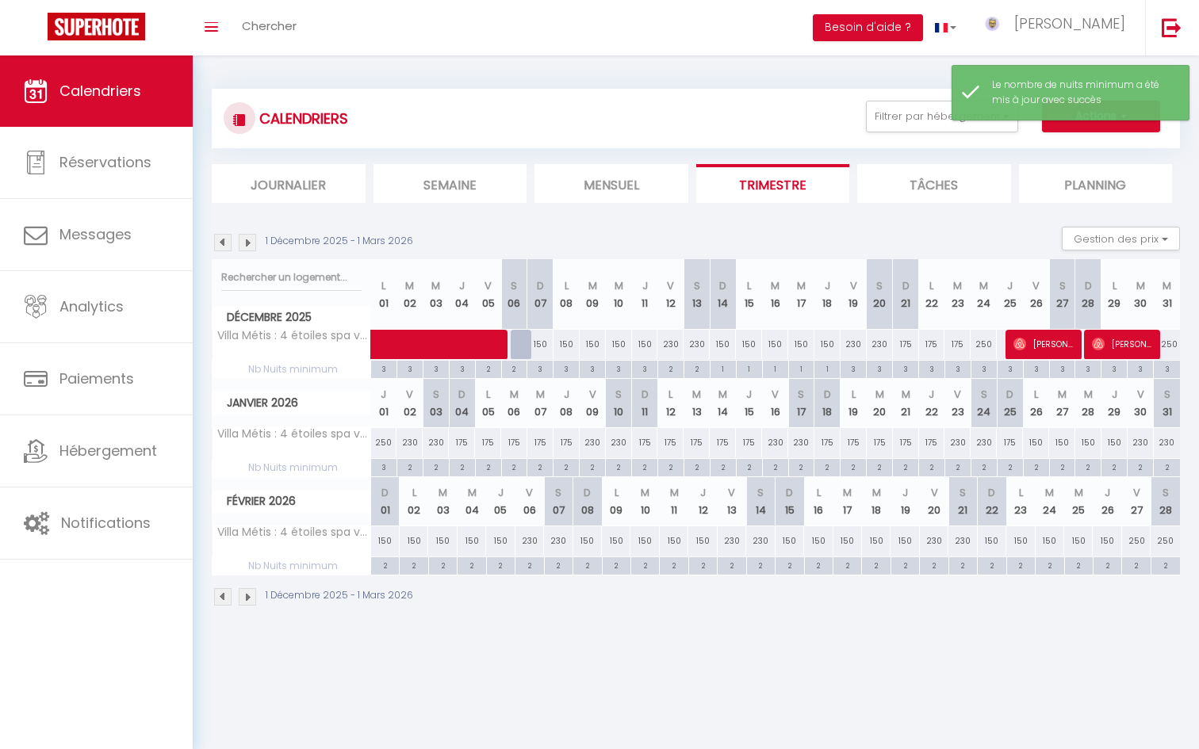
click at [729, 368] on div "1" at bounding box center [722, 368] width 25 height 15
type input "1"
type input "Dim 14 Décembre 2025"
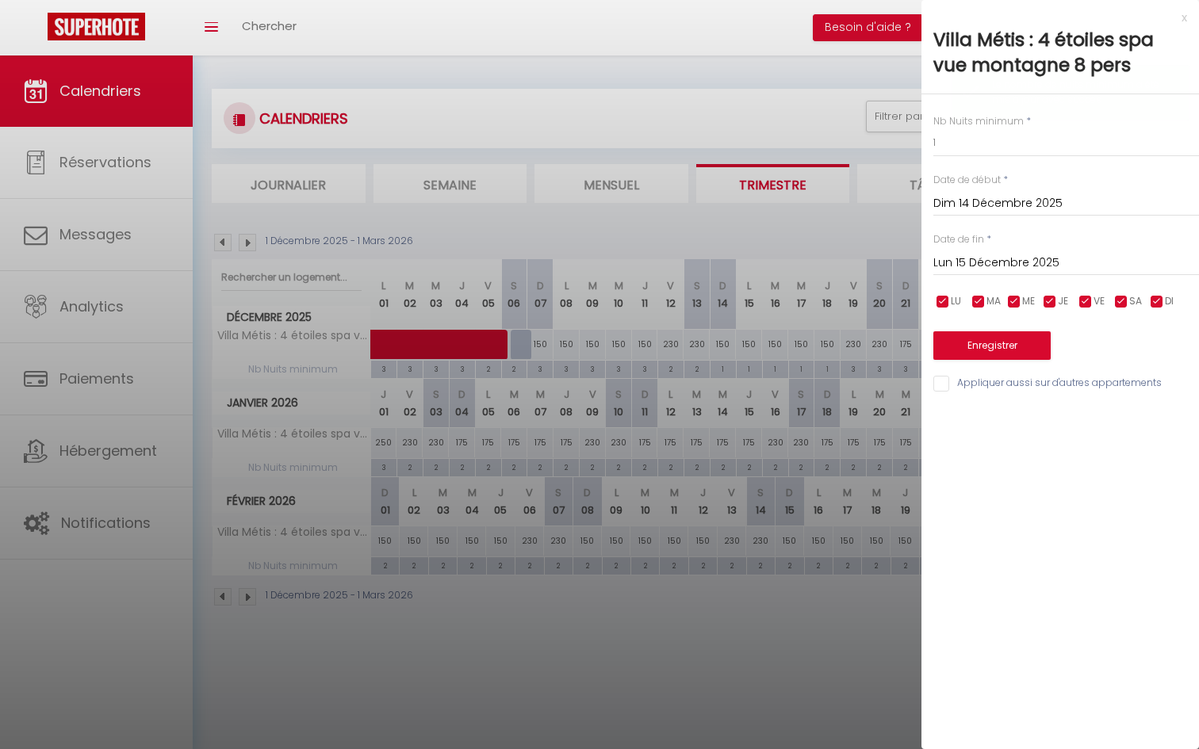
click at [1003, 249] on div "[DATE] < [DATE] > Dim Lun Mar Mer Jeu Ven Sam 1 2 3 4 5 6 7 8 9 10 11 12 13 14 …" at bounding box center [1066, 261] width 266 height 29
click at [1002, 254] on input "Lun 15 Décembre 2025" at bounding box center [1066, 263] width 266 height 21
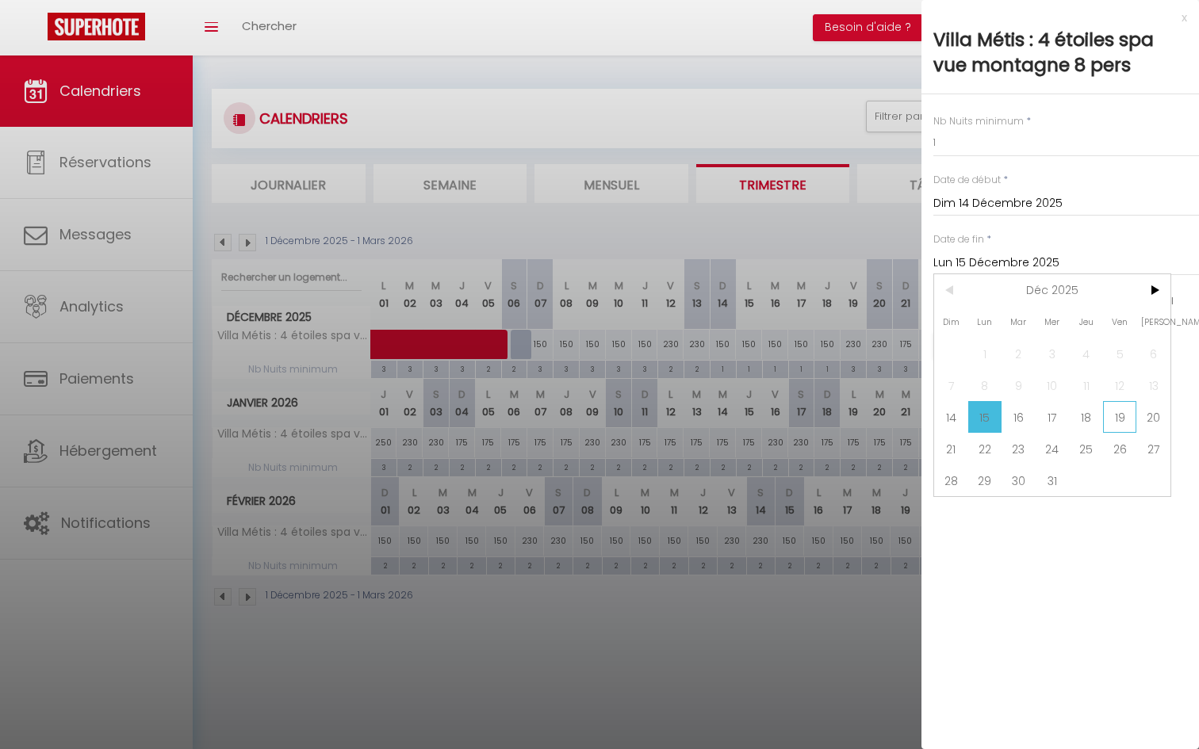
click at [1115, 423] on span "19" at bounding box center [1120, 417] width 34 height 32
type input "Ven 19 Décembre 2025"
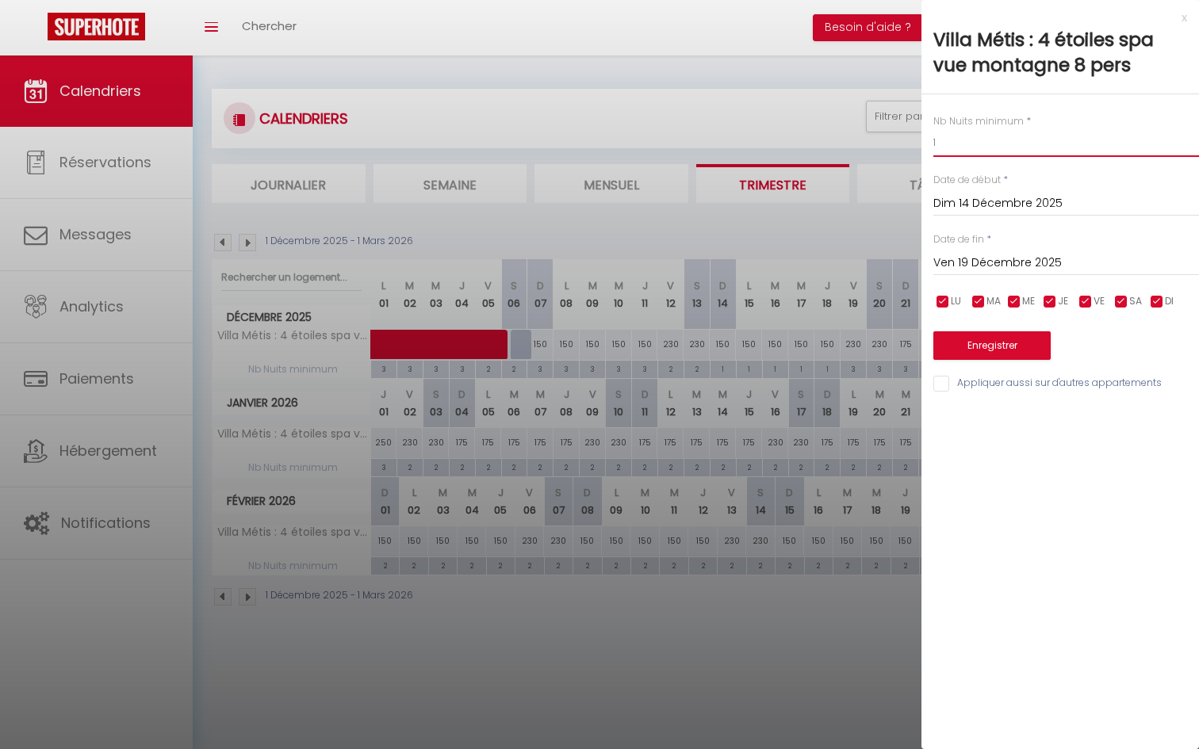
click at [956, 146] on input "1" at bounding box center [1066, 142] width 266 height 29
type input "3"
click at [978, 346] on button "Enregistrer" at bounding box center [991, 345] width 117 height 29
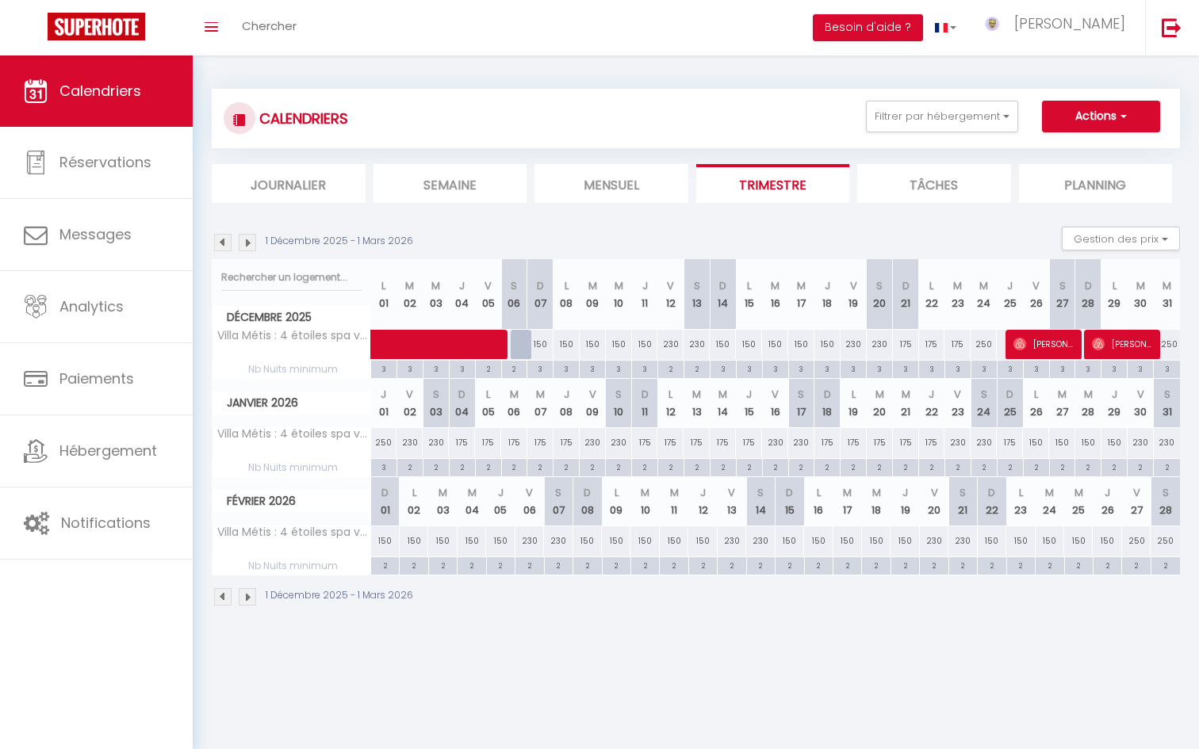
click at [492, 469] on div "2" at bounding box center [488, 466] width 25 height 15
type input "2"
type input "Lun 05 Janvier 2026"
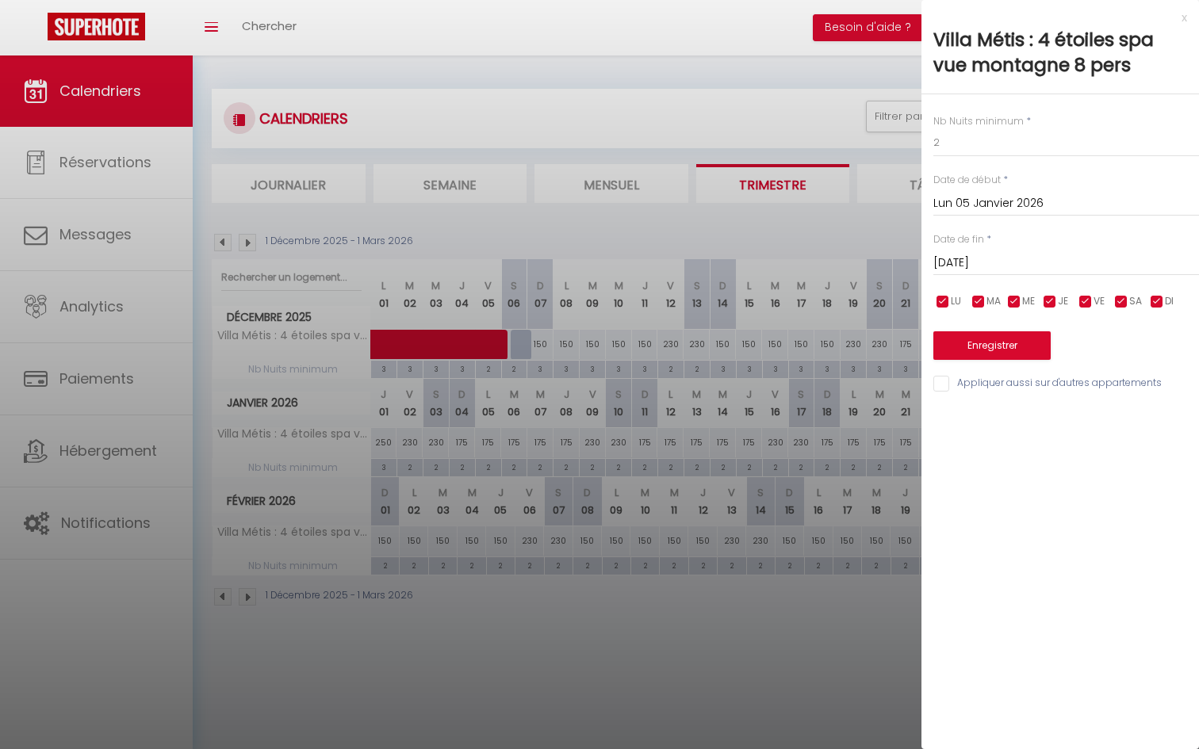
click at [1005, 270] on input "[DATE]" at bounding box center [1066, 263] width 266 height 21
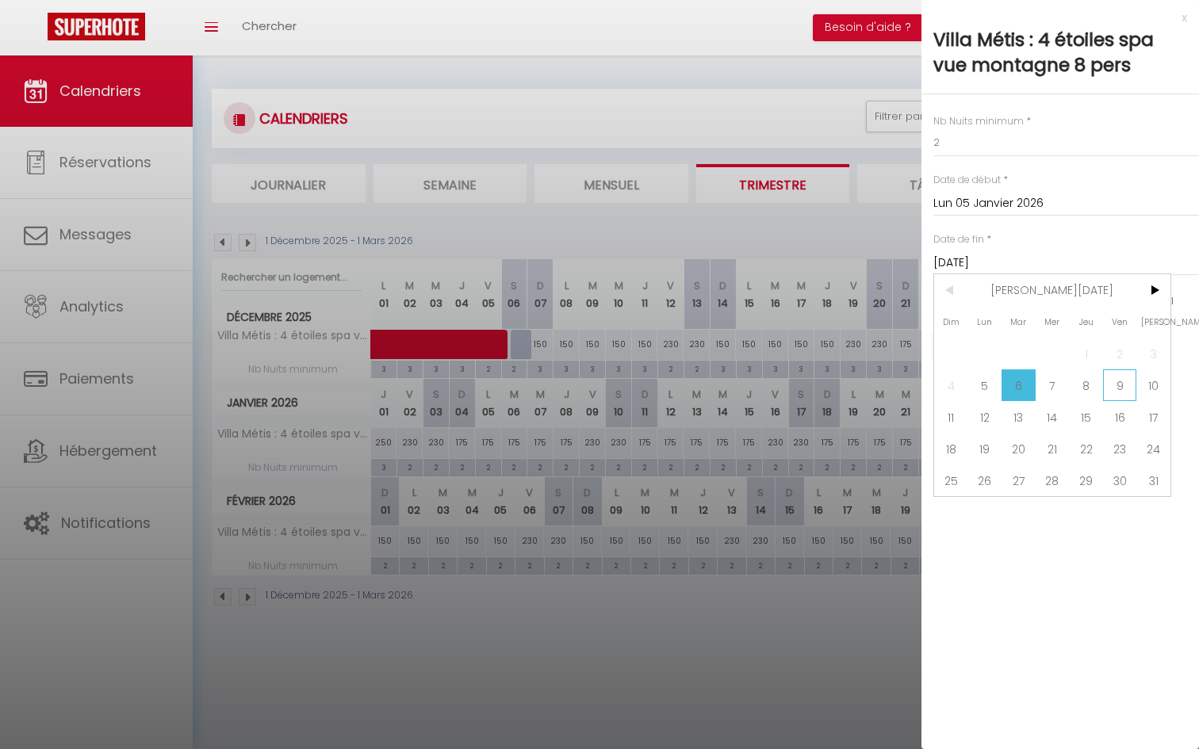
click at [1126, 388] on span "9" at bounding box center [1120, 385] width 34 height 32
type input "Ven 09 Janvier 2026"
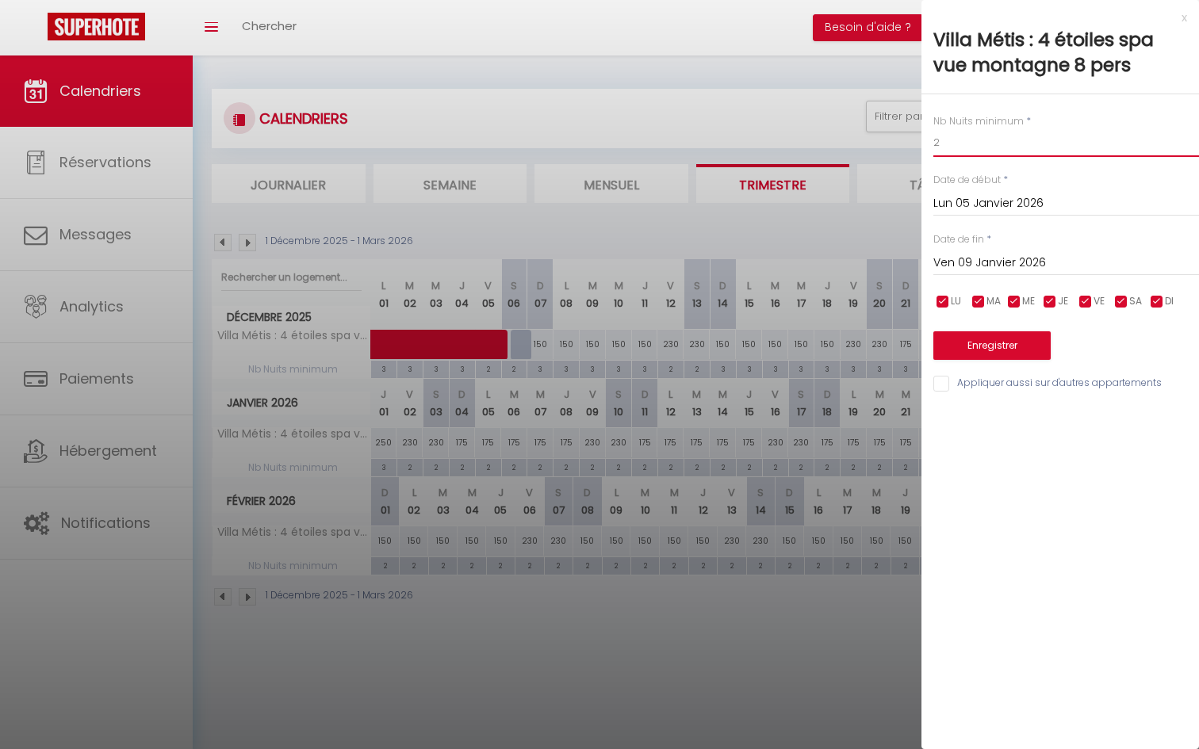
click at [971, 144] on input "2" at bounding box center [1066, 142] width 266 height 29
type input "3"
click at [981, 340] on button "Enregistrer" at bounding box center [991, 345] width 117 height 29
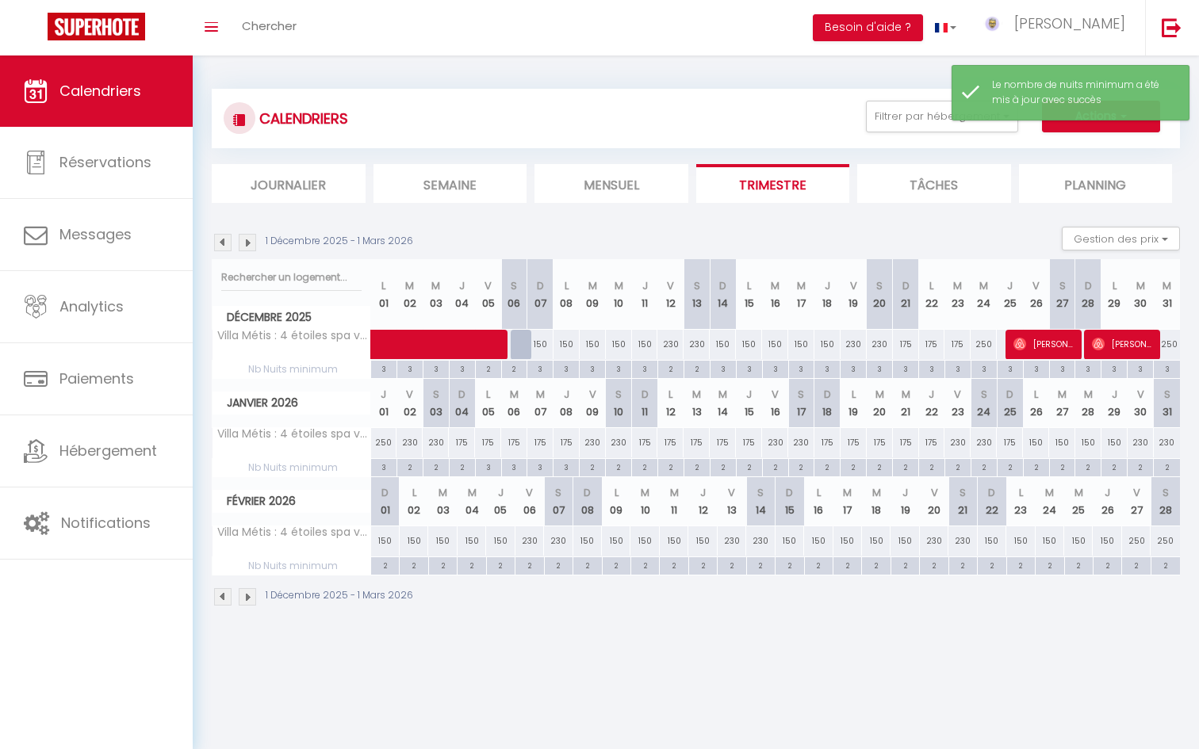
click at [649, 469] on div "2" at bounding box center [644, 466] width 25 height 15
type input "2"
type input "Dim 11 Janvier 2026"
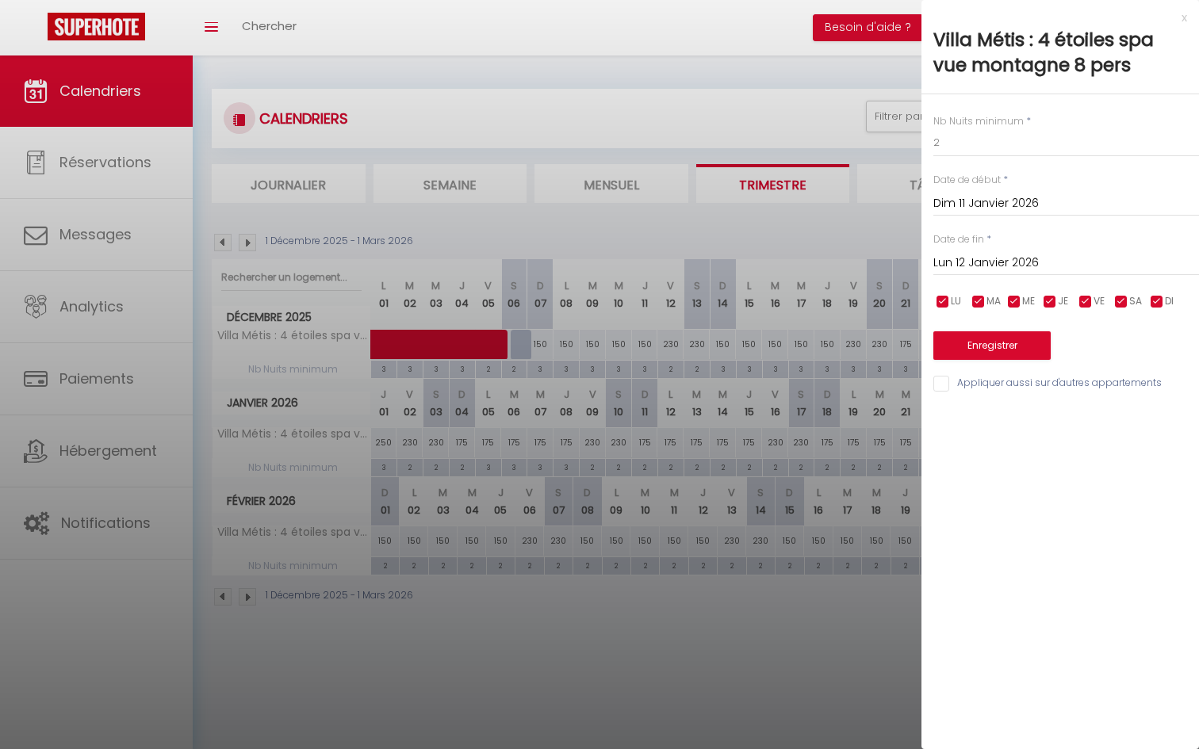
click at [995, 270] on input "Lun 12 Janvier 2026" at bounding box center [1066, 263] width 266 height 21
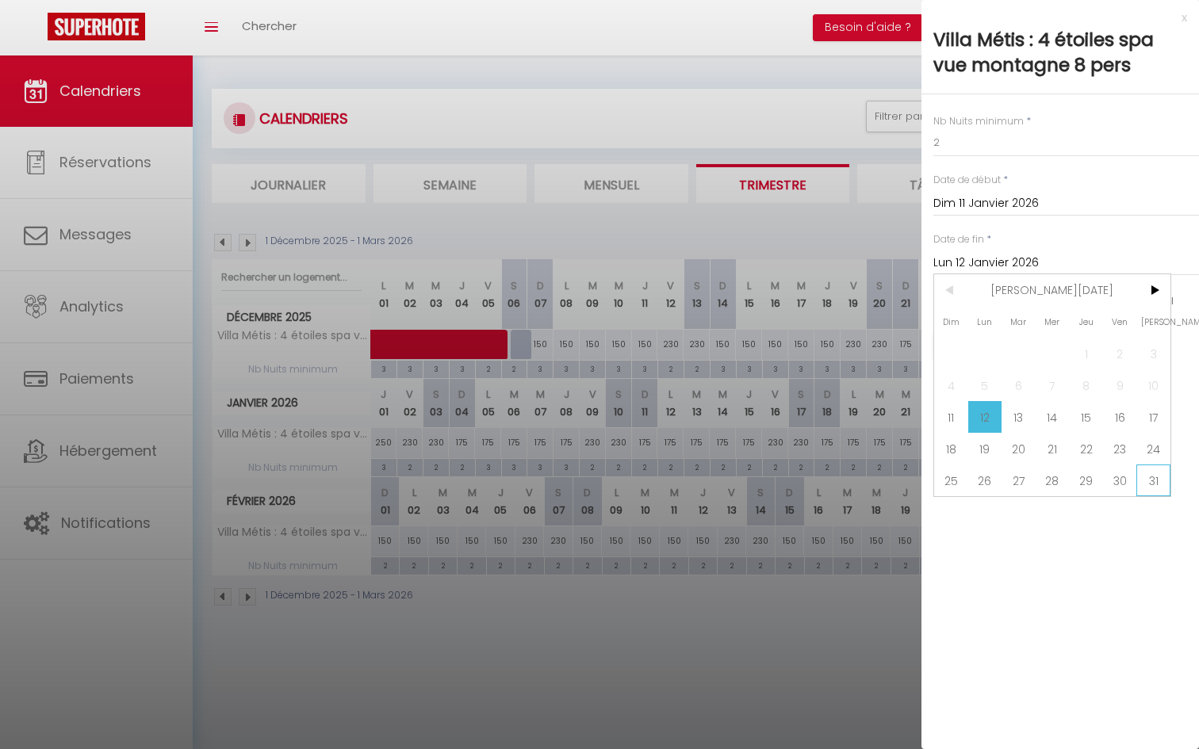
click at [1150, 481] on span "31" at bounding box center [1153, 481] width 34 height 32
type input "[DATE]"
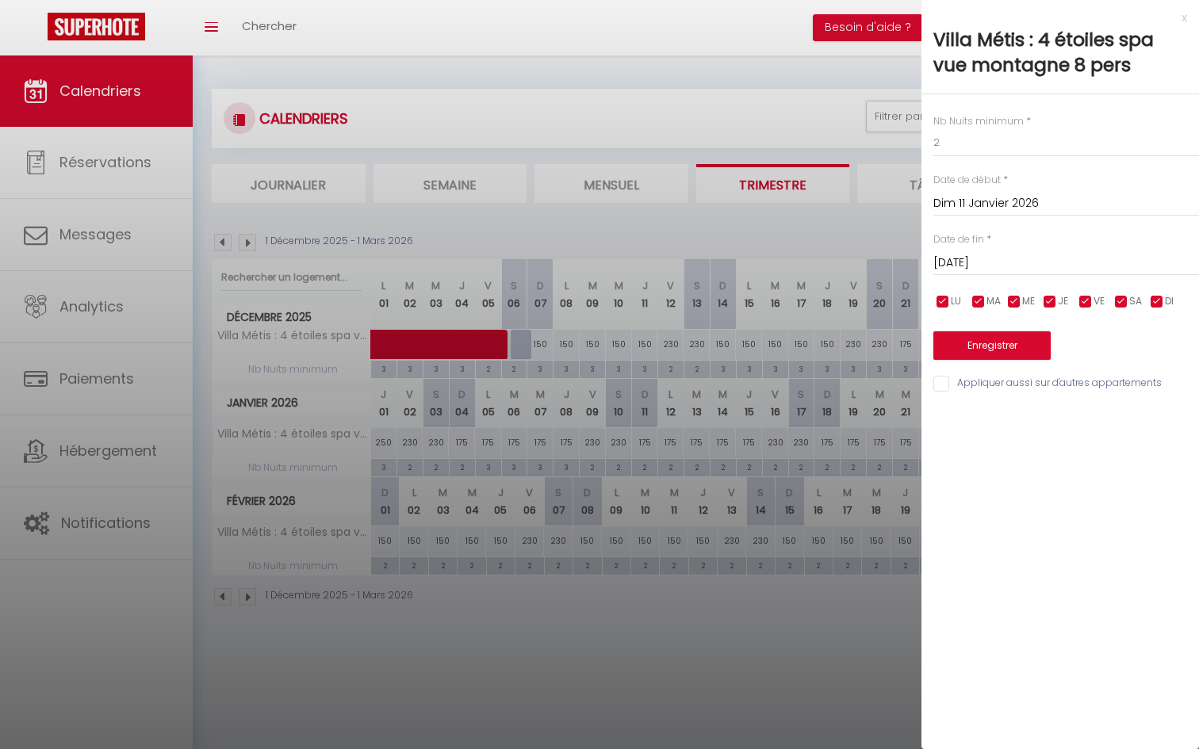
click at [1090, 303] on input "checkbox" at bounding box center [1085, 302] width 16 height 16
checkbox input "false"
click at [1125, 301] on input "checkbox" at bounding box center [1121, 302] width 16 height 16
checkbox input "false"
click at [954, 144] on input "2" at bounding box center [1066, 142] width 266 height 29
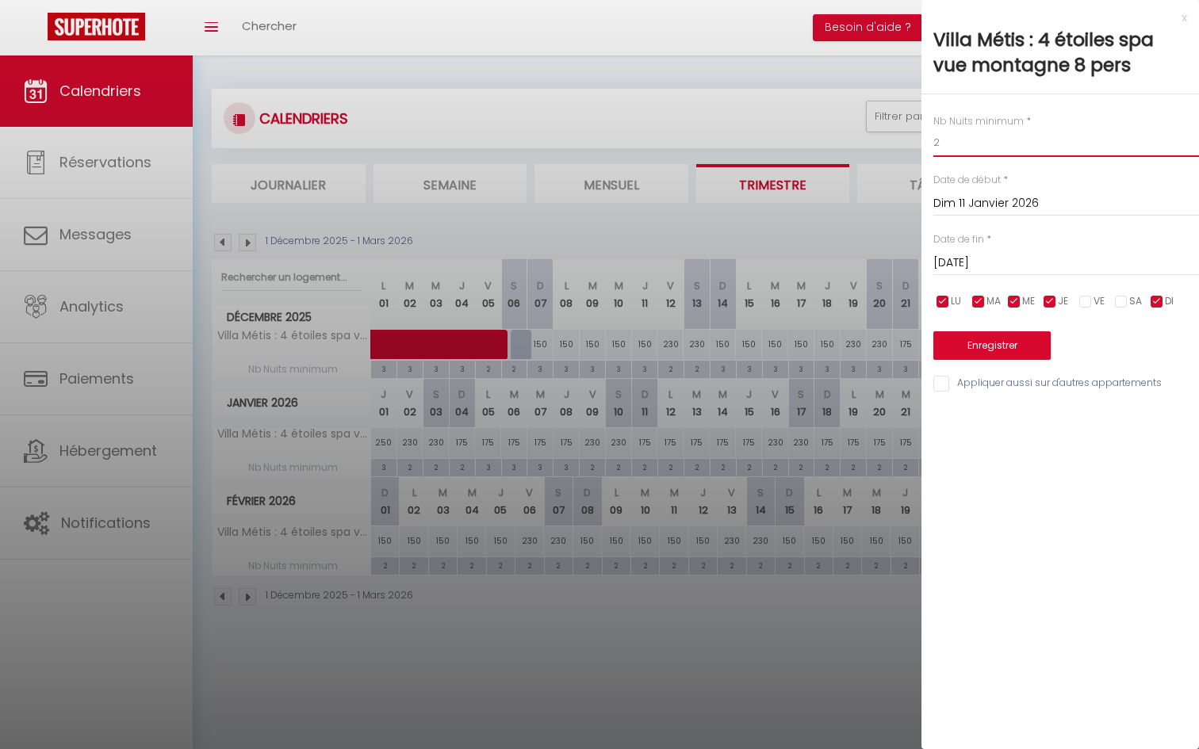
click at [954, 144] on input "2" at bounding box center [1066, 142] width 266 height 29
type input "3"
click at [988, 354] on button "Enregistrer" at bounding box center [991, 345] width 117 height 29
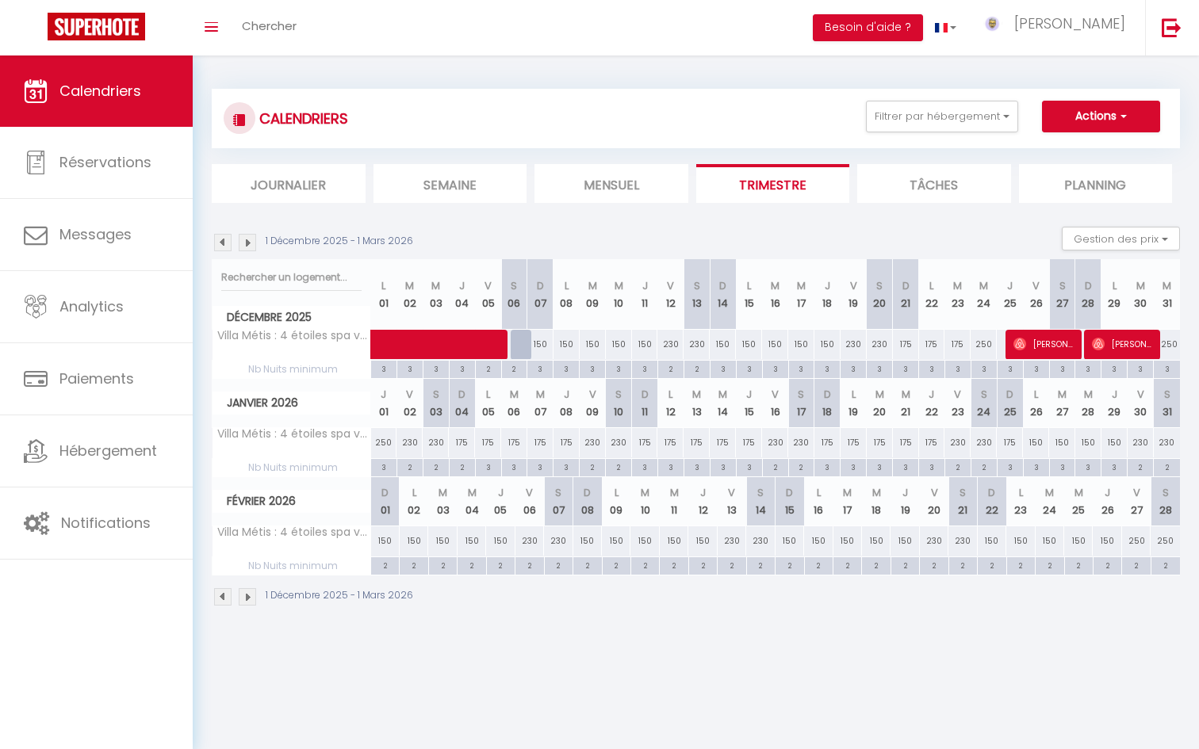
click at [385, 567] on div "2" at bounding box center [385, 564] width 28 height 15
type input "2"
type input "Dim 01 Février 2026"
type input "Lun 02 Février 2026"
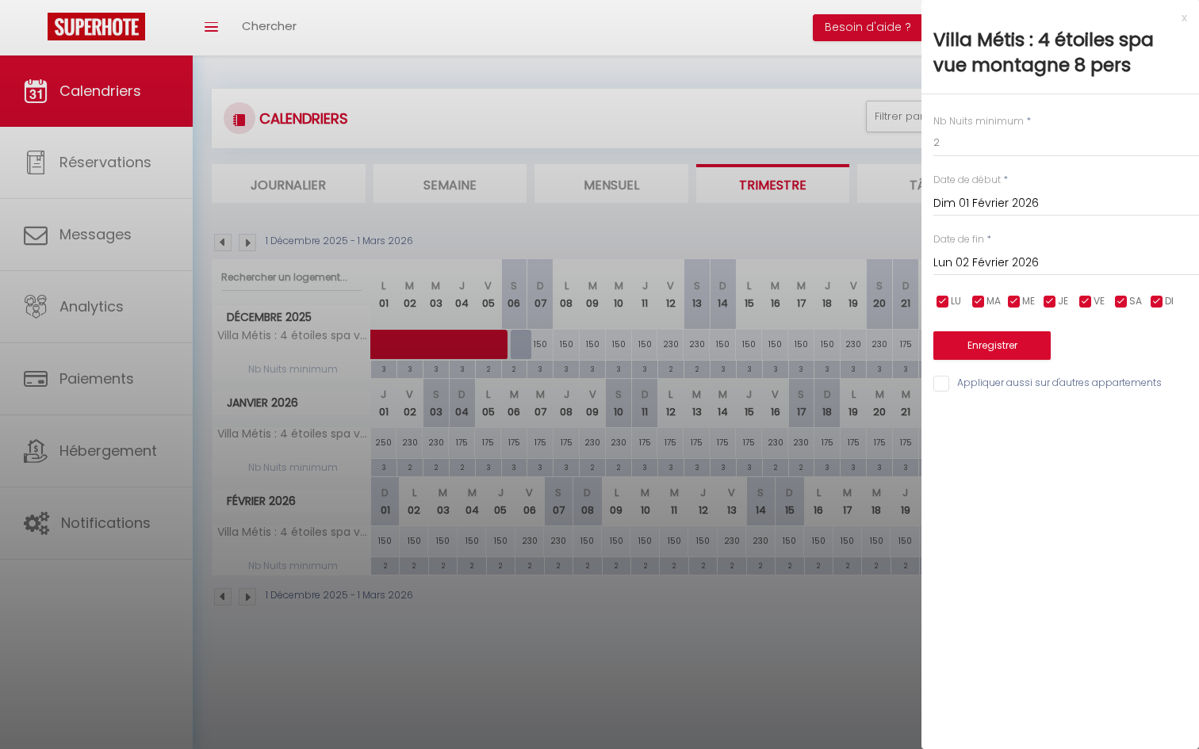
click at [1084, 303] on input "checkbox" at bounding box center [1085, 302] width 16 height 16
checkbox input "false"
click at [1124, 304] on input "checkbox" at bounding box center [1121, 302] width 16 height 16
checkbox input "false"
click at [974, 264] on input "Lun 02 Février 2026" at bounding box center [1066, 263] width 266 height 21
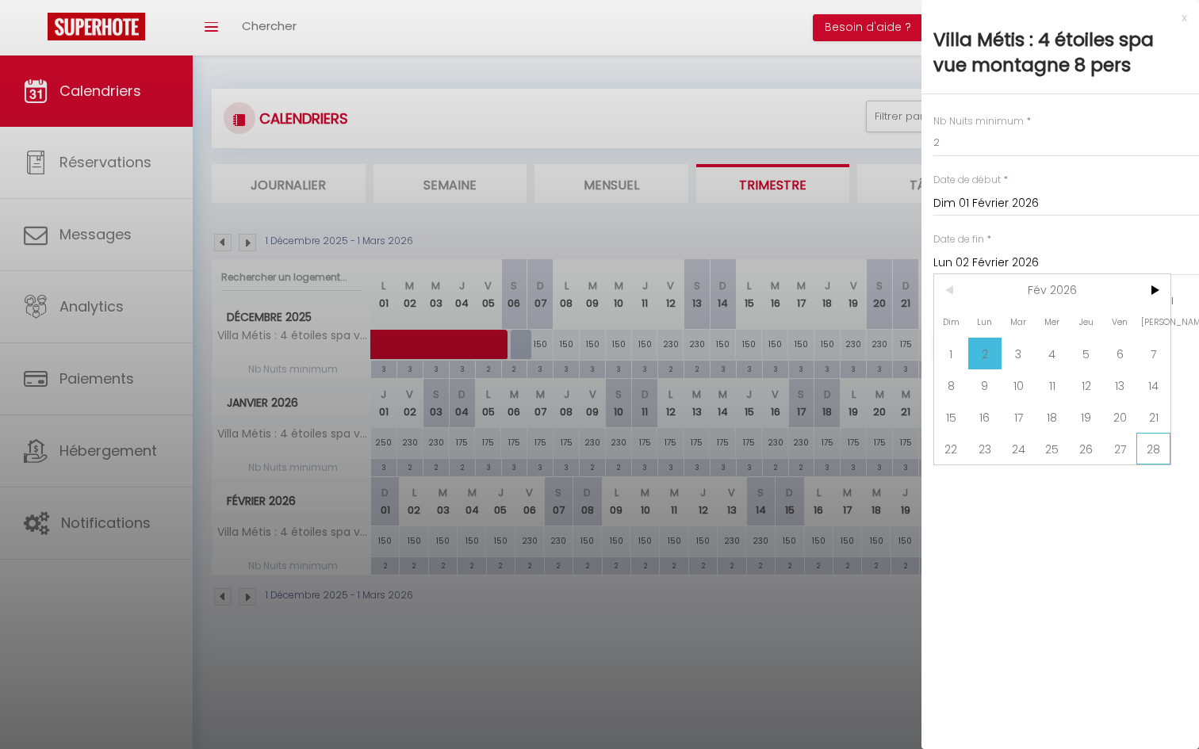
click at [1150, 446] on span "28" at bounding box center [1153, 449] width 34 height 32
type input "[DATE]"
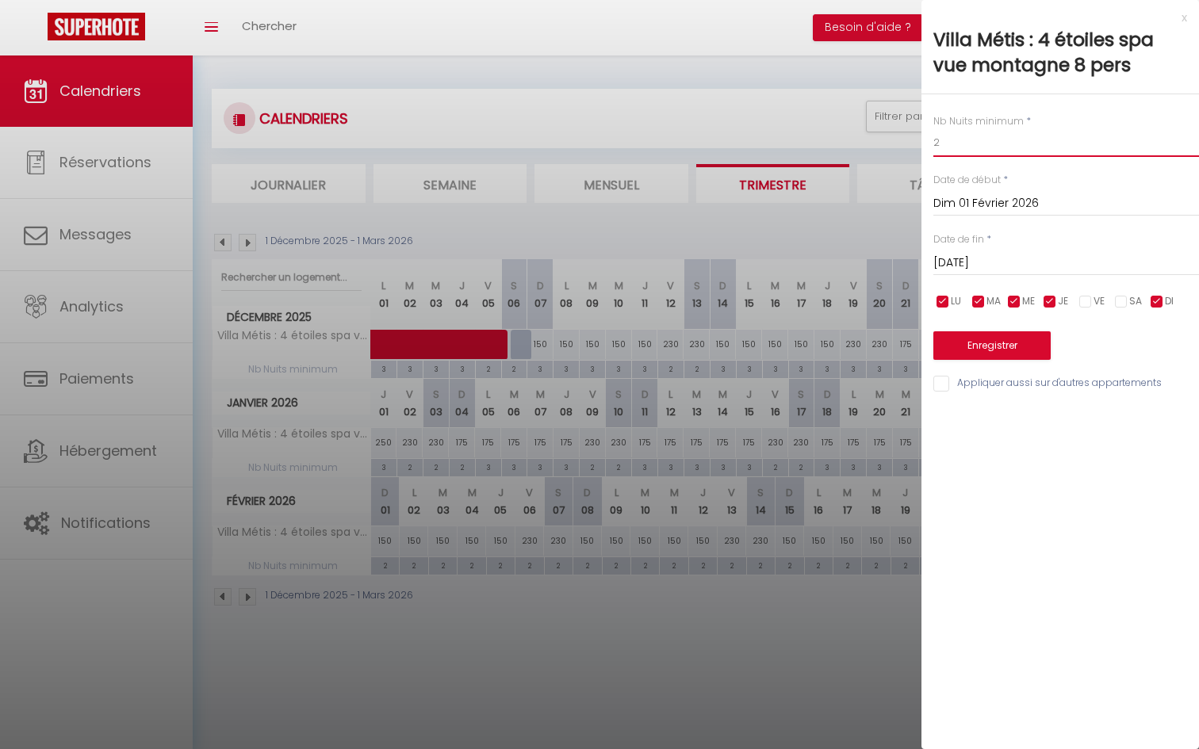
click at [962, 152] on input "2" at bounding box center [1066, 142] width 266 height 29
type input "3"
click at [974, 340] on button "Enregistrer" at bounding box center [991, 345] width 117 height 29
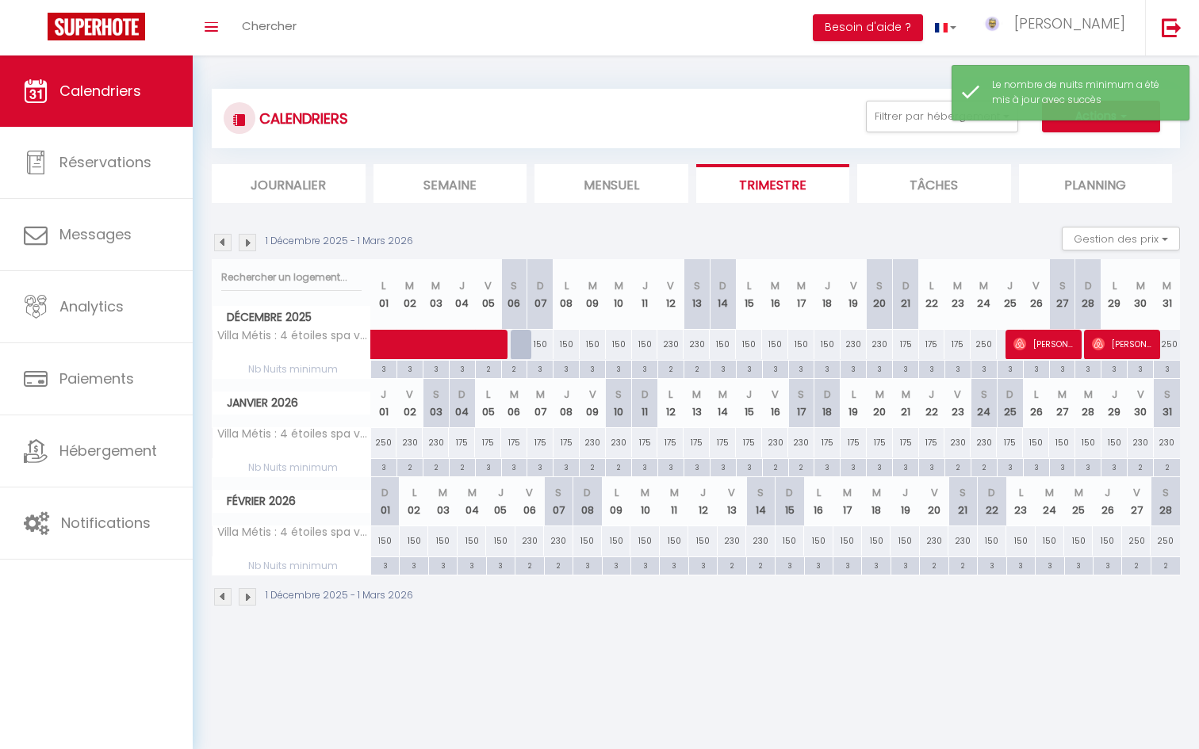
click at [247, 240] on img at bounding box center [247, 242] width 17 height 17
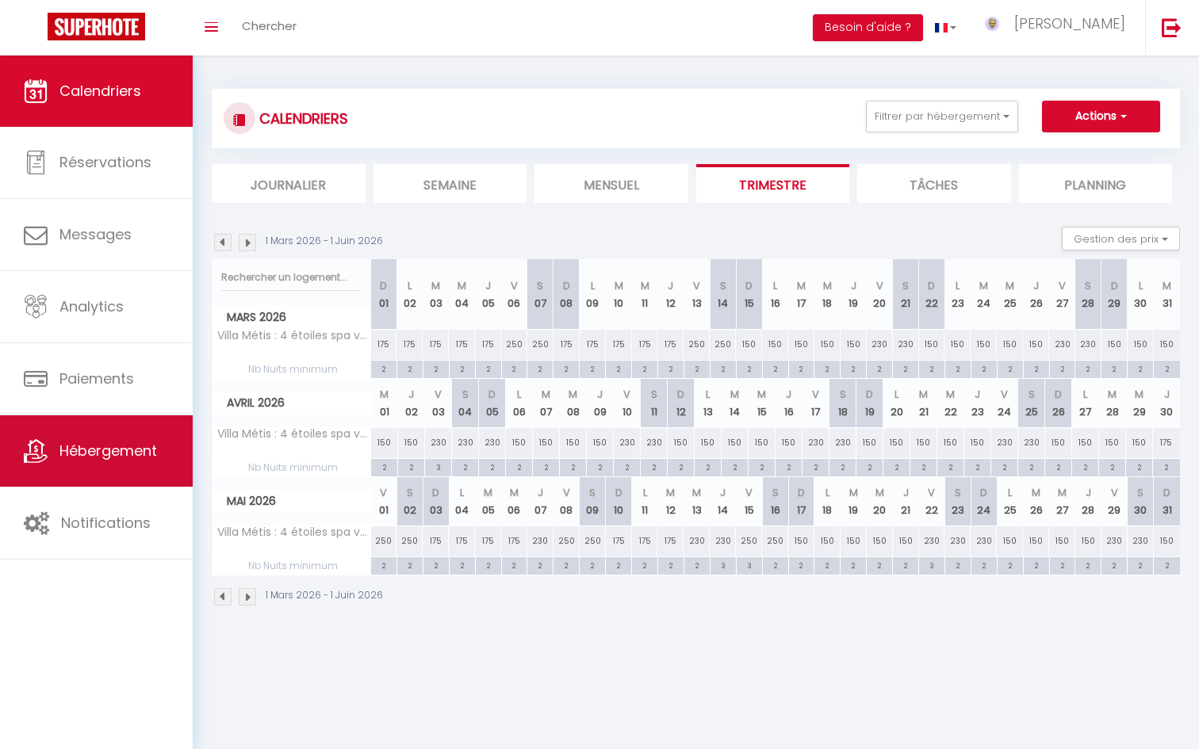
click at [122, 445] on span "Hébergement" at bounding box center [108, 451] width 98 height 20
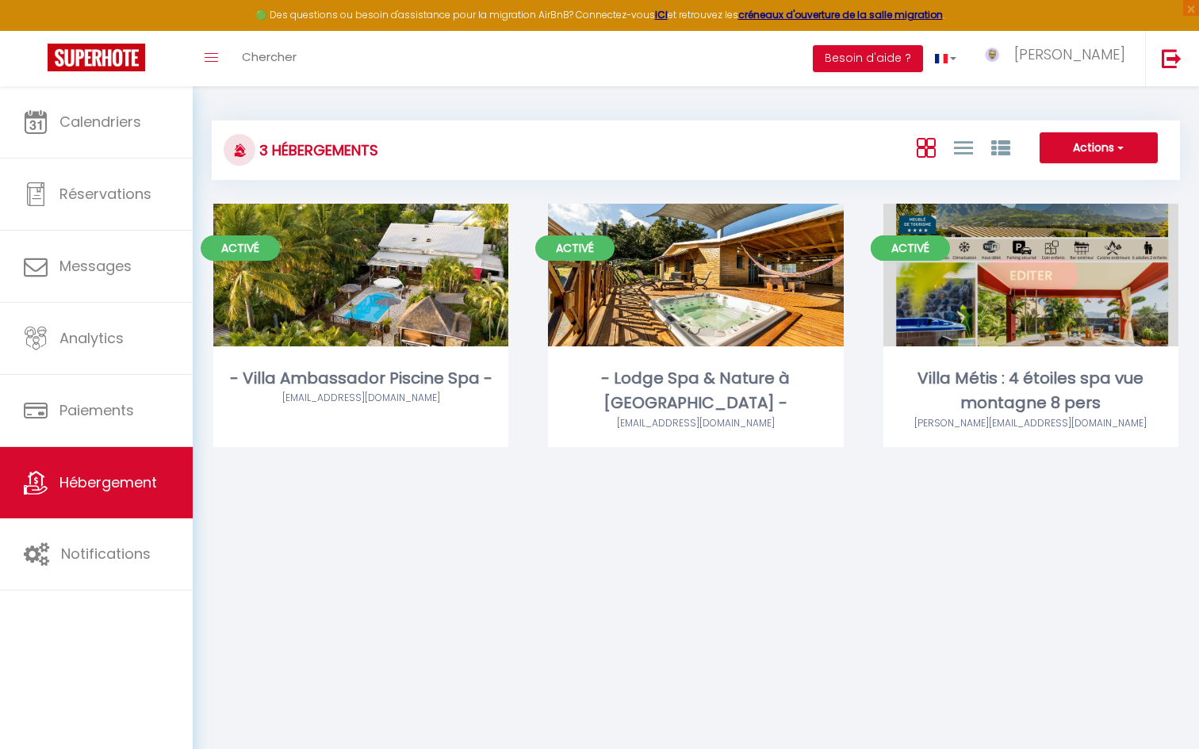
click at [996, 321] on div "Editer" at bounding box center [1030, 275] width 295 height 143
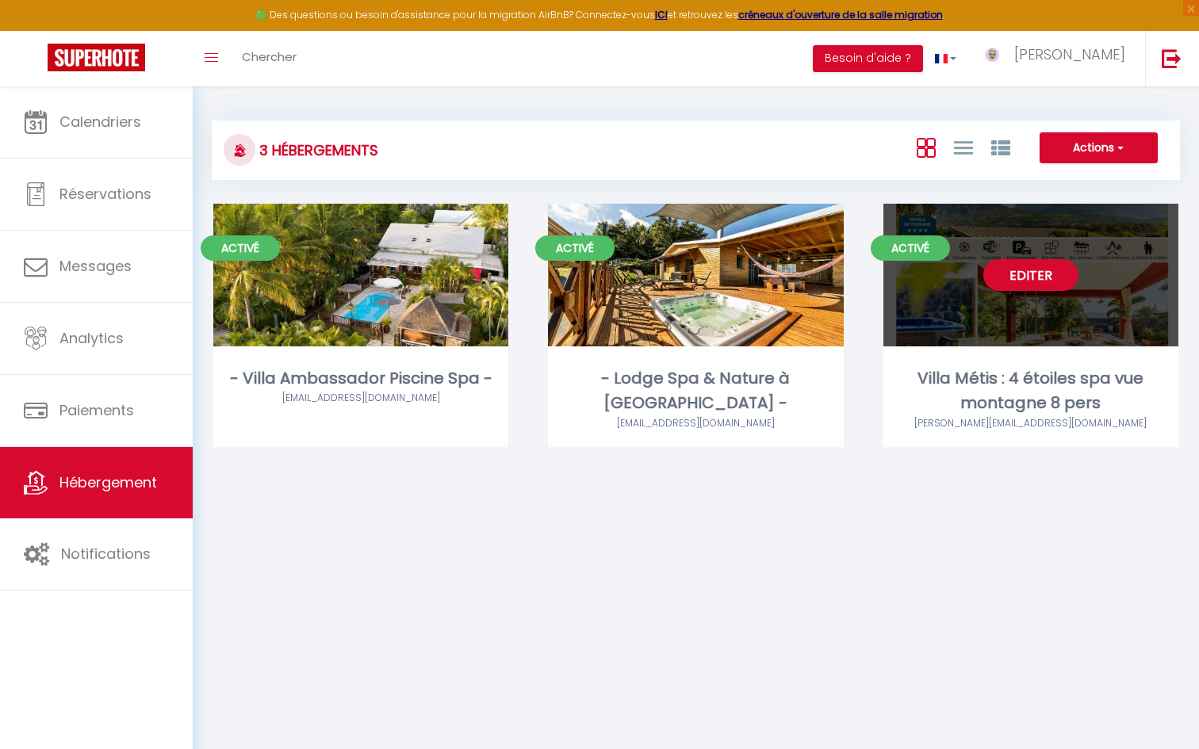
click at [1024, 284] on link "Editer" at bounding box center [1030, 275] width 95 height 32
click at [1025, 280] on link "Editer" at bounding box center [1030, 275] width 95 height 32
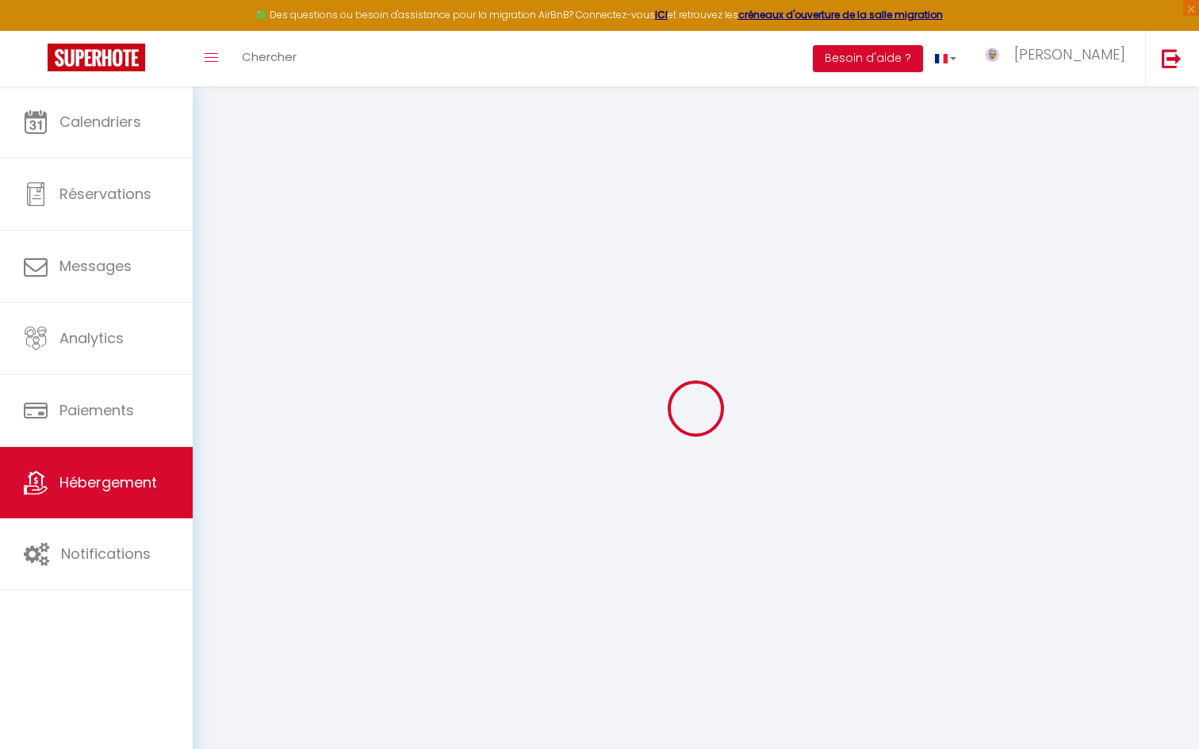
select select "+ 20 %"
select select "+ 3 %"
select select
checkbox input "false"
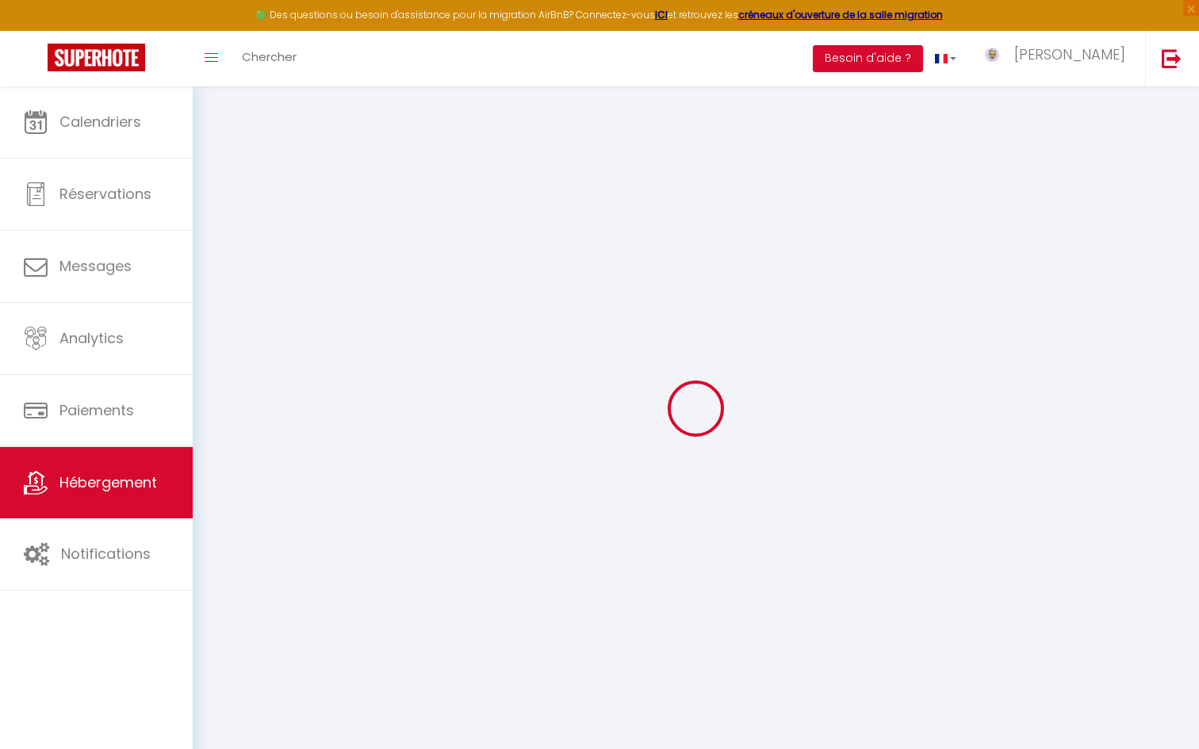
checkbox input "false"
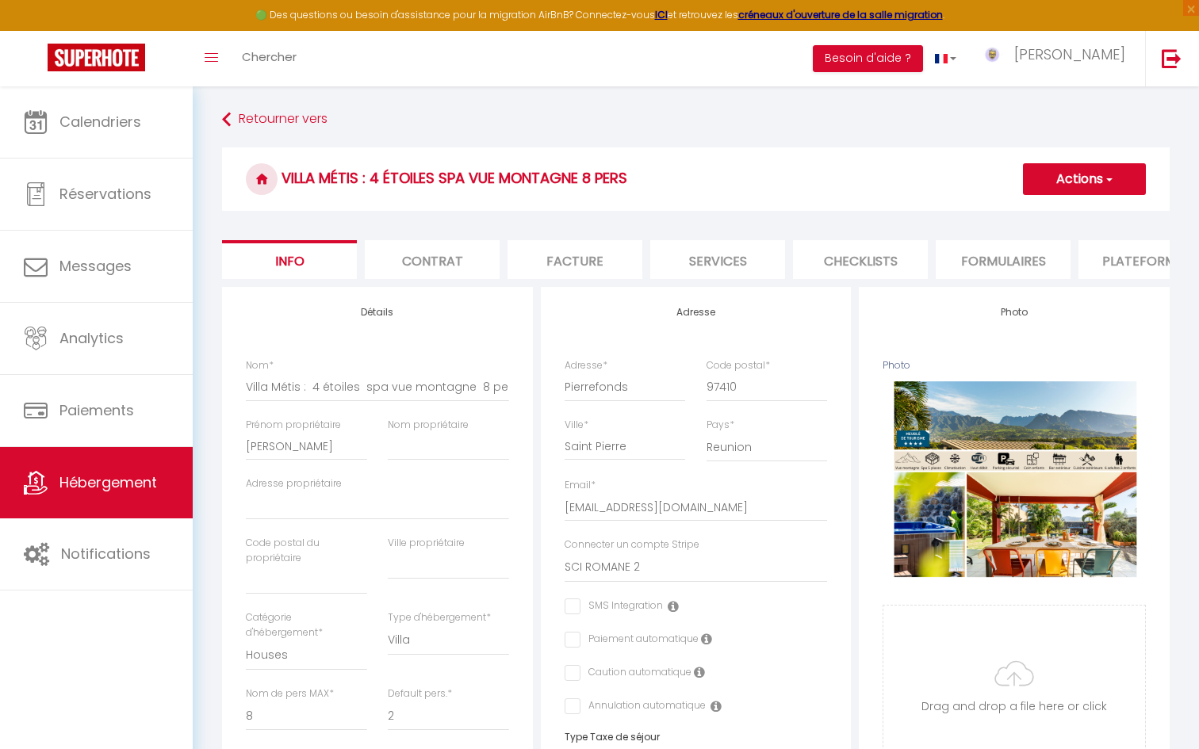
select select
checkbox input "false"
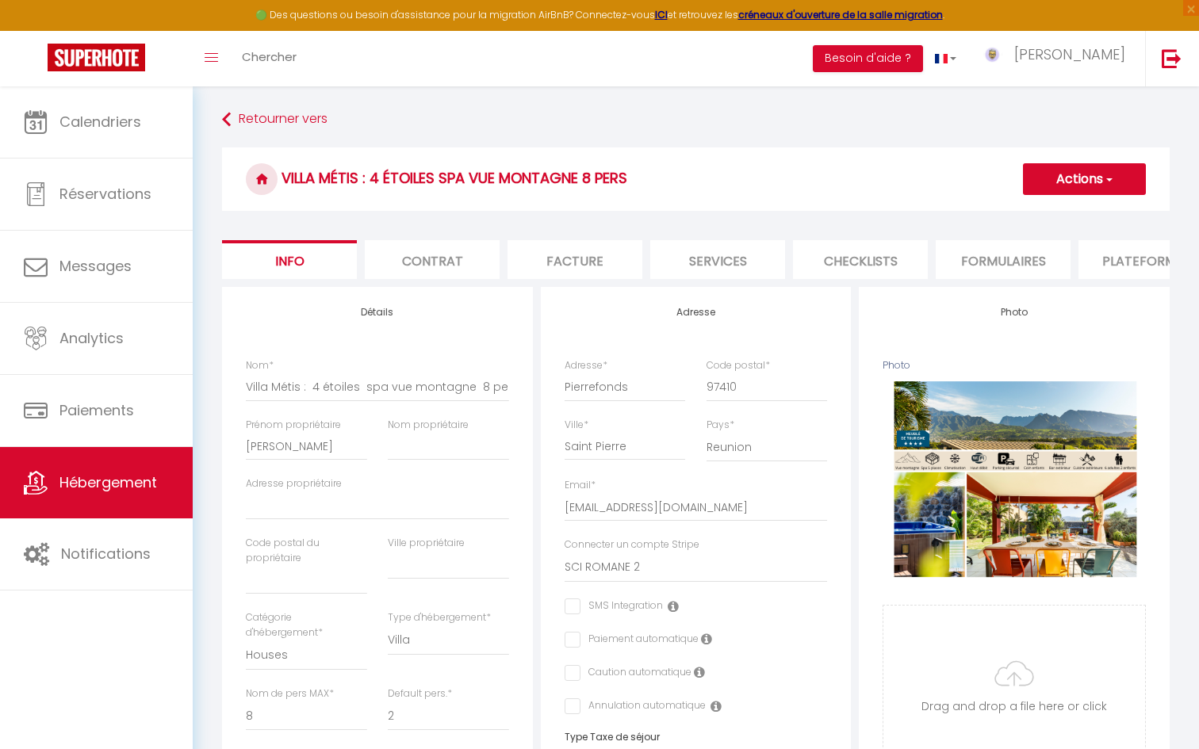
select select "365"
select select "well_reviewed_guests"
select select "EUR"
select select
select select "8335-1406215466533359810"
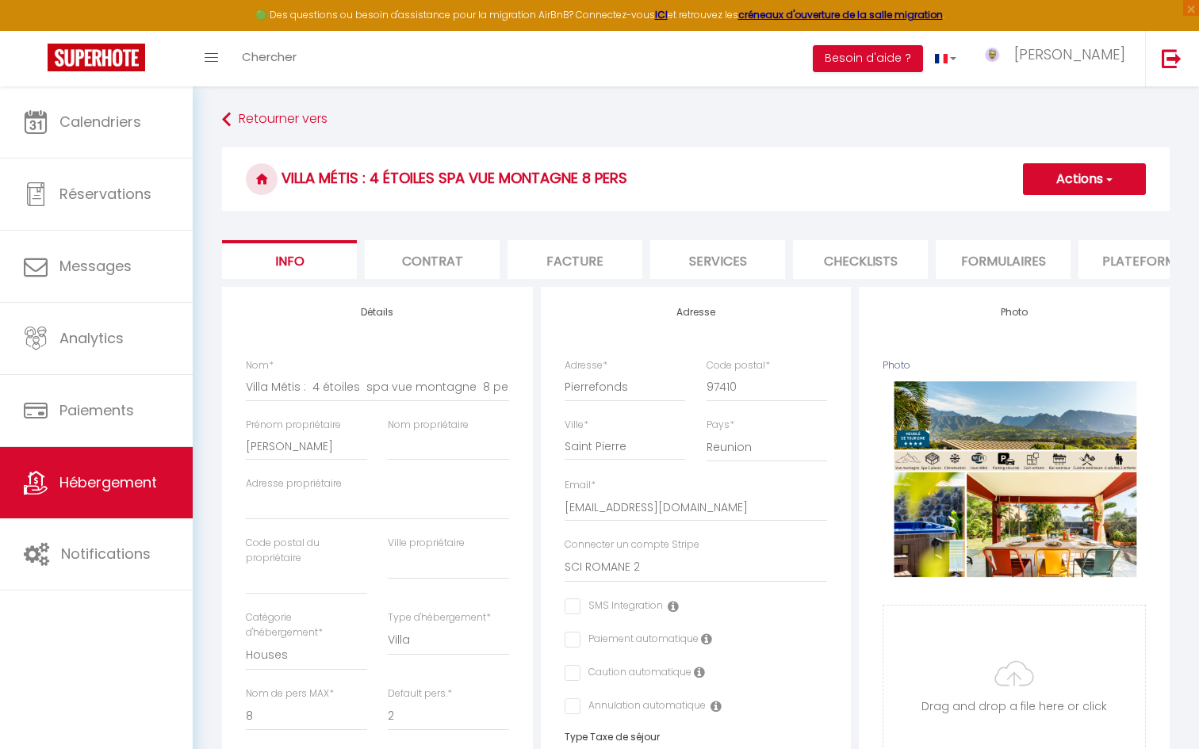
click at [1131, 247] on li "Plateformes" at bounding box center [1145, 259] width 135 height 39
select select
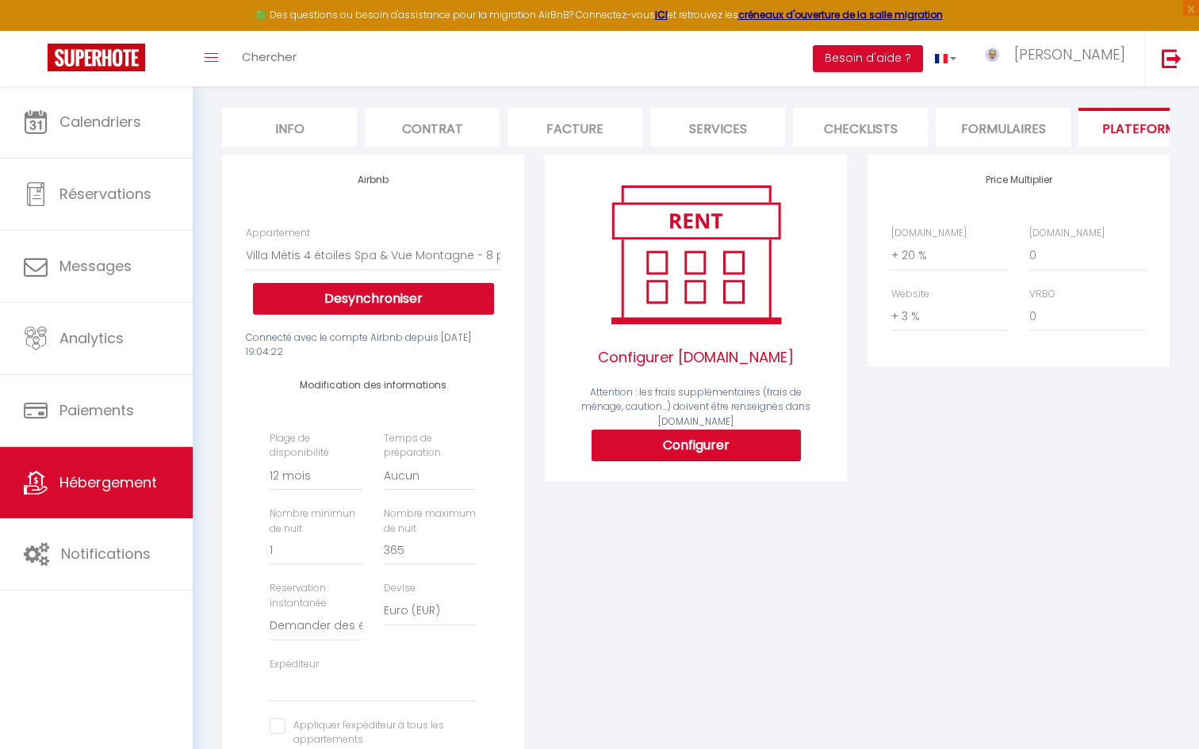
scroll to position [134, 0]
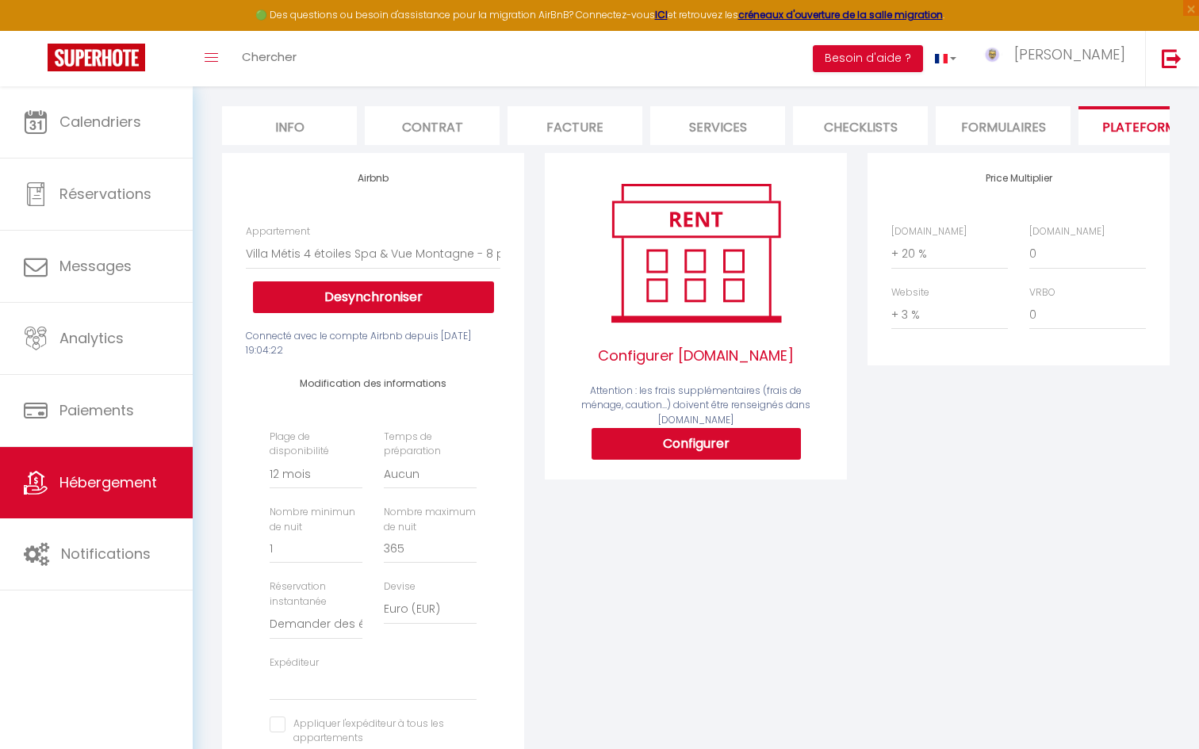
type input "2"
select select
type input "2"
click at [354, 546] on input "2" at bounding box center [316, 549] width 93 height 29
select select "1"
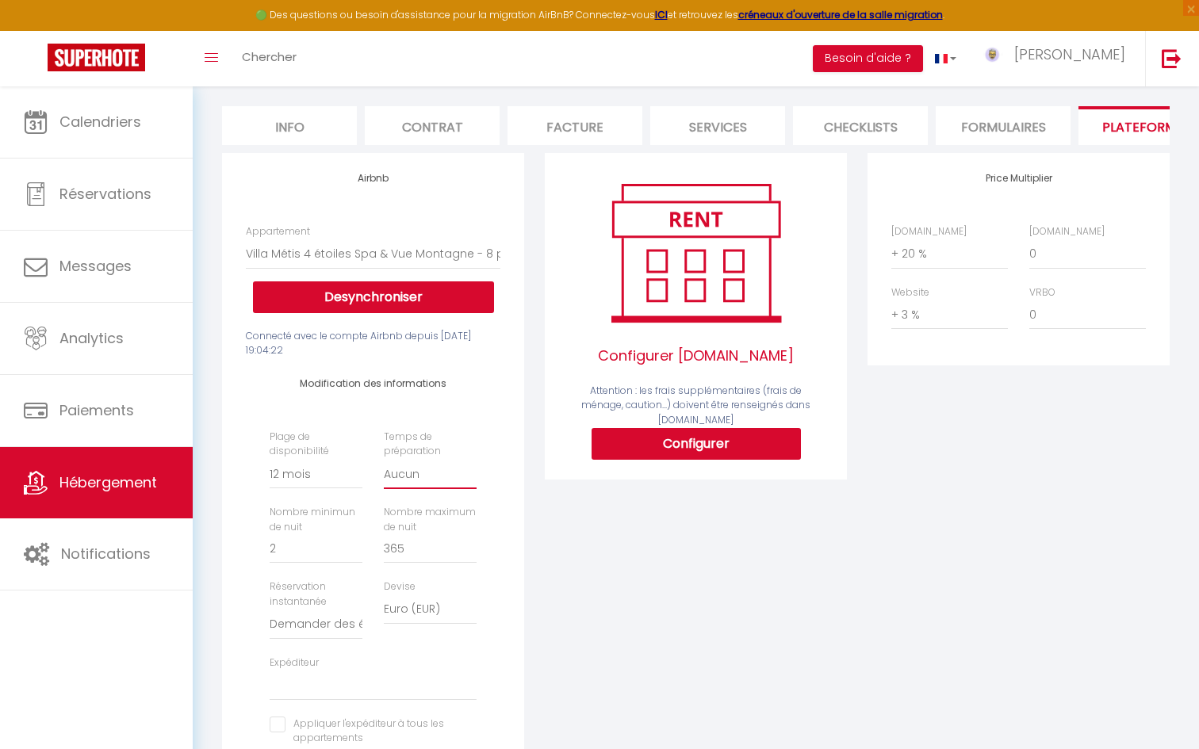
click option "1 nuit avant et après chaque réservation" at bounding box center [0, 0] width 0 height 0
select select
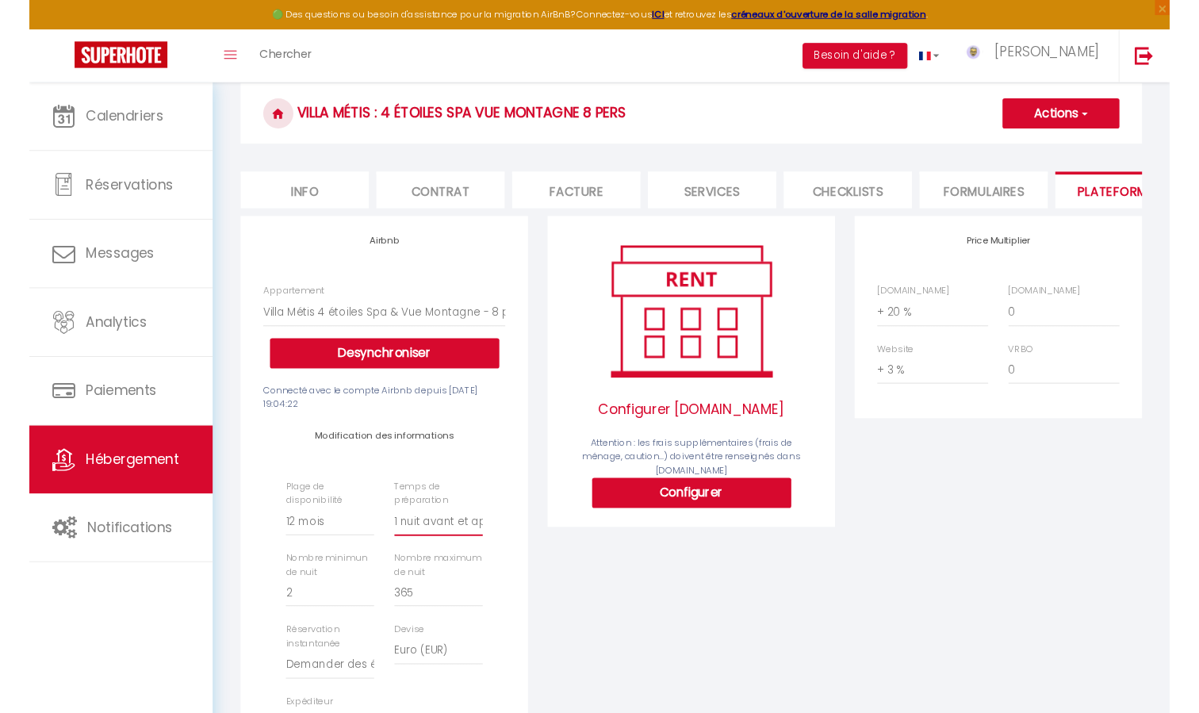
scroll to position [0, 0]
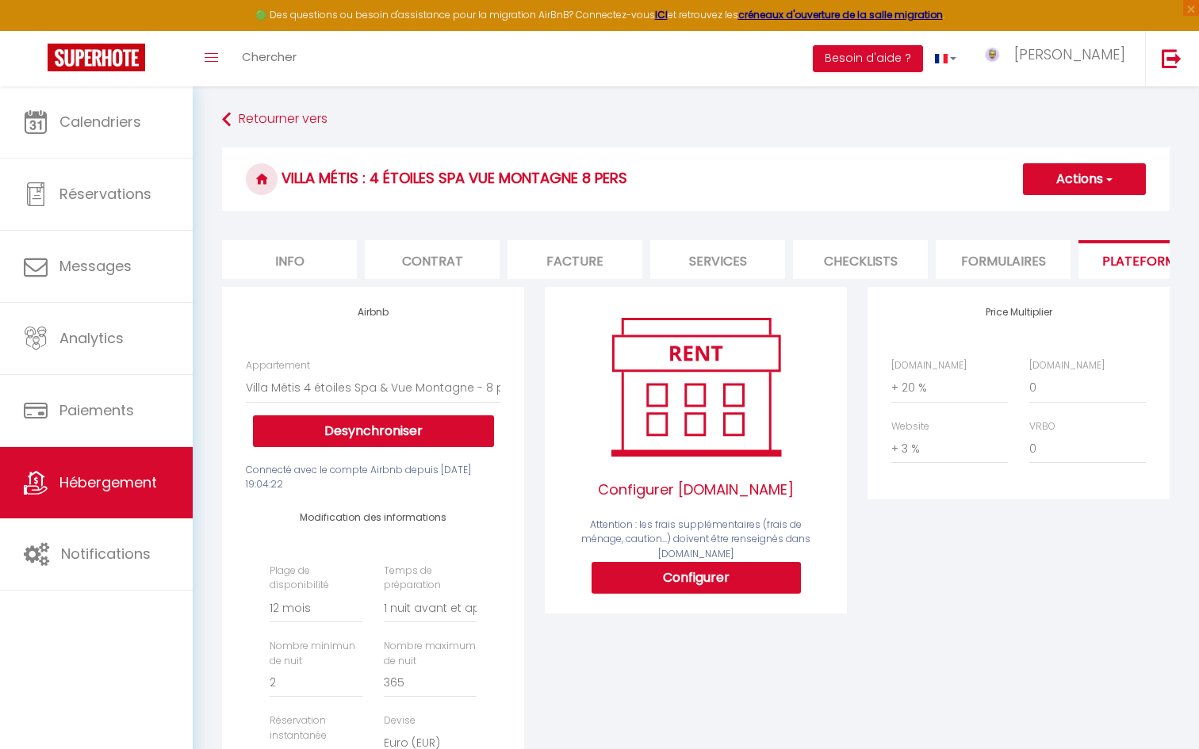
click at [1087, 178] on button "Actions" at bounding box center [1084, 179] width 123 height 32
click at [1067, 214] on link "Enregistrer" at bounding box center [1082, 214] width 125 height 21
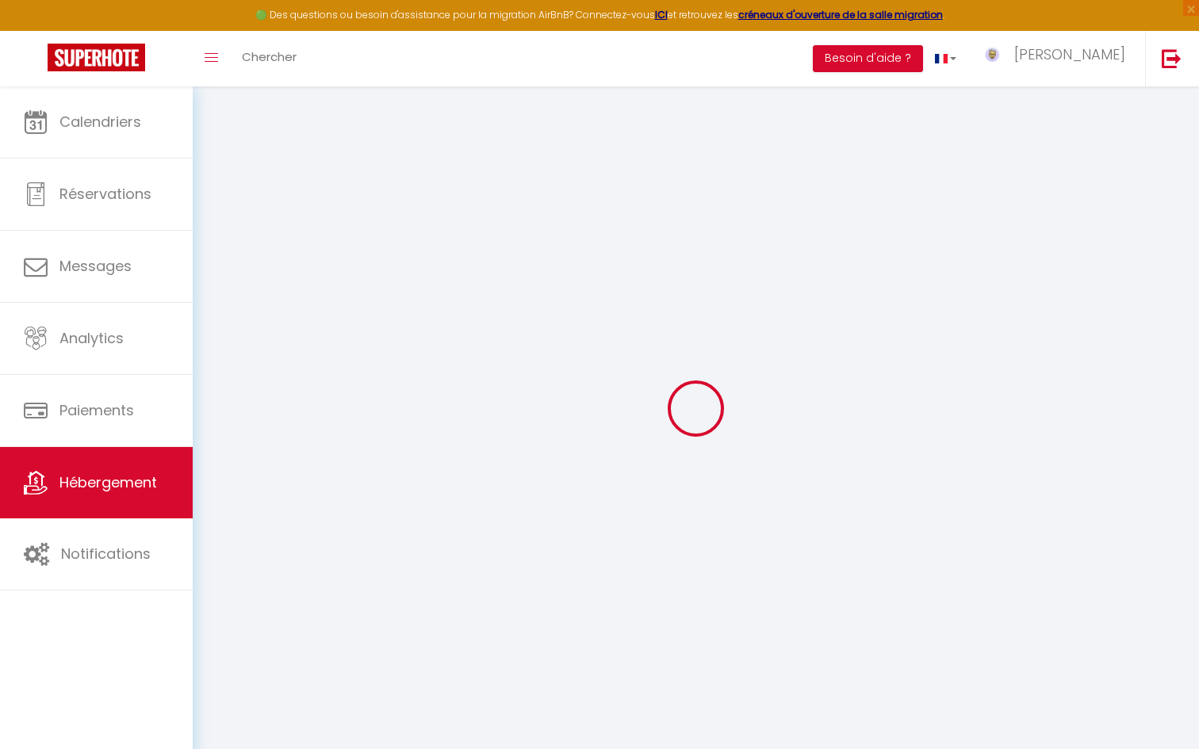
select select "365"
select select "1"
select select "well_reviewed_guests"
select select "EUR"
select select
